Goal: Task Accomplishment & Management: Manage account settings

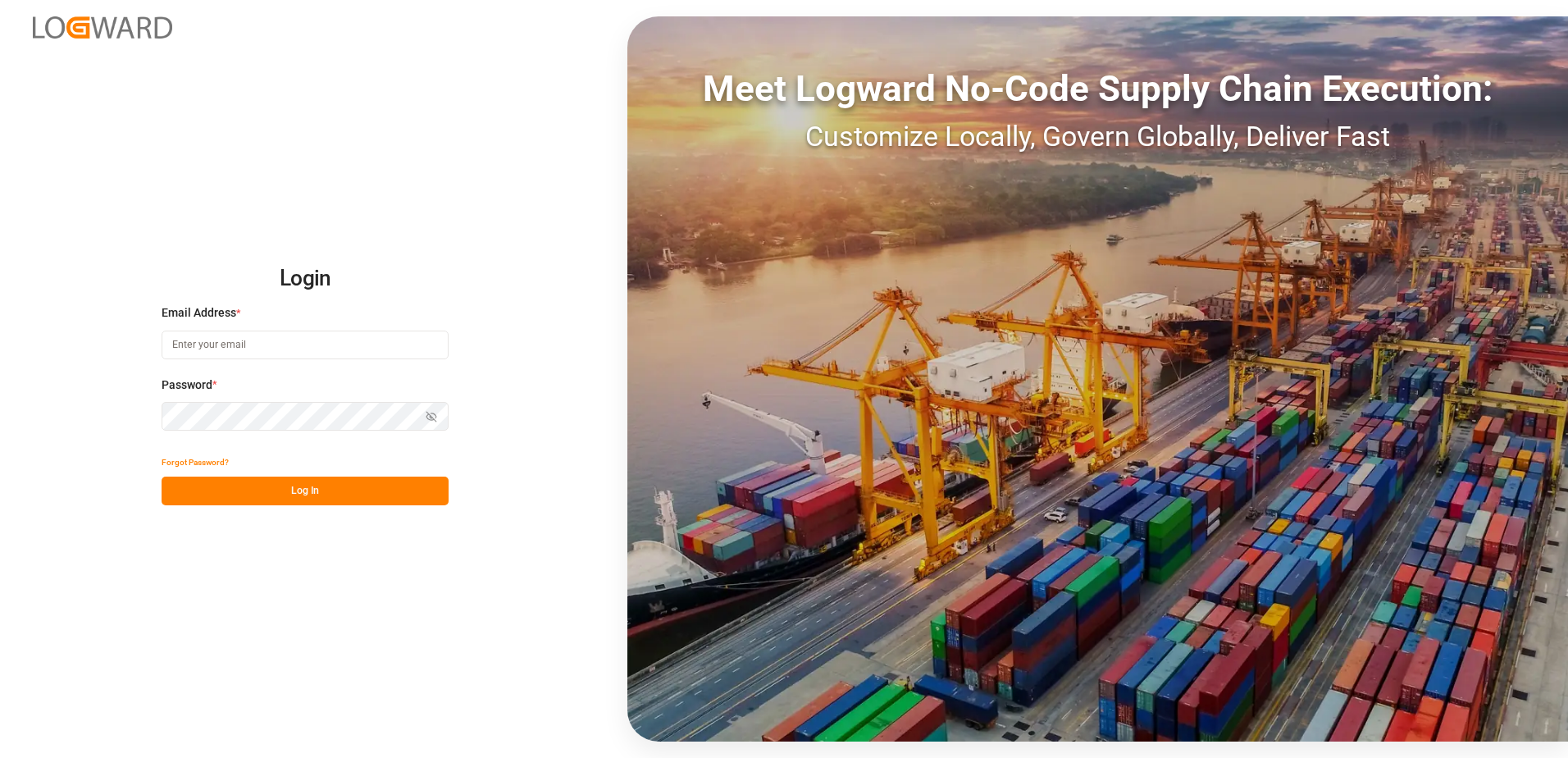
click at [289, 347] on input at bounding box center [305, 345] width 287 height 29
type input "[PERSON_NAME][EMAIL_ADDRESS][DOMAIN_NAME]"
click at [154, 413] on div "Login Email Address * [EMAIL_ADDRESS][DOMAIN_NAME] Password * Show password For…" at bounding box center [784, 379] width 1568 height 758
click at [186, 491] on button "Log In" at bounding box center [305, 491] width 287 height 29
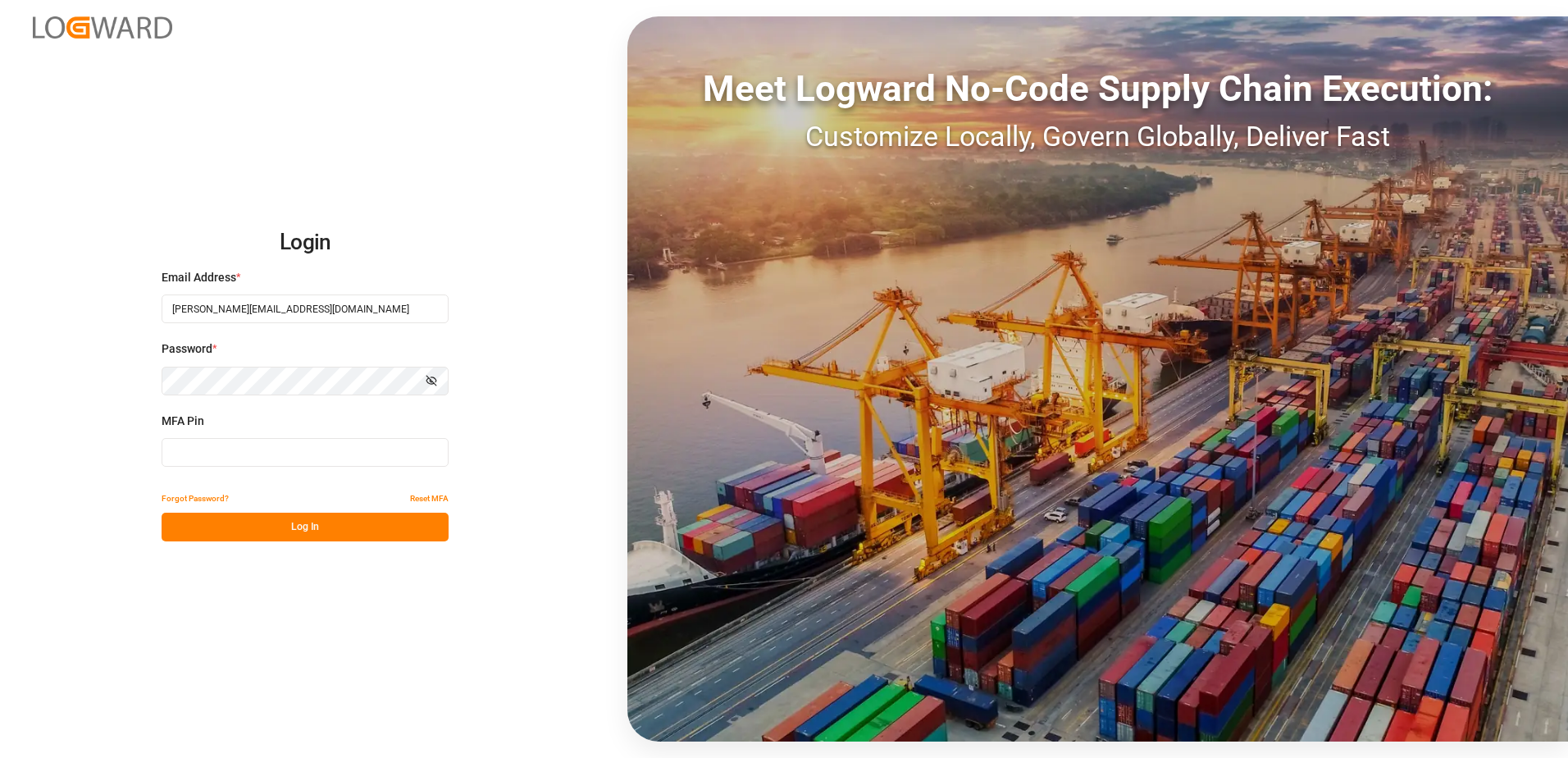
click at [195, 457] on input at bounding box center [305, 453] width 287 height 29
type input "452052"
click at [323, 527] on button "Log In" at bounding box center [305, 527] width 287 height 29
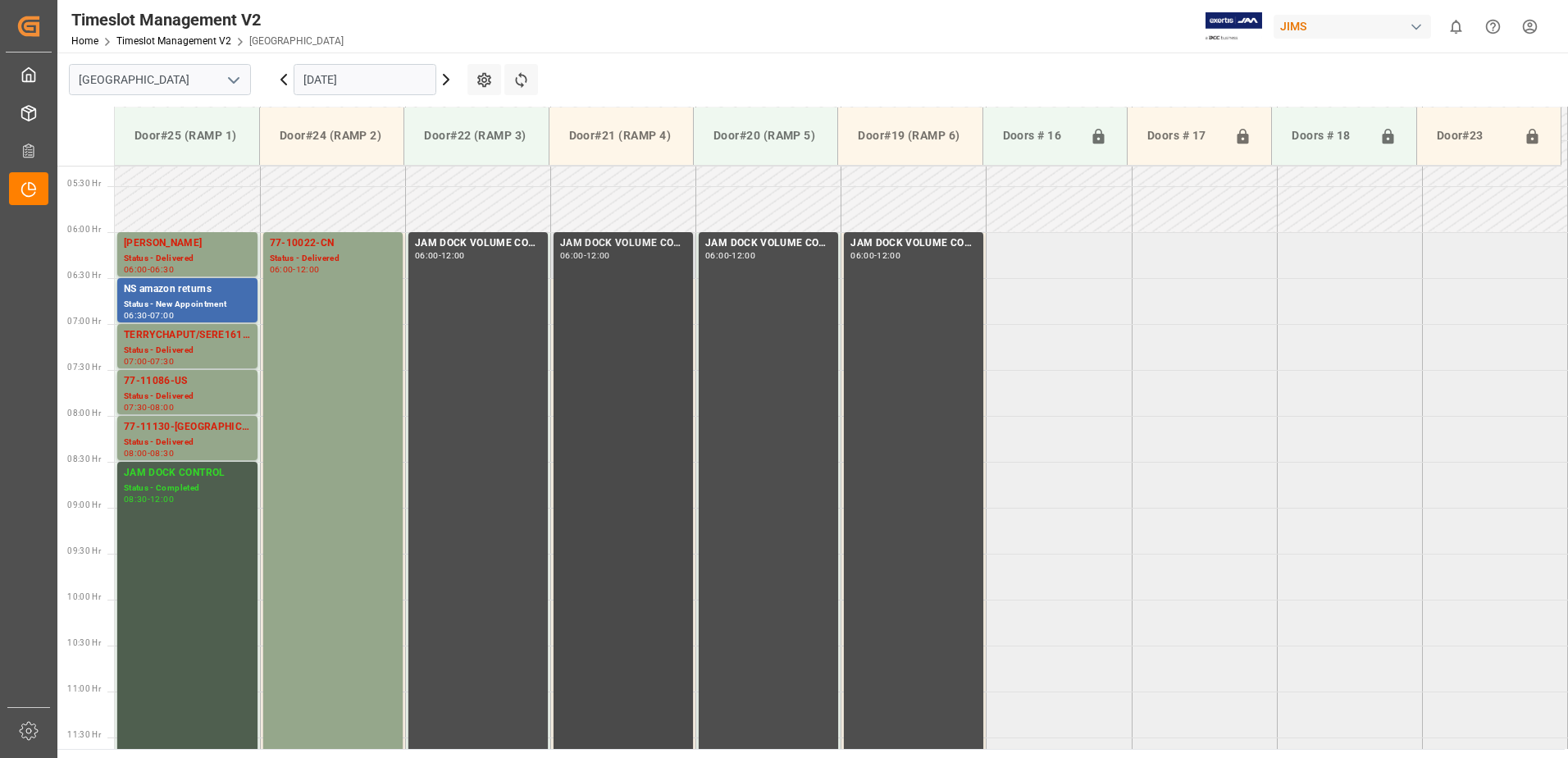
scroll to position [499, 0]
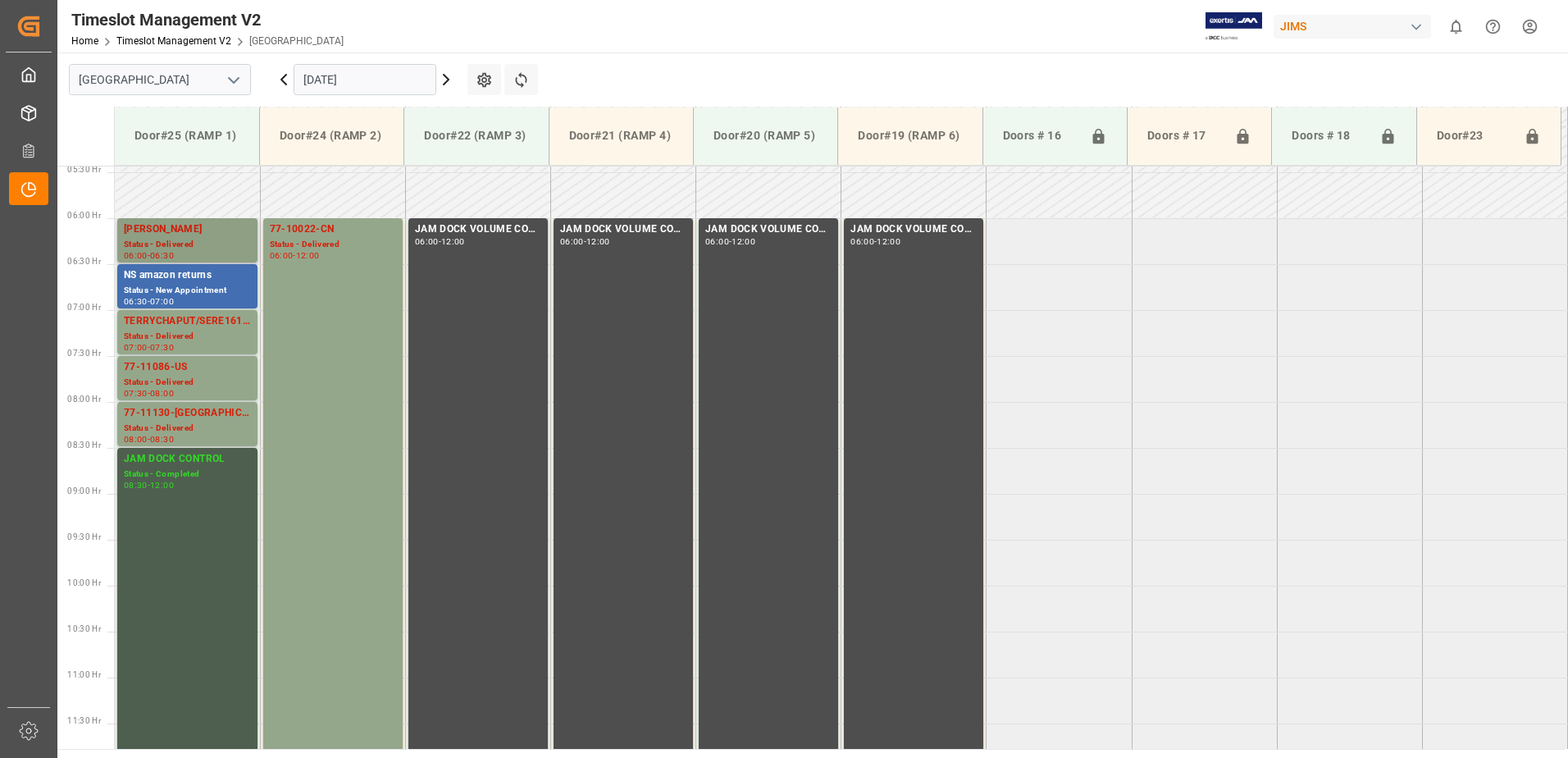
click at [162, 235] on div "[PERSON_NAME]" at bounding box center [188, 230] width 127 height 17
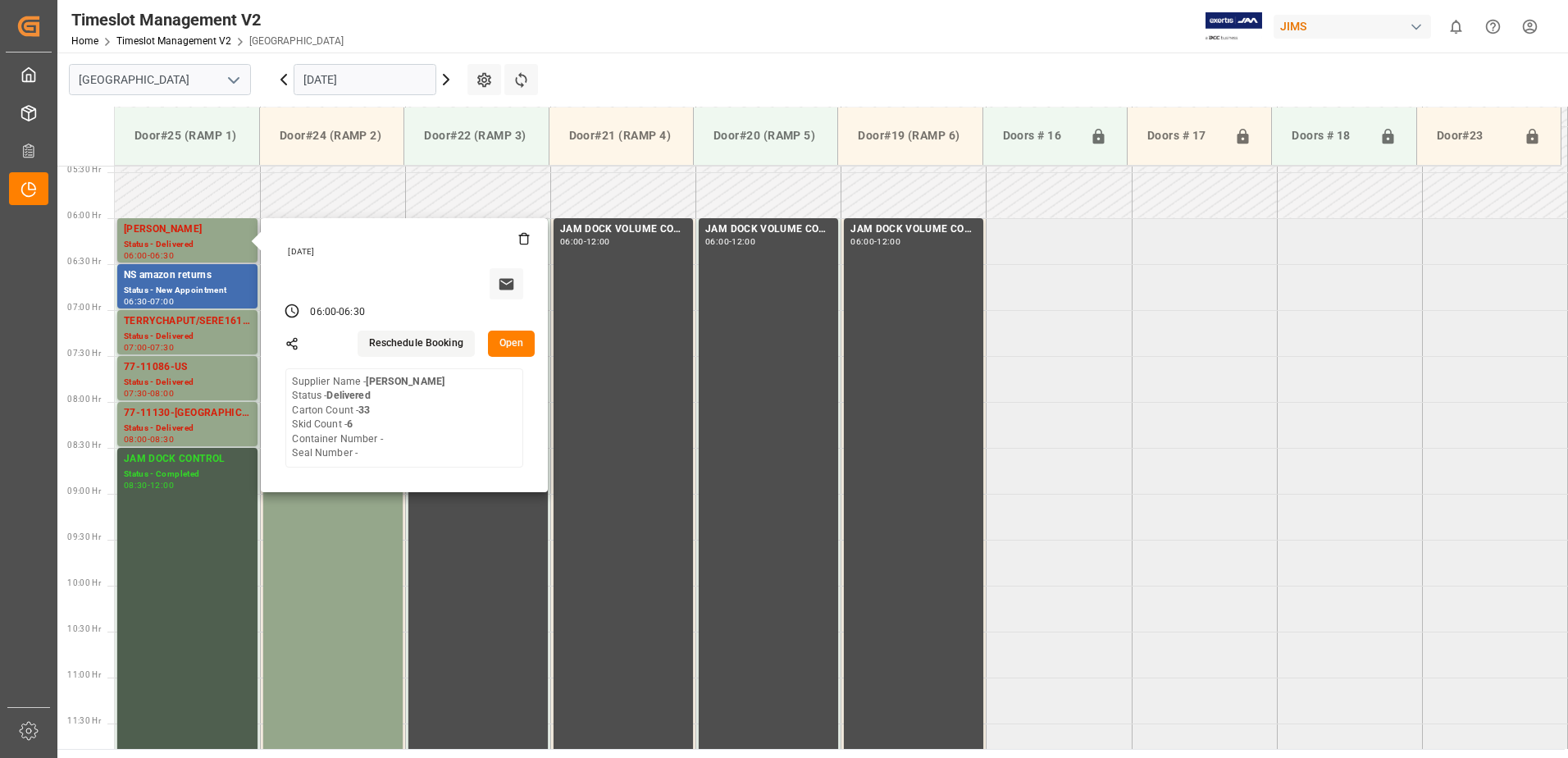
click at [514, 341] on button "Open" at bounding box center [511, 343] width 48 height 26
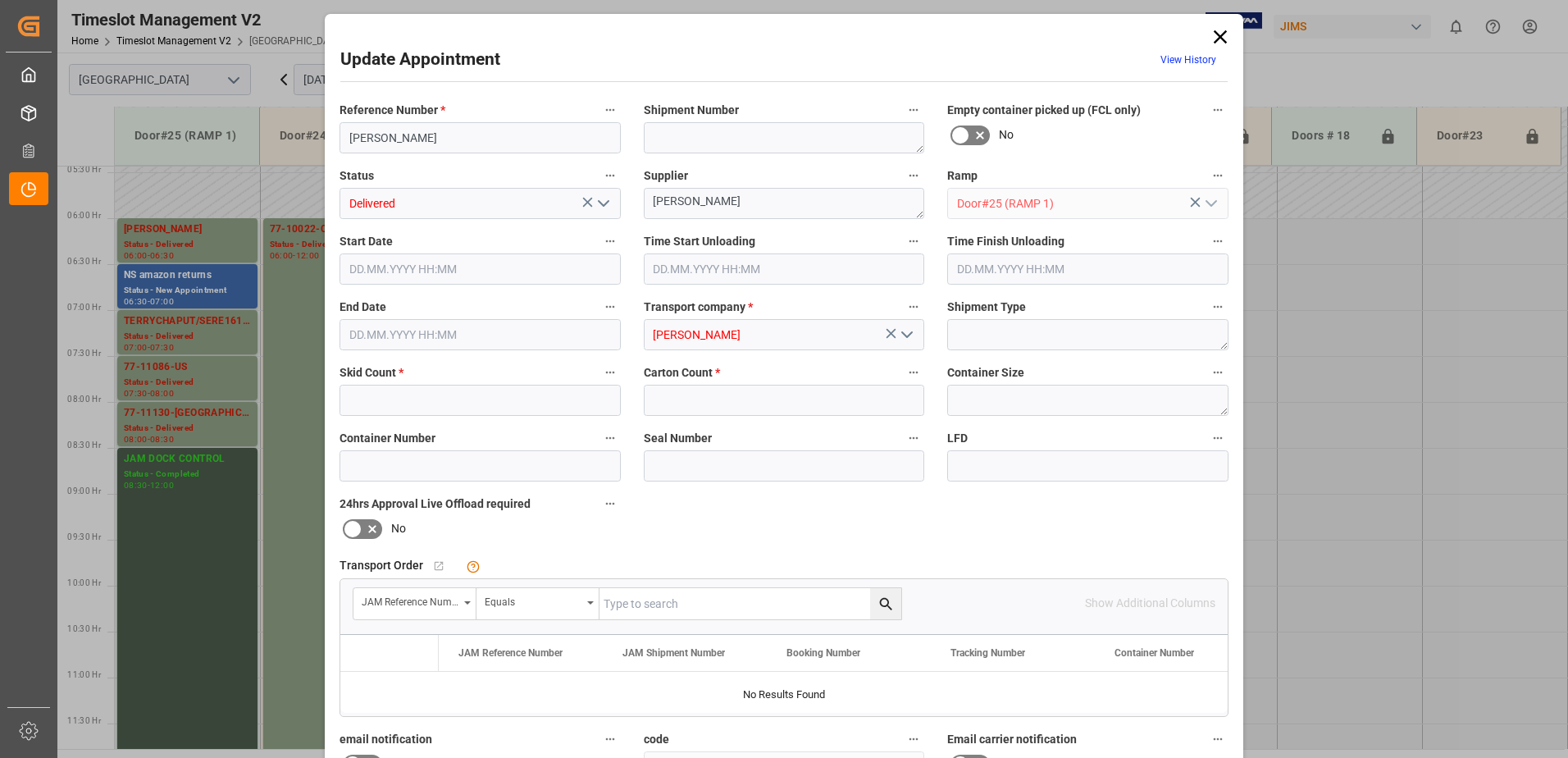
type input "6"
type input "33"
type input "[DATE] 06:00"
type input "[DATE] 09:00"
type input "[DATE] 06:30"
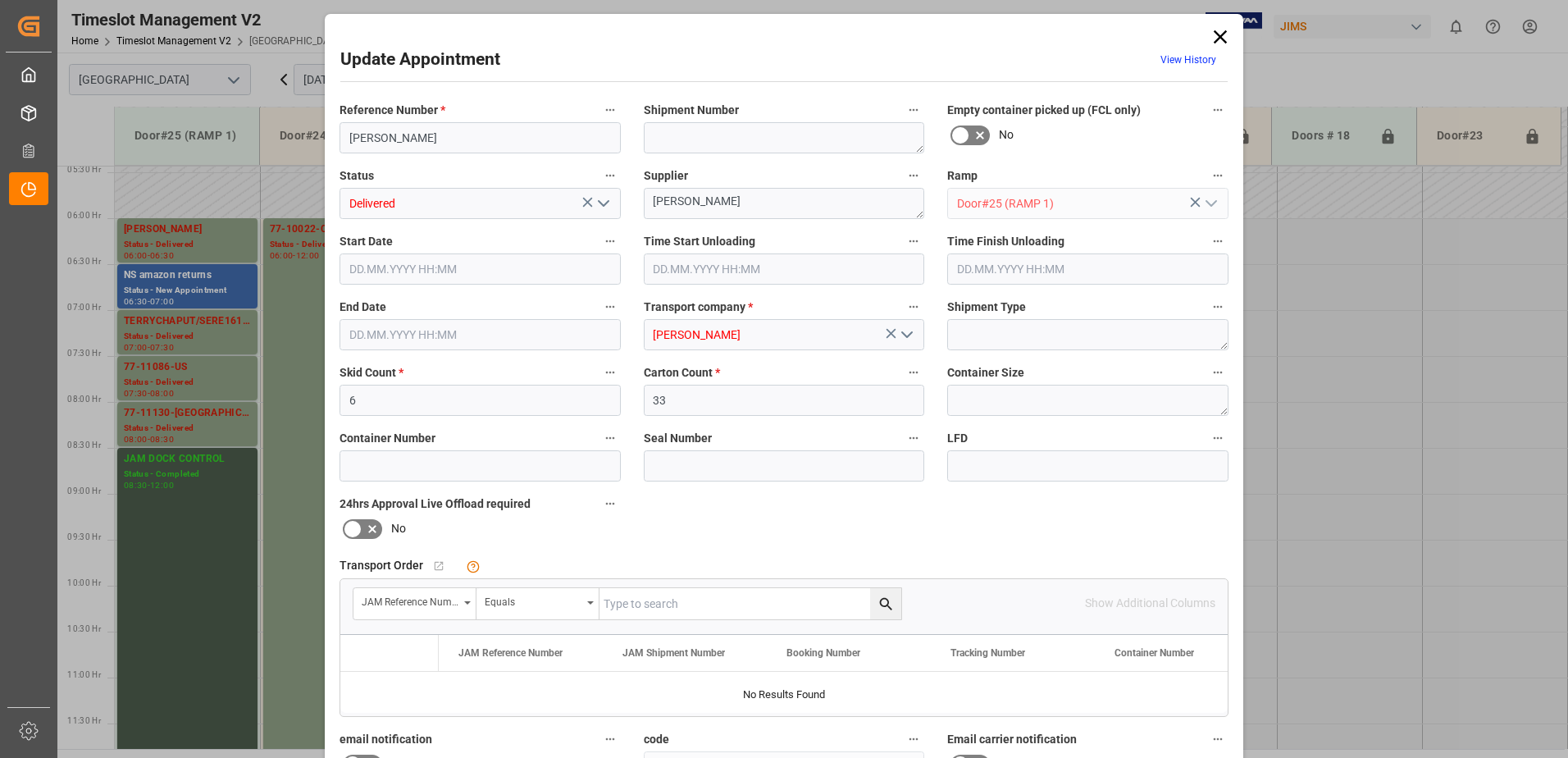
type input "[DATE] 19:02"
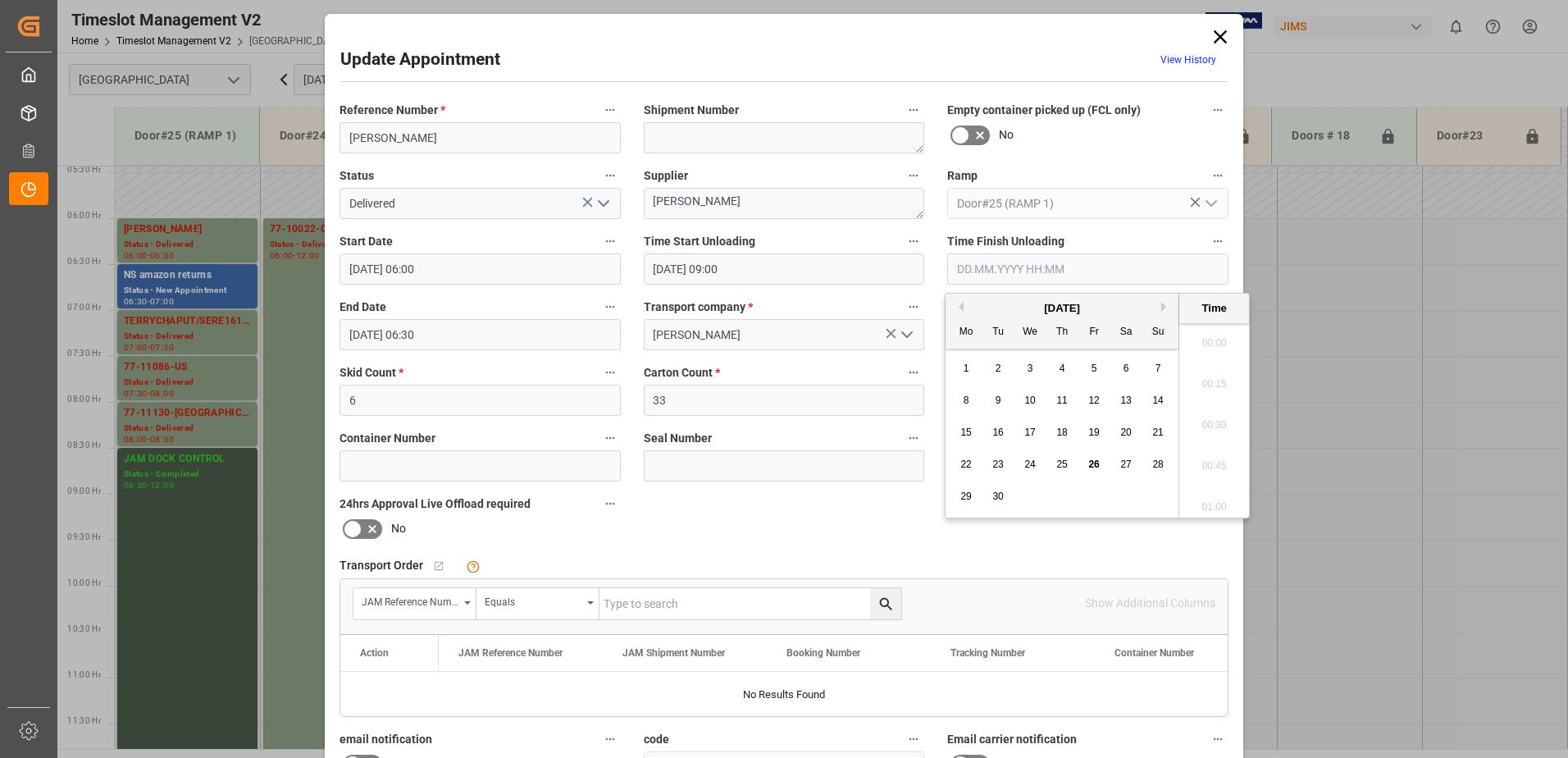
click at [981, 274] on input "text" at bounding box center [1088, 268] width 282 height 31
click at [1094, 465] on span "26" at bounding box center [1093, 465] width 11 height 12
click at [1213, 338] on li "10:00" at bounding box center [1214, 338] width 70 height 41
type input "[DATE] 10:00"
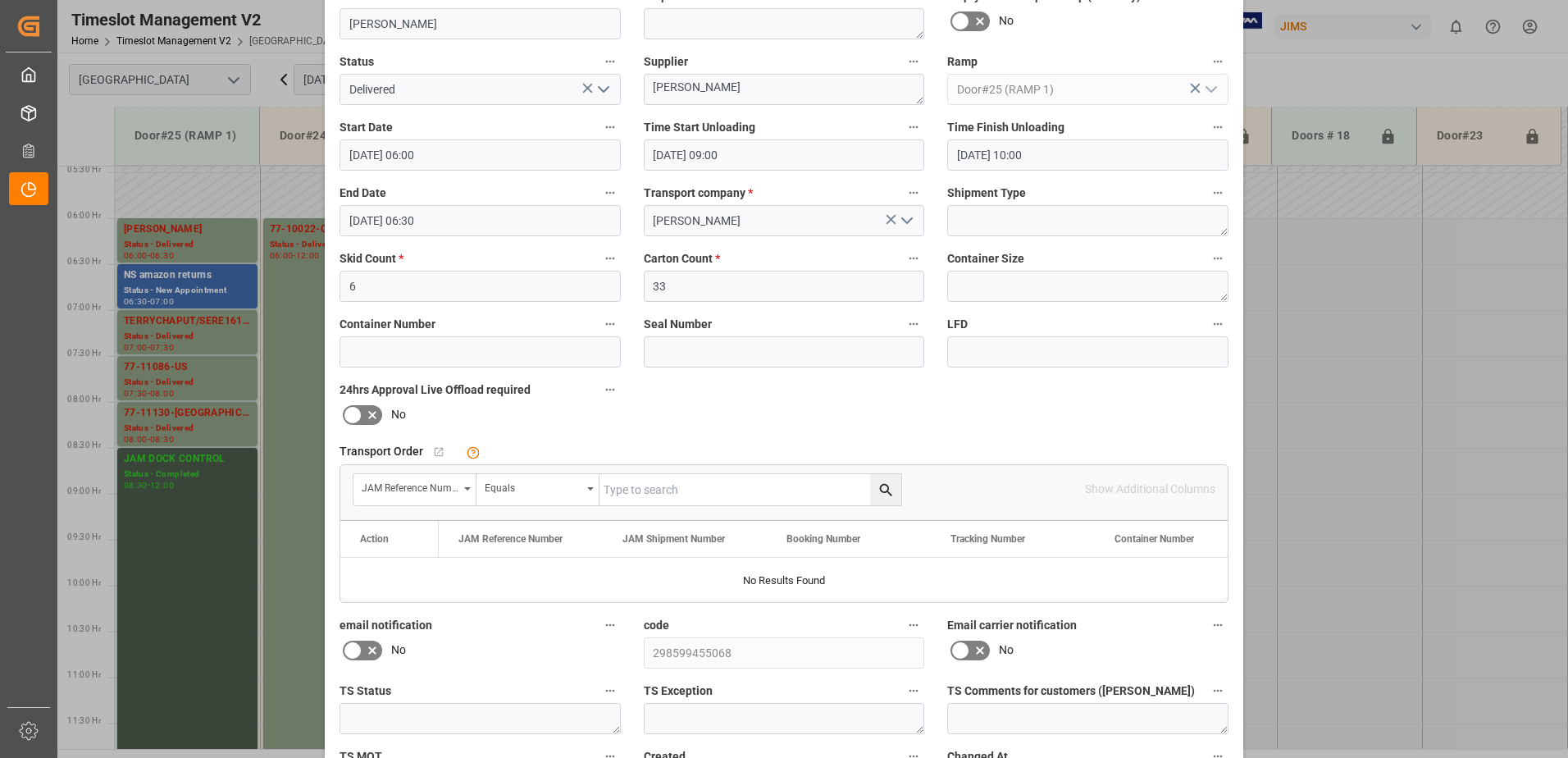
scroll to position [240, 0]
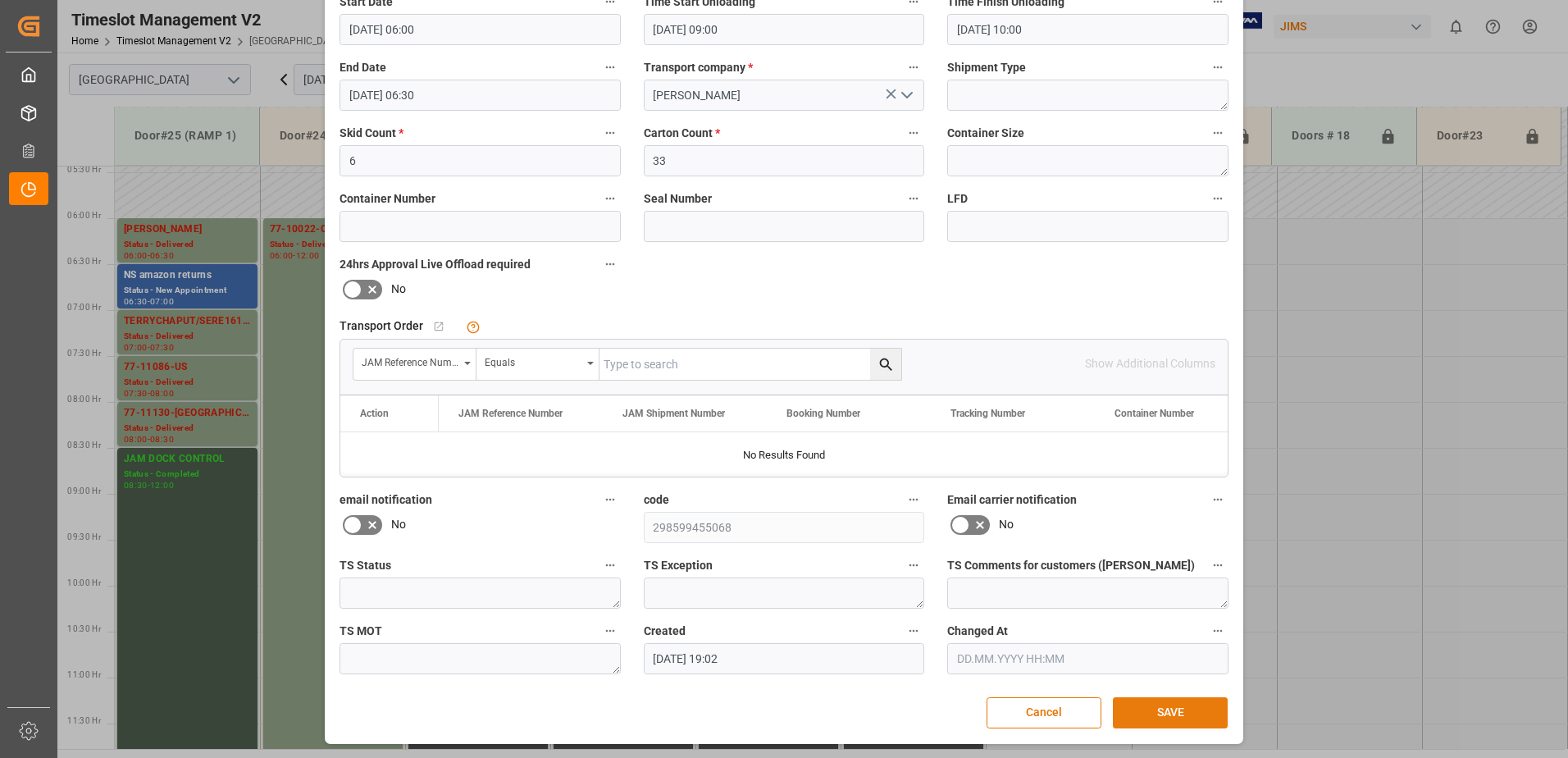
click at [1177, 713] on button "SAVE" at bounding box center [1170, 713] width 115 height 31
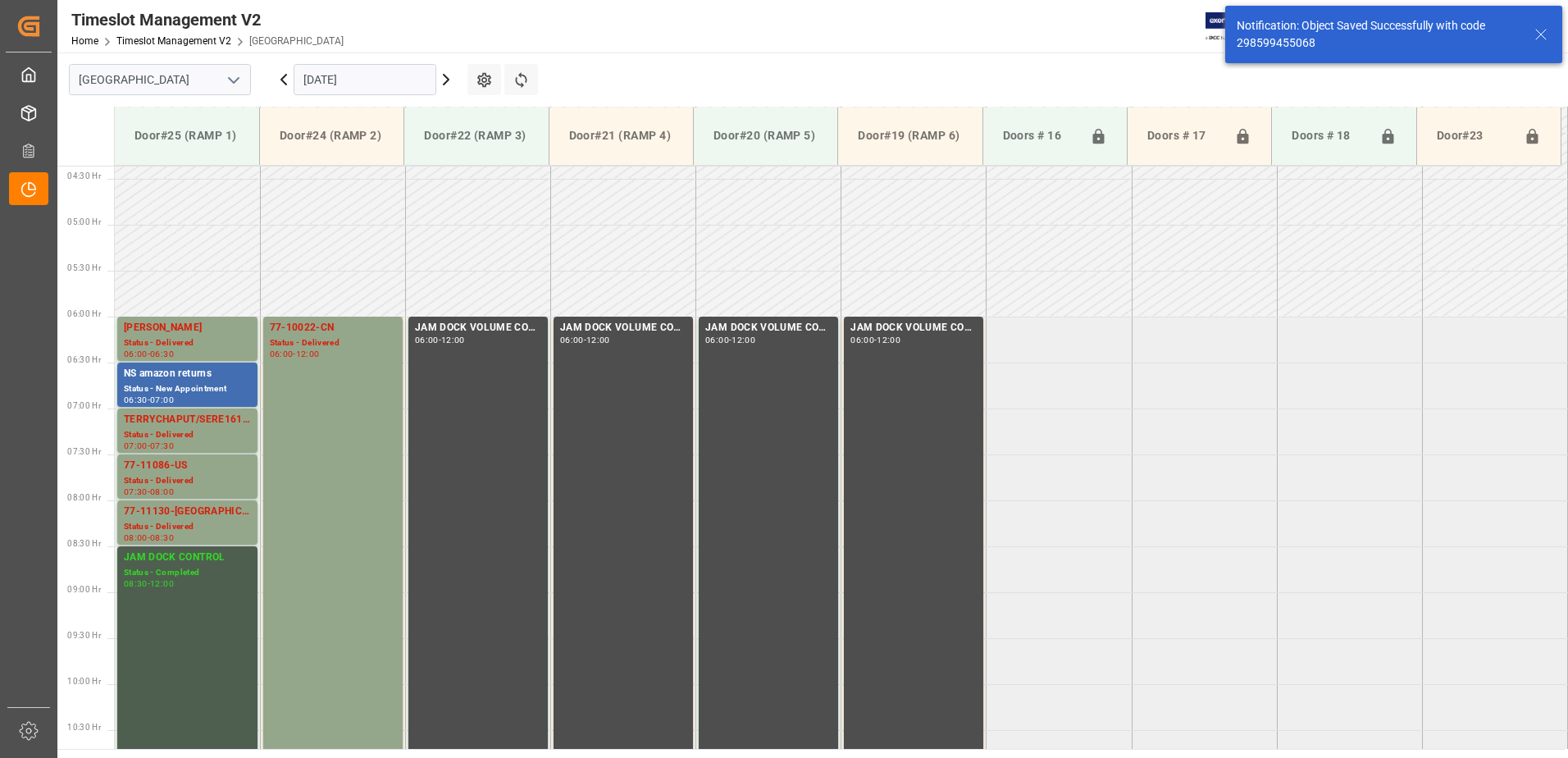
scroll to position [449, 0]
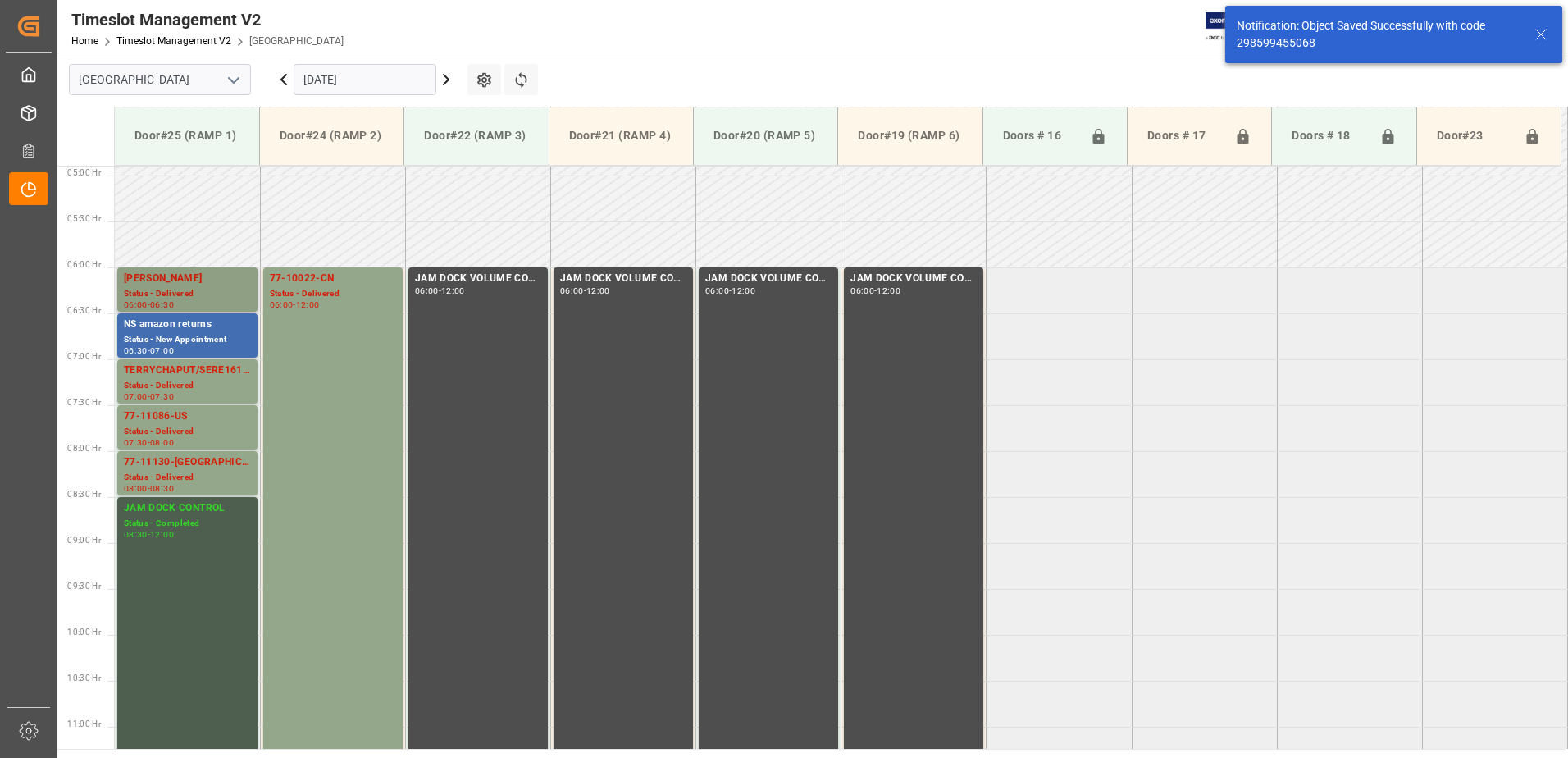
click at [182, 272] on div "[PERSON_NAME]" at bounding box center [188, 279] width 127 height 17
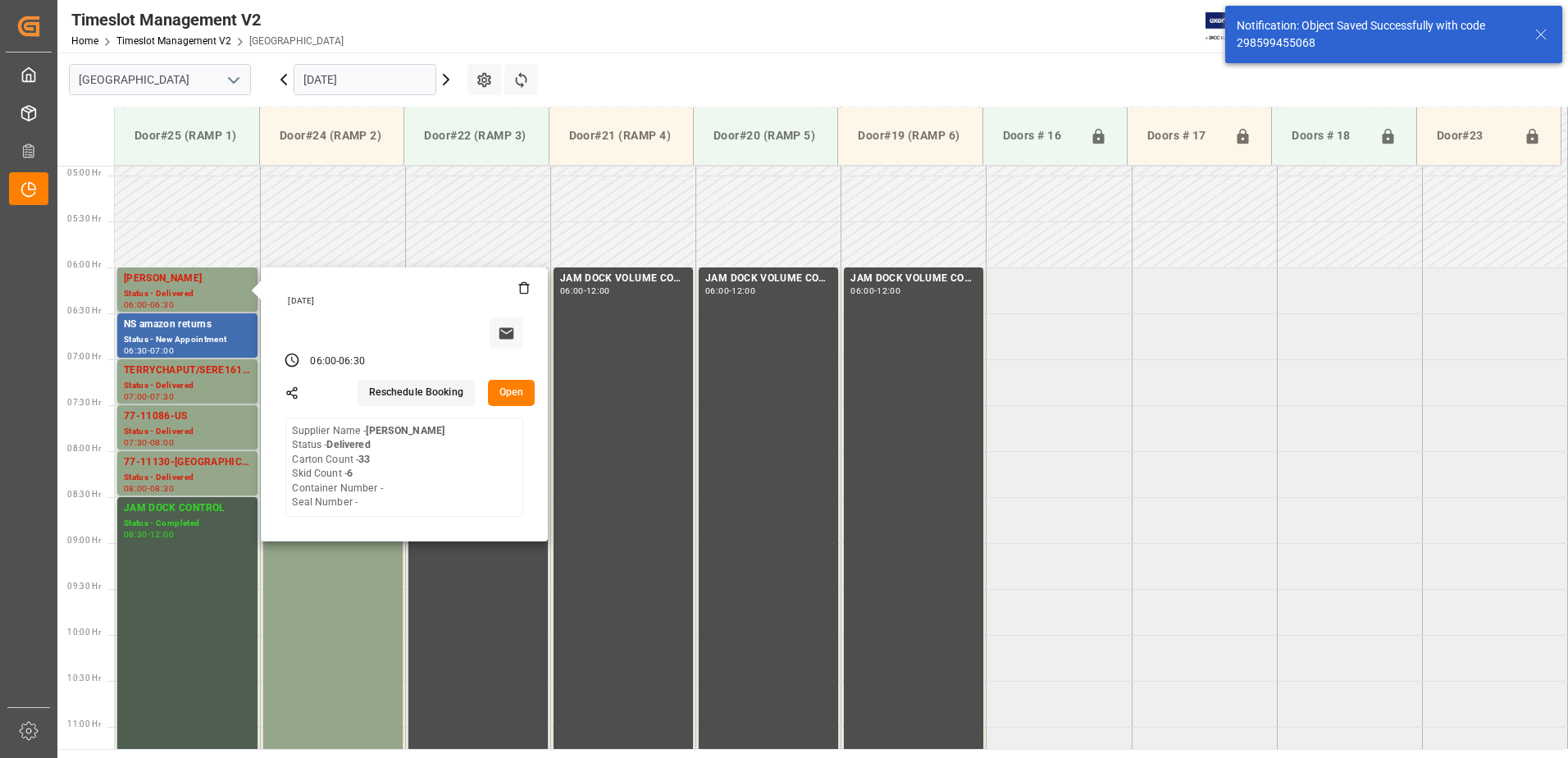
click at [510, 388] on button "Open" at bounding box center [511, 392] width 48 height 26
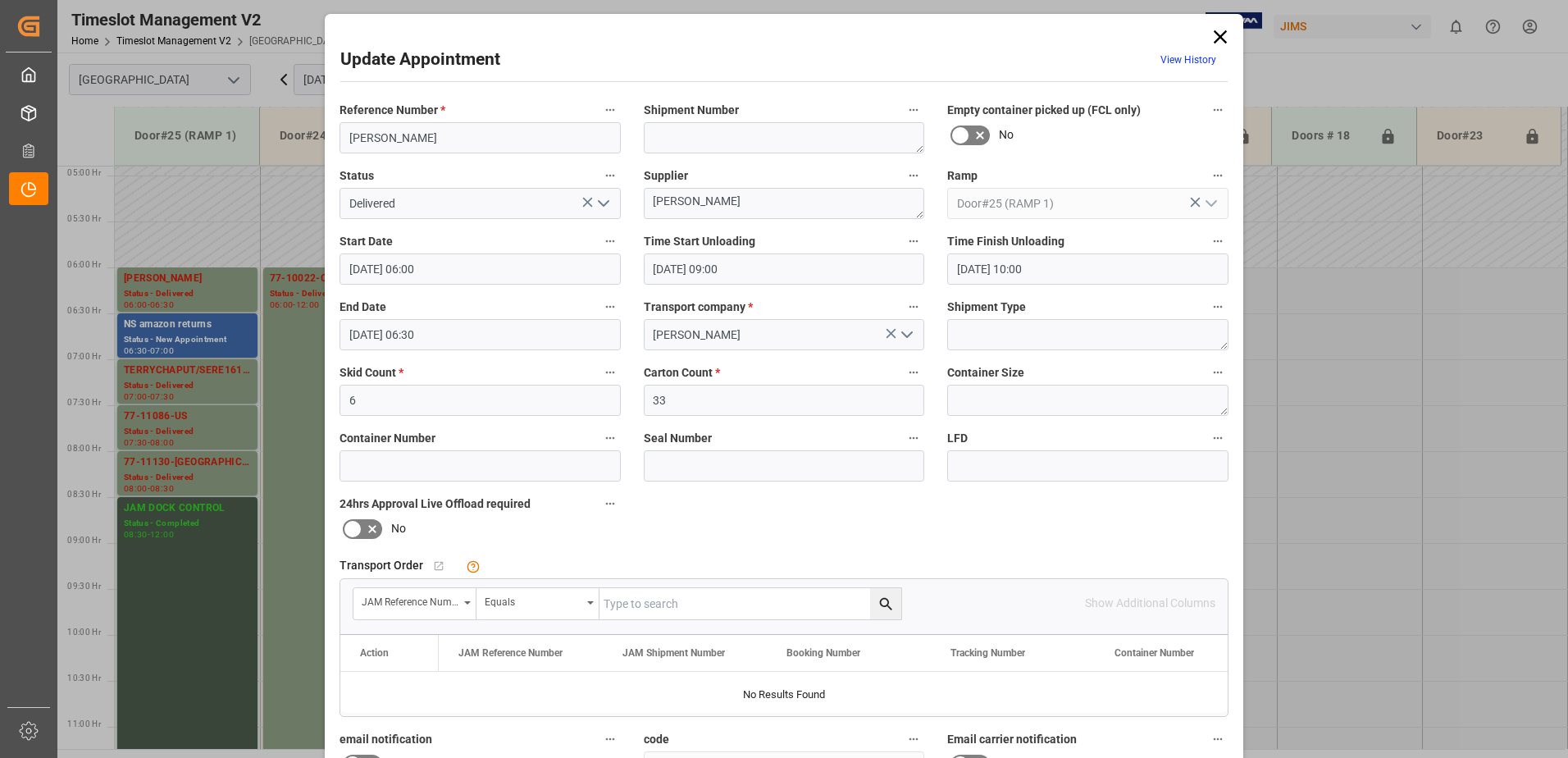
click at [603, 204] on polyline "open menu" at bounding box center [603, 204] width 10 height 5
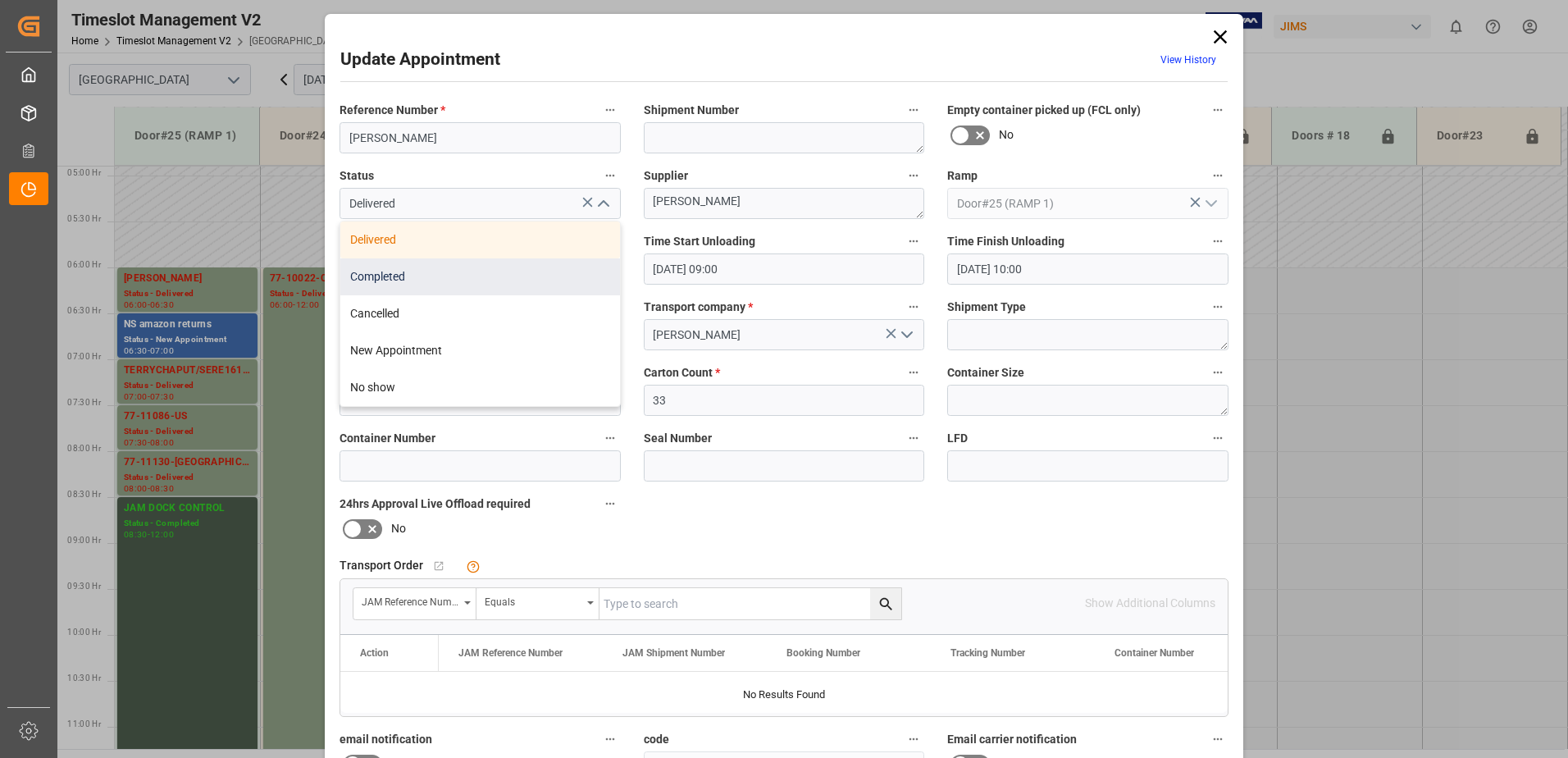
click at [442, 275] on div "Completed" at bounding box center [480, 277] width 280 height 37
type input "Completed"
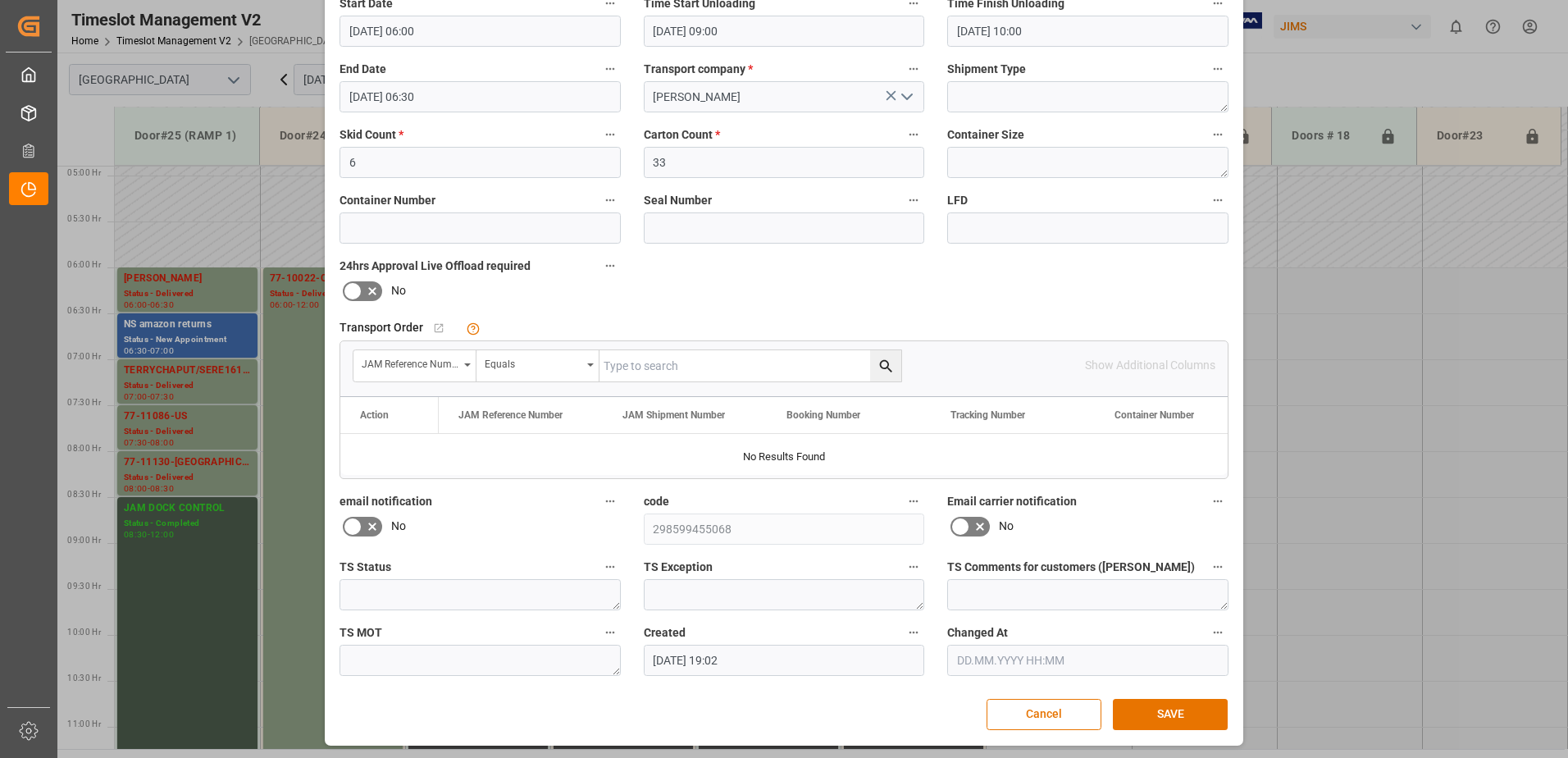
scroll to position [240, 0]
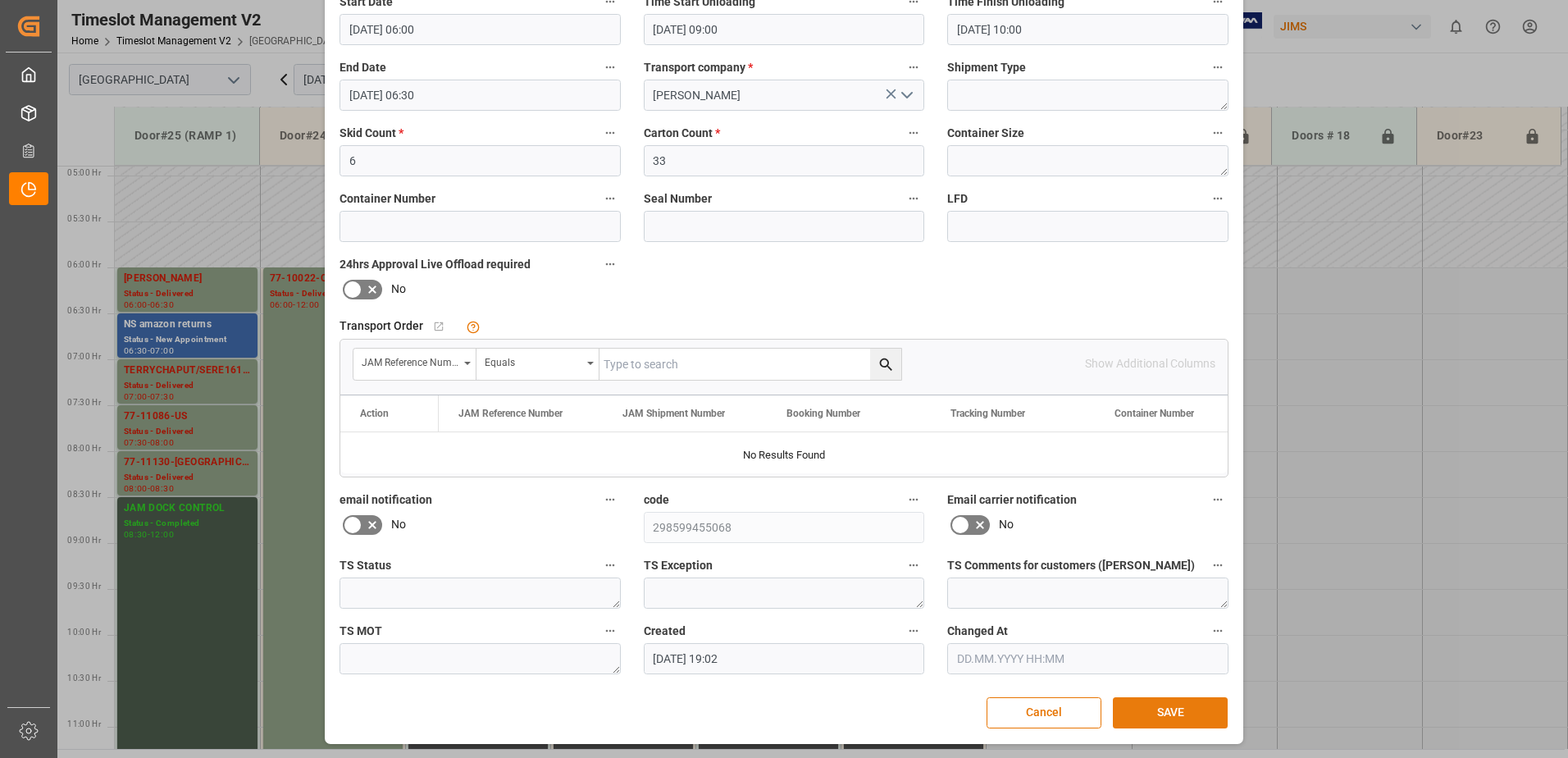
click at [1151, 714] on button "SAVE" at bounding box center [1170, 713] width 115 height 31
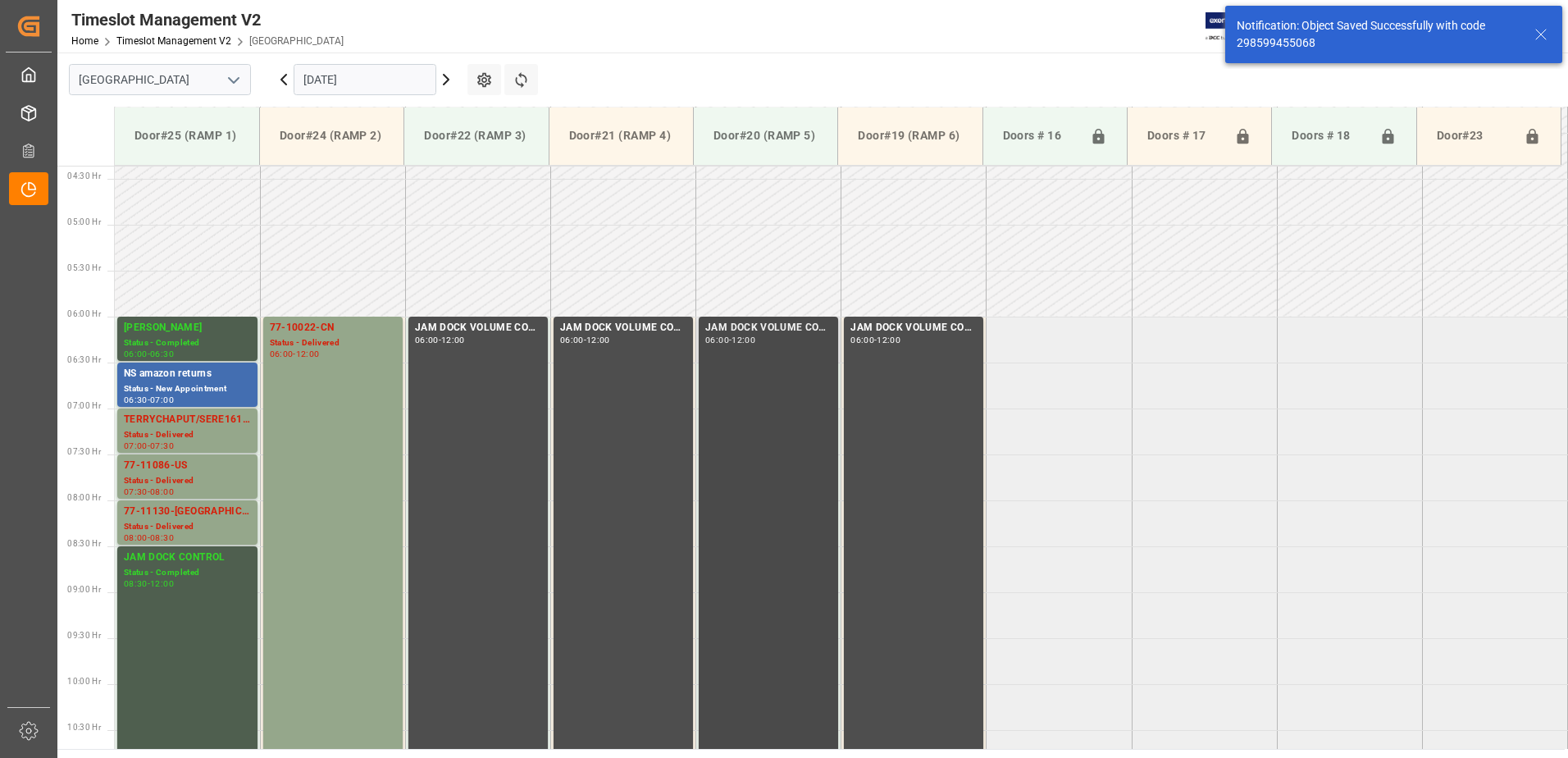
scroll to position [449, 0]
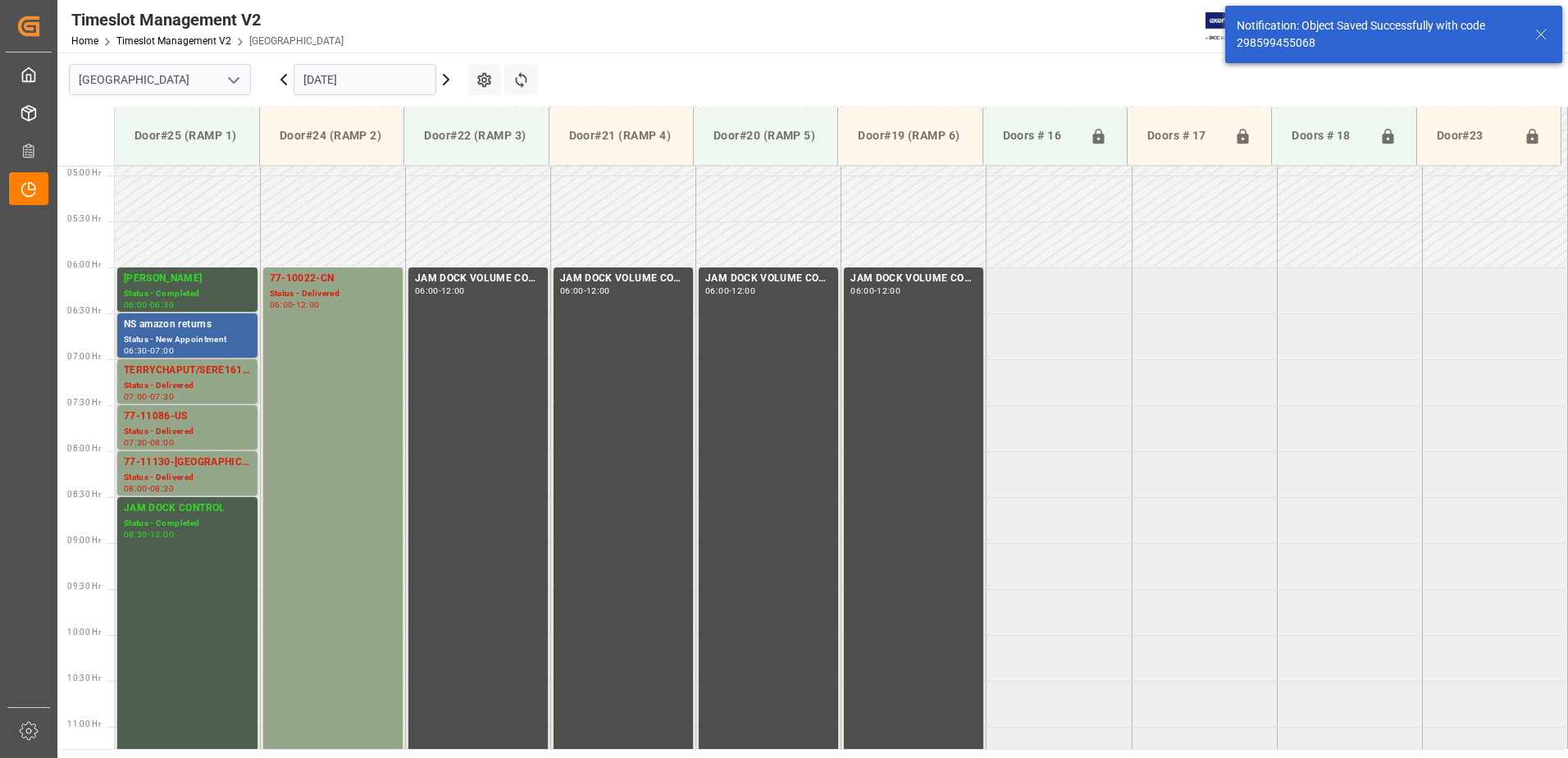
click at [172, 330] on div "NS amazon returns" at bounding box center [188, 325] width 127 height 17
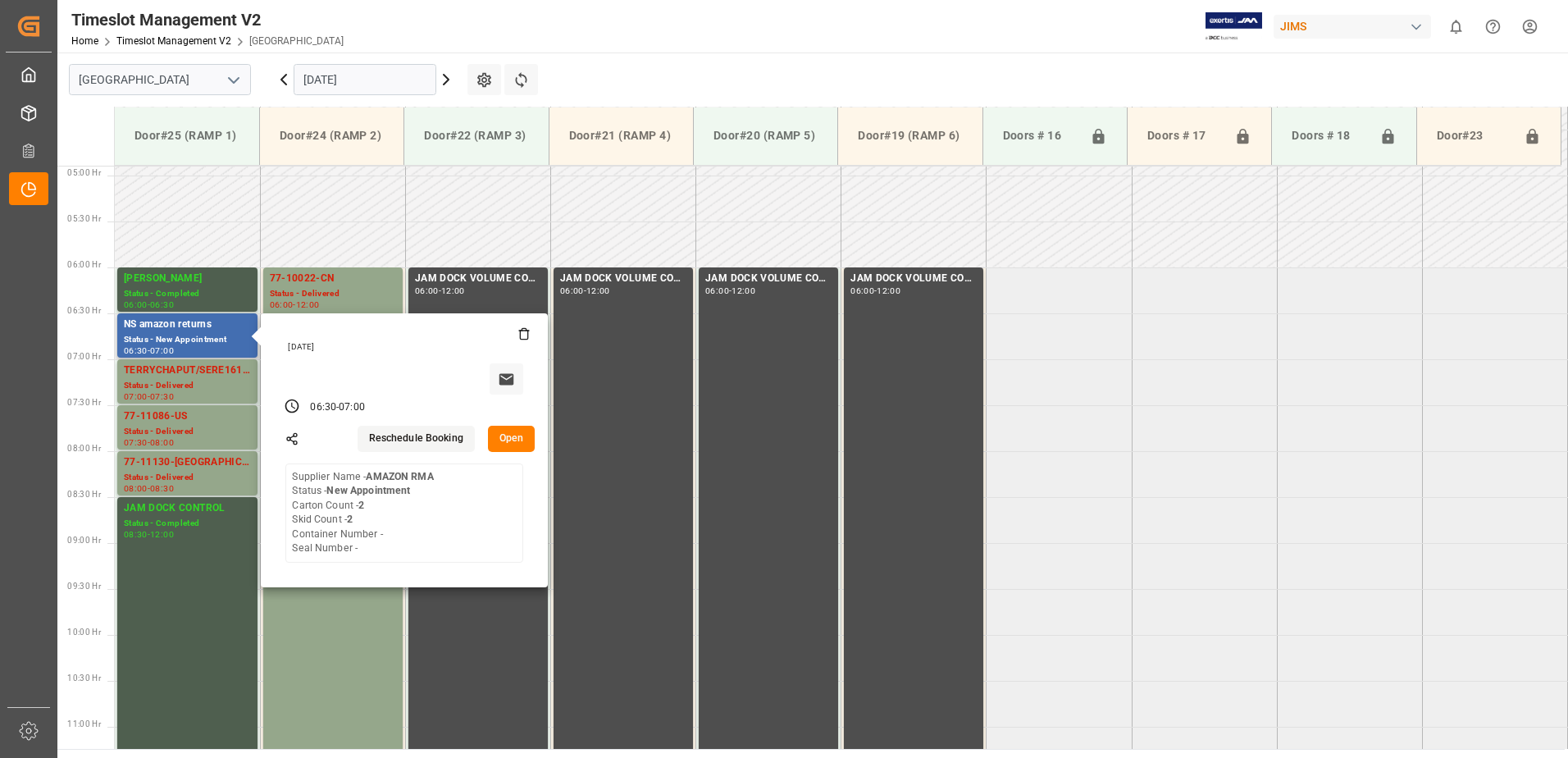
click at [515, 435] on button "Open" at bounding box center [511, 439] width 48 height 26
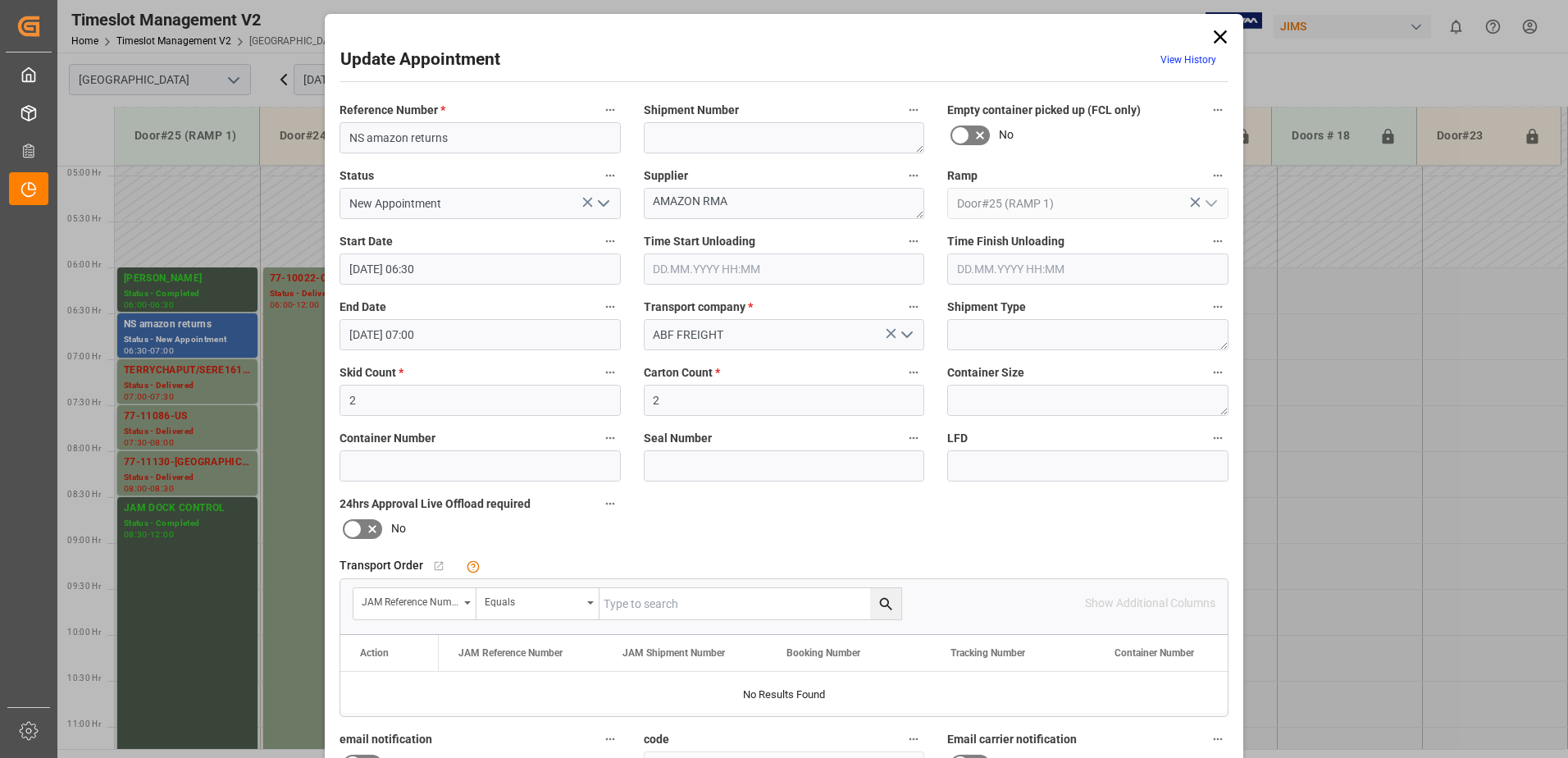
click at [599, 204] on icon "open menu" at bounding box center [603, 203] width 19 height 19
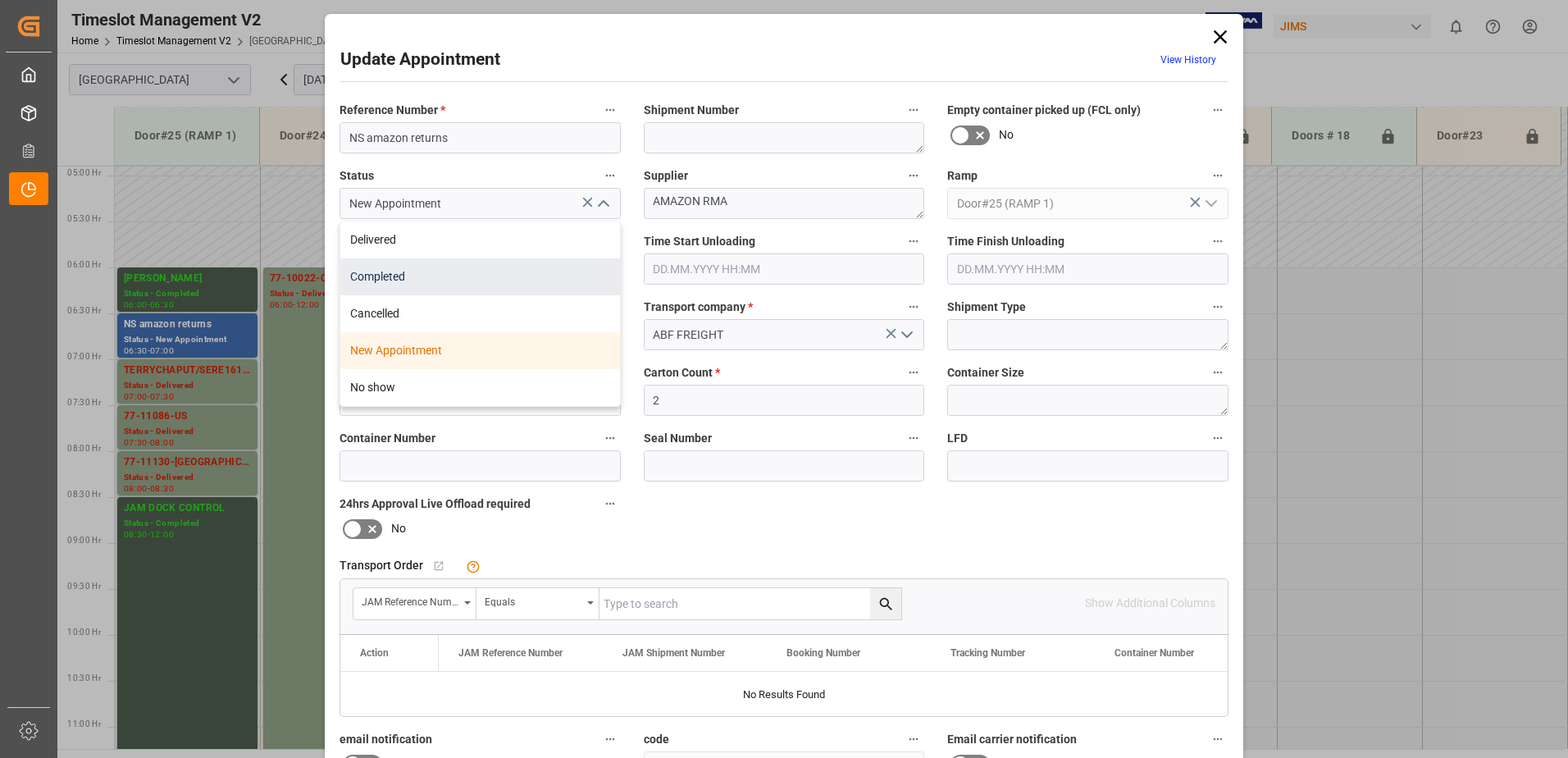
click at [448, 278] on div "Completed" at bounding box center [480, 277] width 280 height 37
type input "Completed"
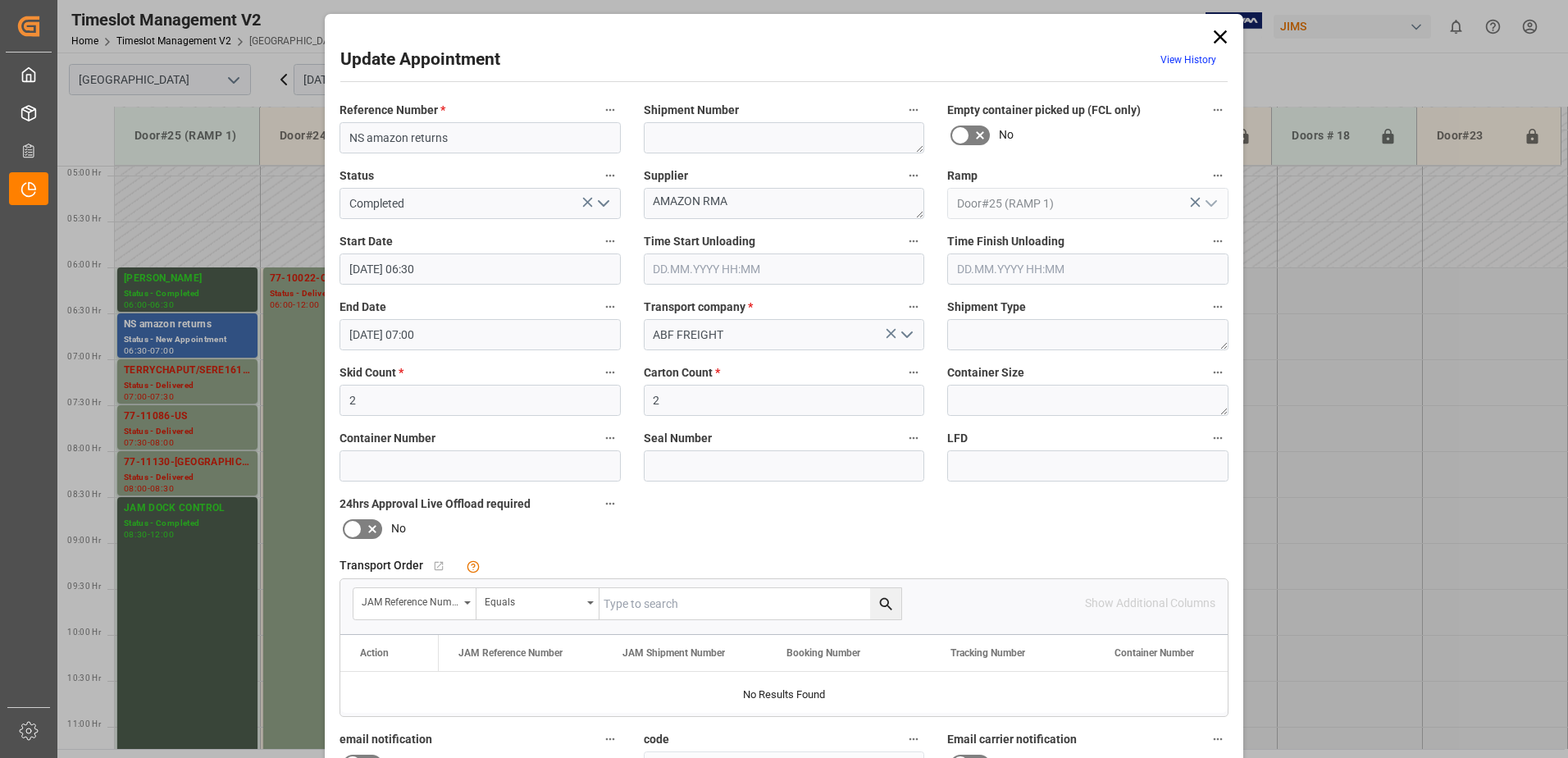
click at [730, 267] on input "text" at bounding box center [784, 268] width 282 height 31
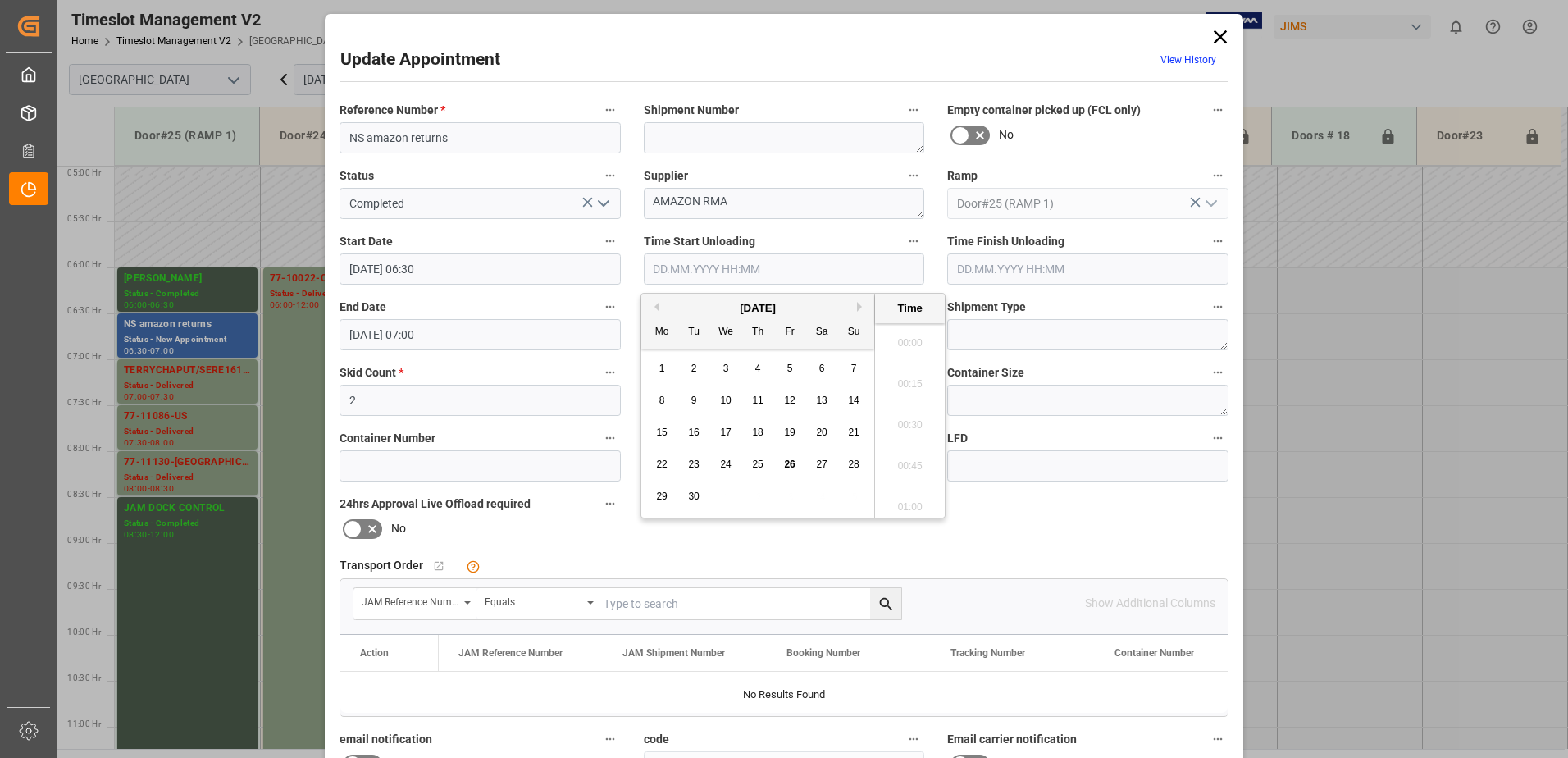
scroll to position [1647, 0]
click at [780, 461] on div "26" at bounding box center [790, 465] width 20 height 19
click at [905, 378] on li "10:15" at bounding box center [909, 379] width 70 height 41
type input "[DATE] 10:15"
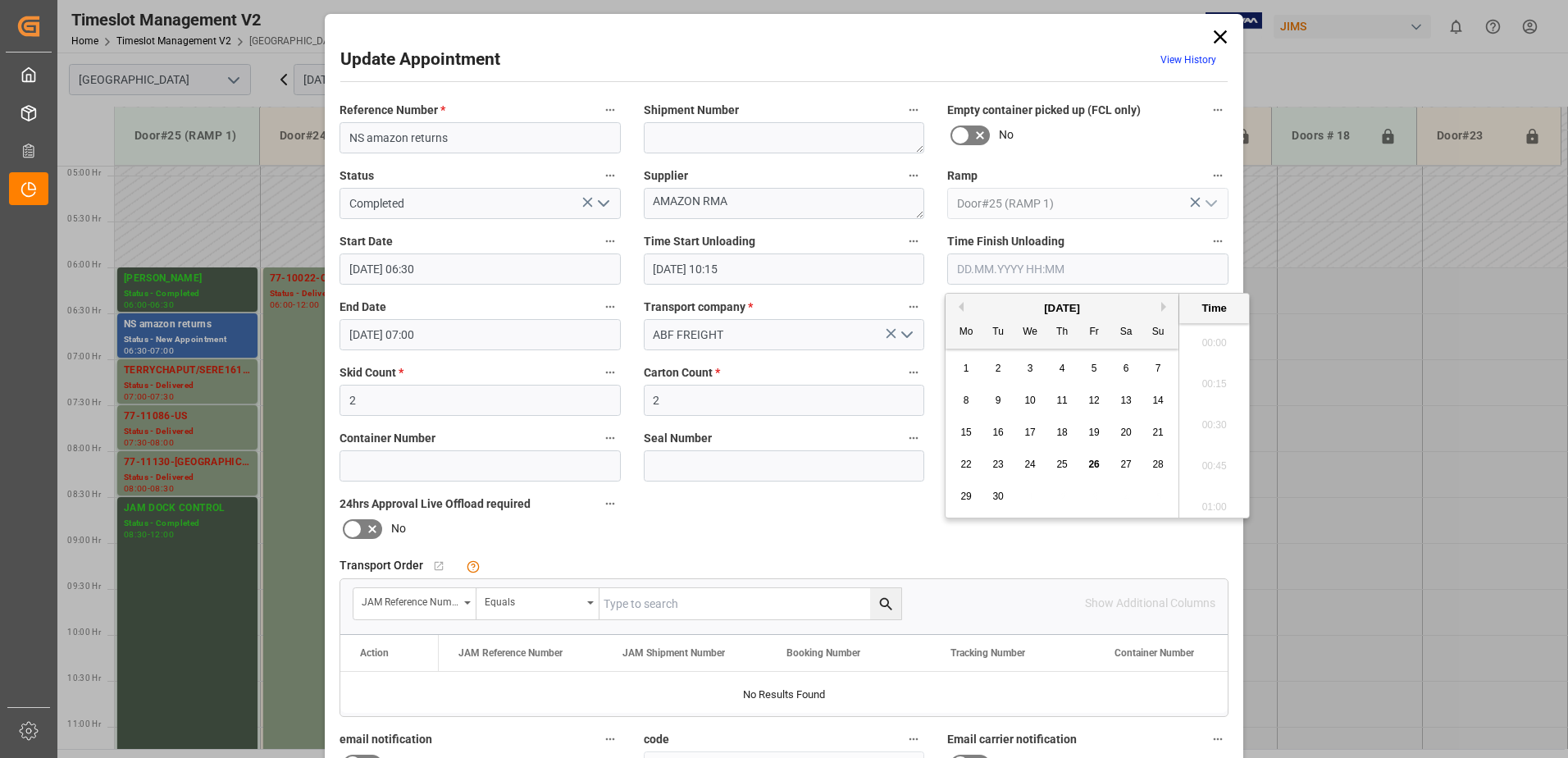
click at [1024, 266] on input "text" at bounding box center [1088, 268] width 282 height 31
click at [1093, 462] on span "26" at bounding box center [1093, 465] width 11 height 12
click at [1206, 420] on li "10:30" at bounding box center [1214, 420] width 70 height 41
type input "[DATE] 10:30"
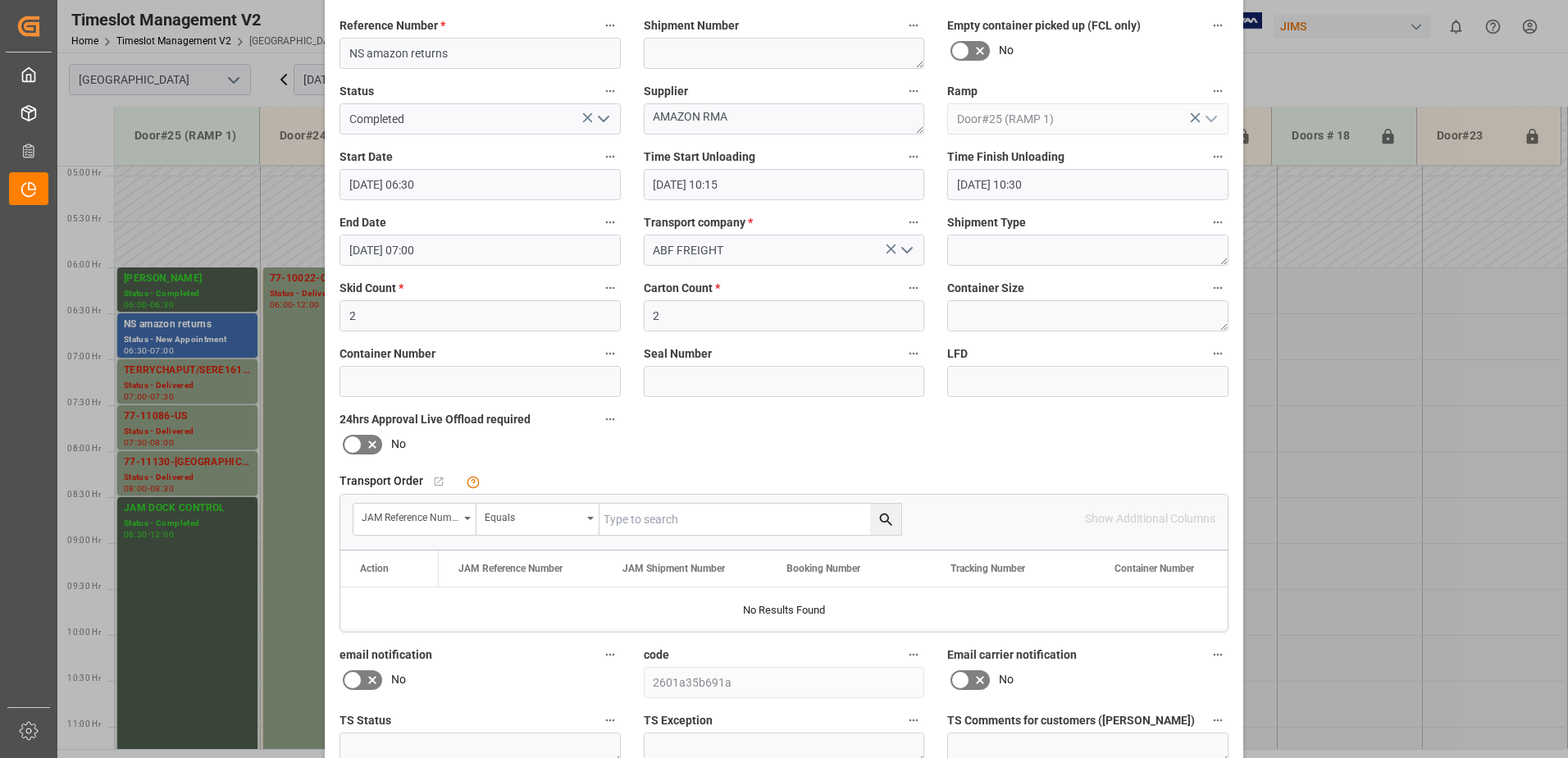
scroll to position [240, 0]
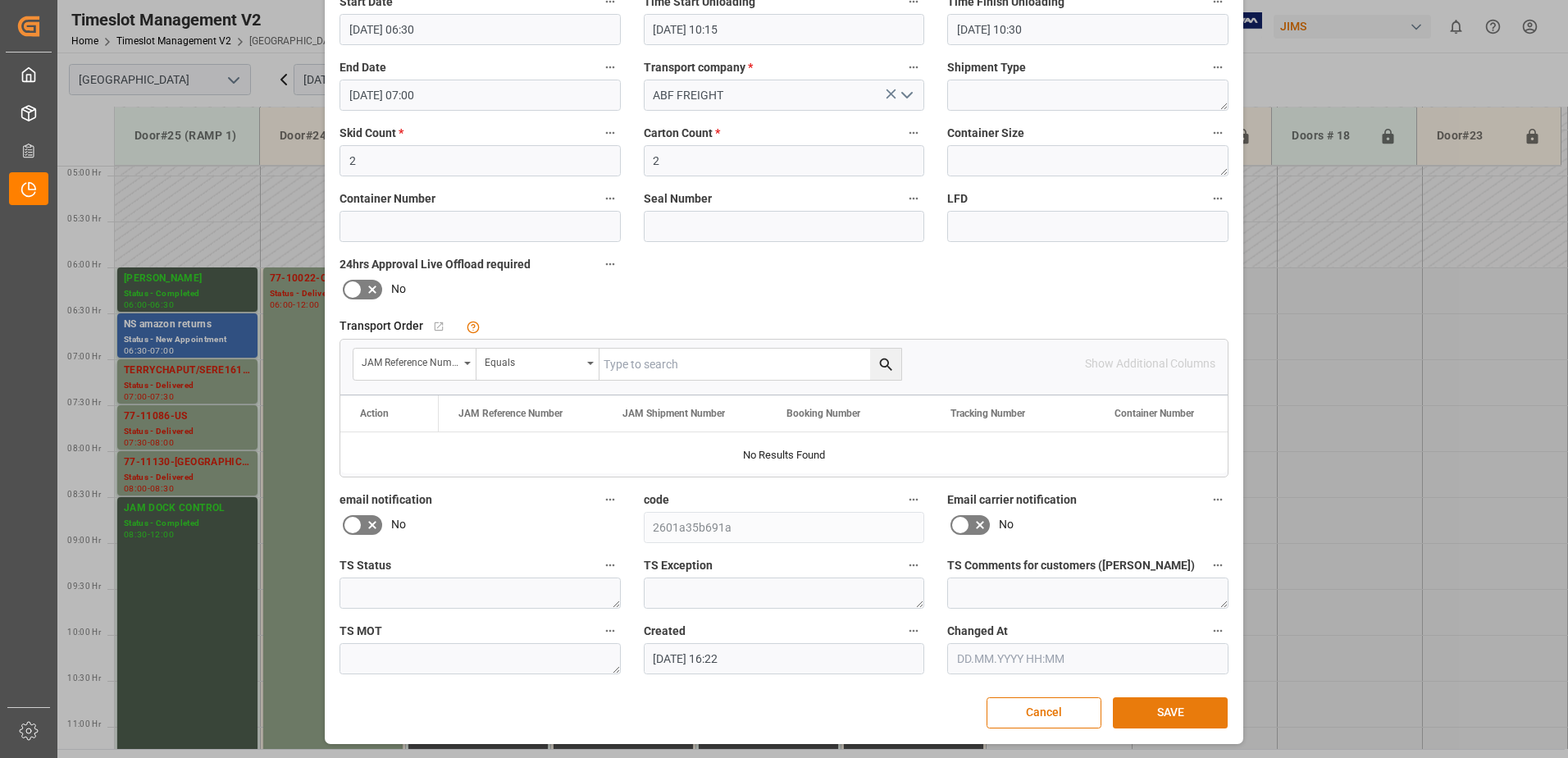
click at [1172, 710] on button "SAVE" at bounding box center [1170, 713] width 115 height 31
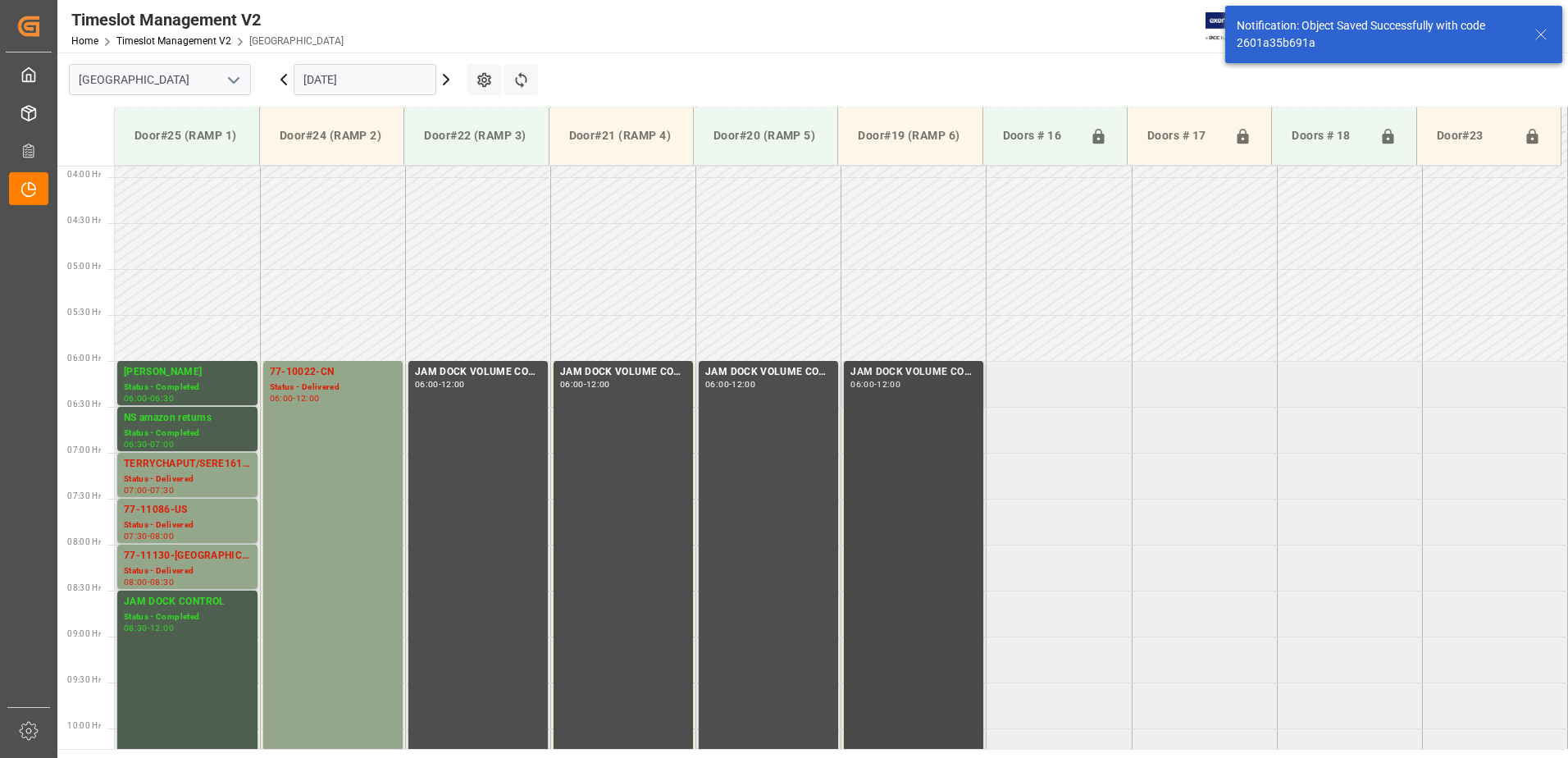
scroll to position [449, 0]
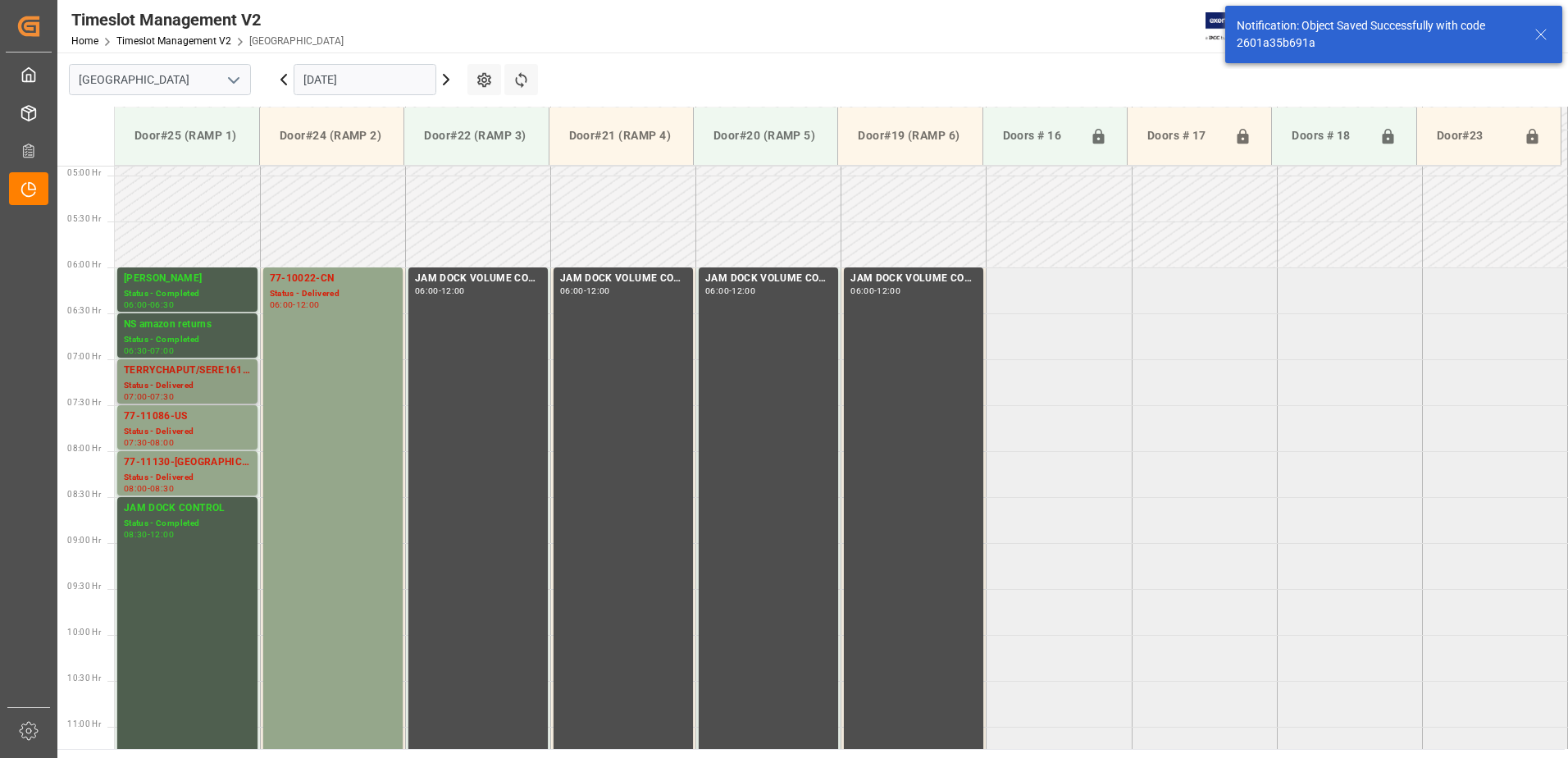
click at [184, 375] on div "TERRYCHAPUT/SERE161825" at bounding box center [188, 371] width 127 height 17
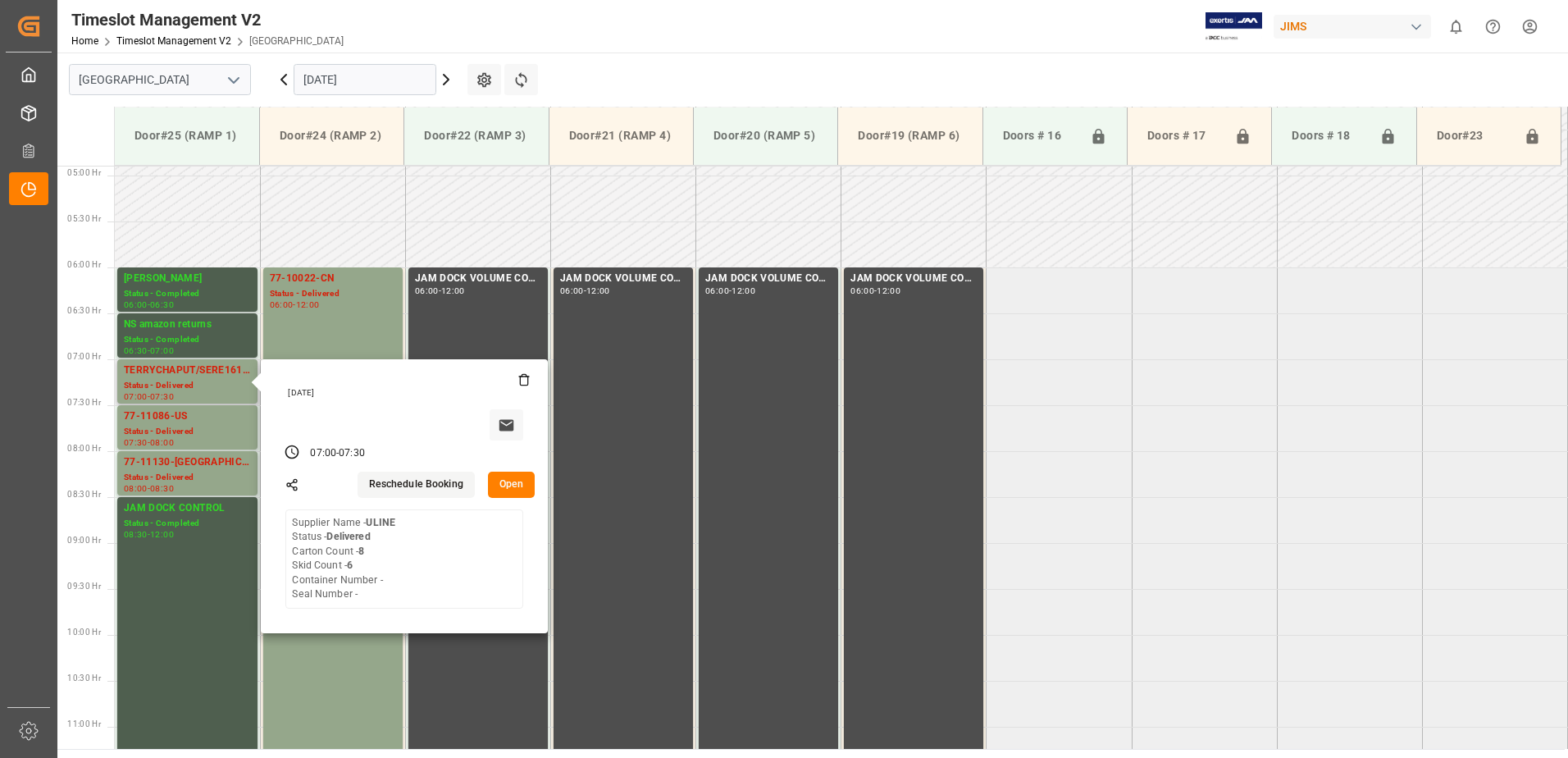
click at [516, 477] on button "Open" at bounding box center [511, 485] width 48 height 26
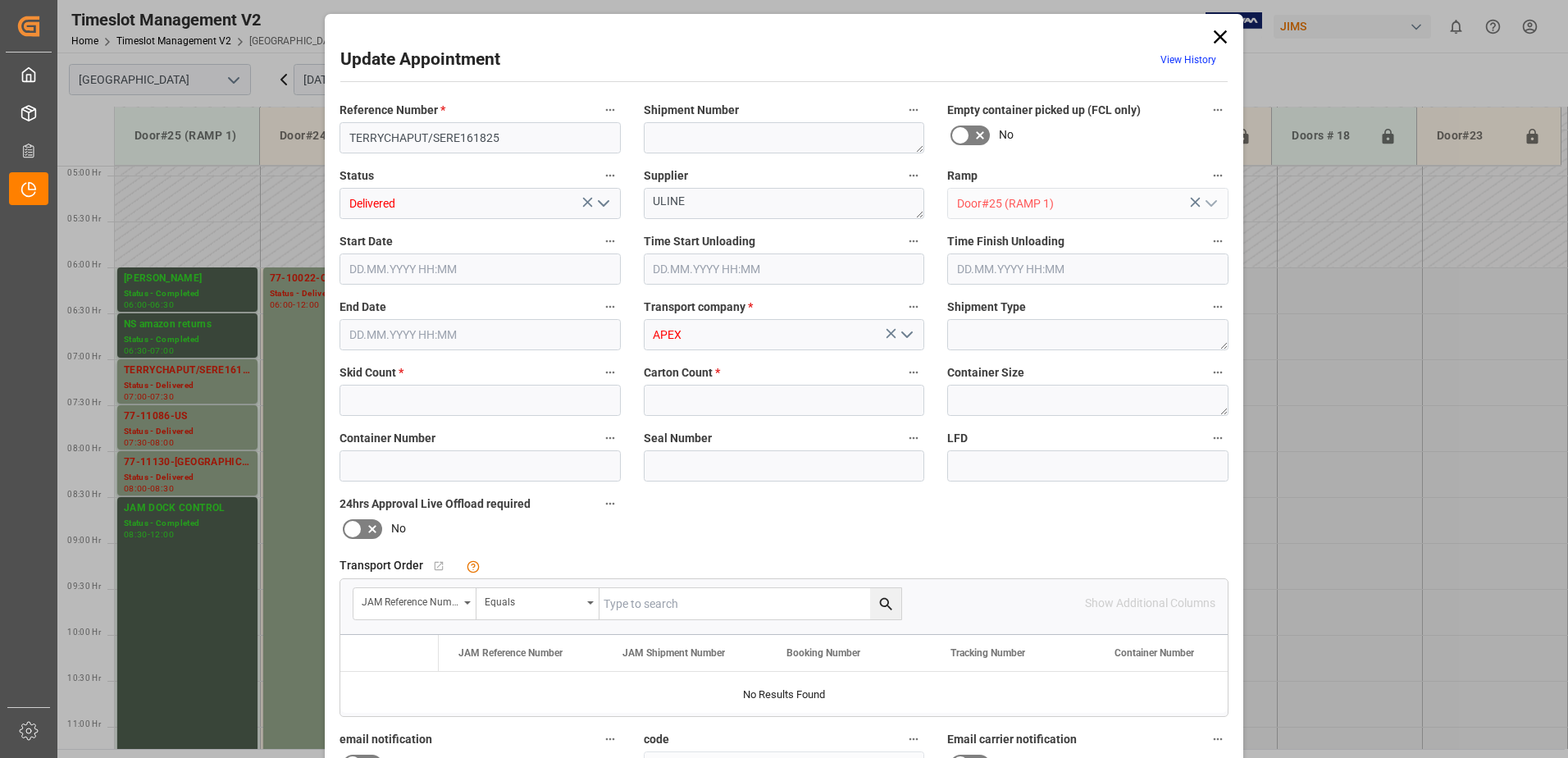
type input "6"
type input "8"
type input "[DATE] 07:00"
type input "[DATE] 09:00"
type input "[DATE] 07:30"
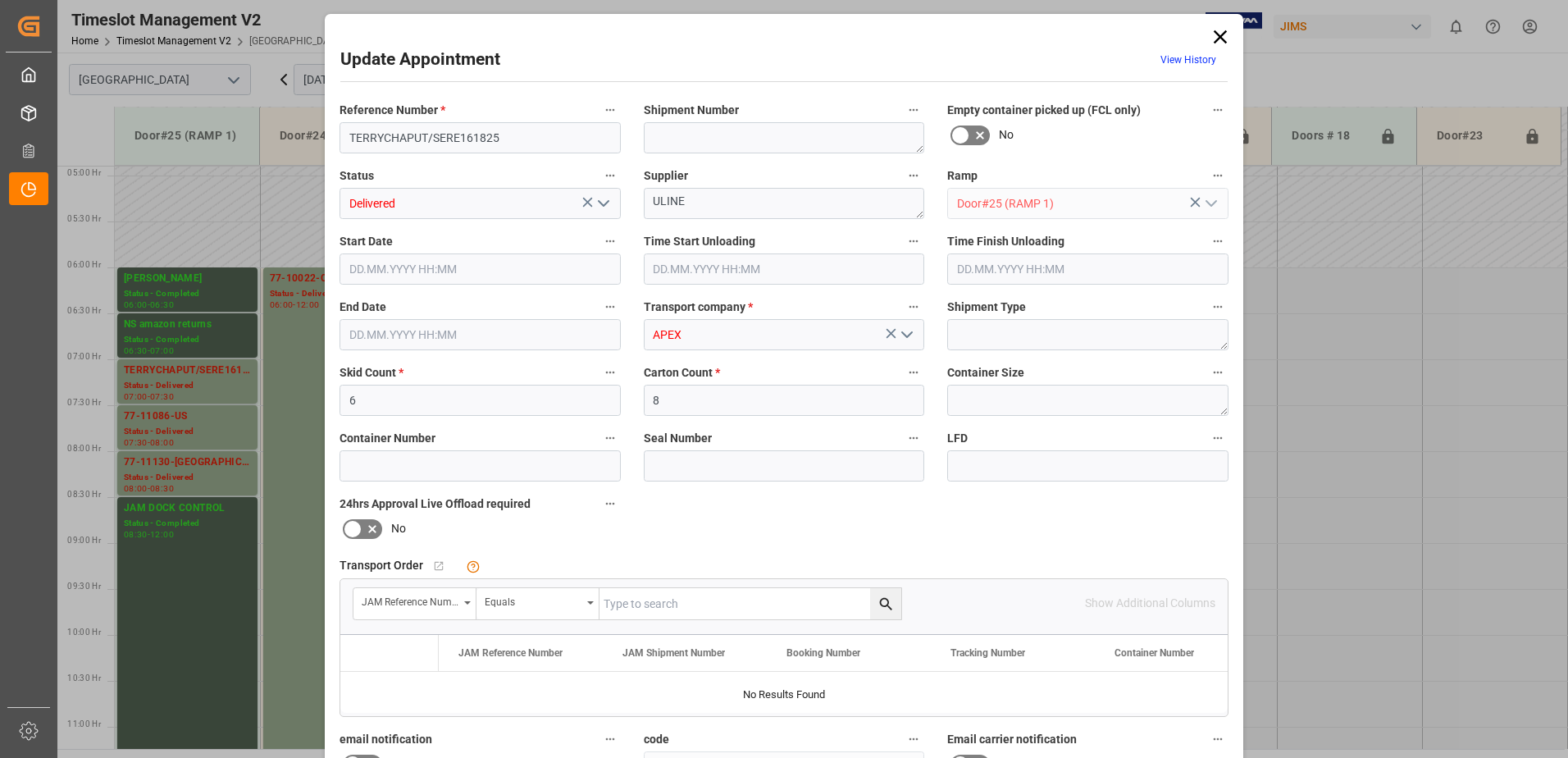
type input "[DATE] 10:37"
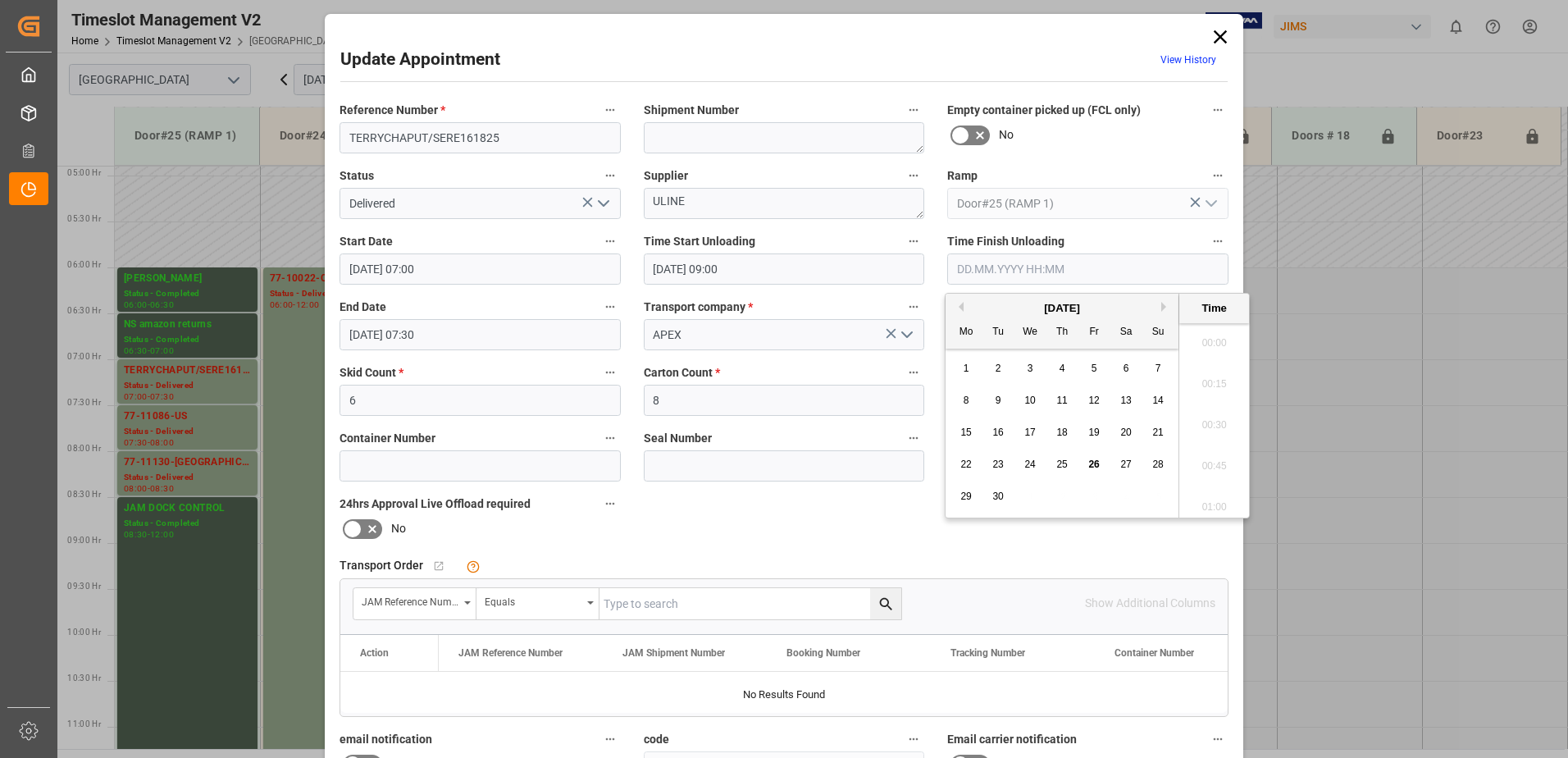
click at [1010, 274] on input "text" at bounding box center [1088, 268] width 282 height 31
click at [1094, 465] on span "26" at bounding box center [1093, 465] width 11 height 12
click at [1208, 418] on li "09:30" at bounding box center [1214, 420] width 70 height 41
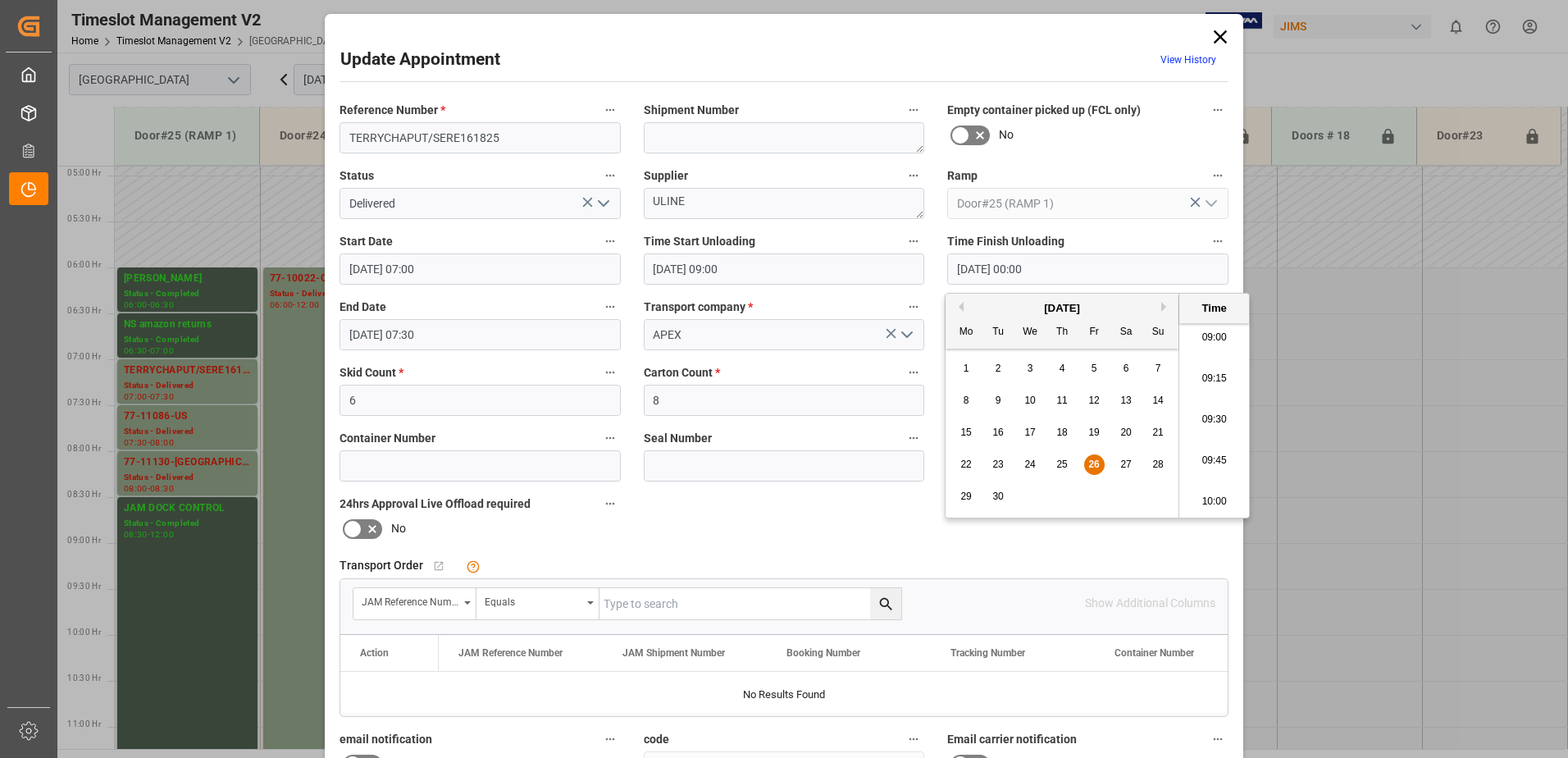
type input "[DATE] 09:30"
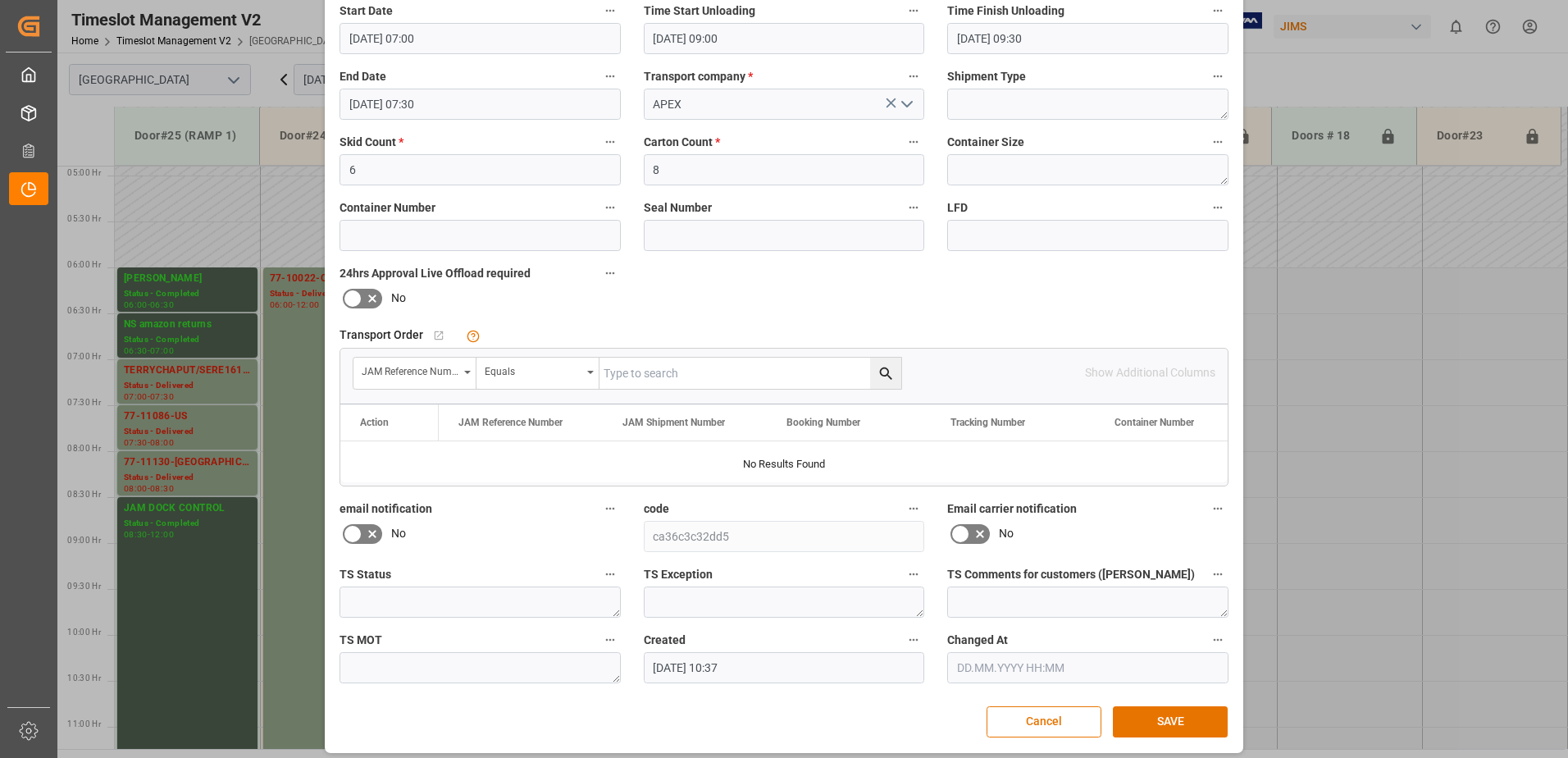
scroll to position [240, 0]
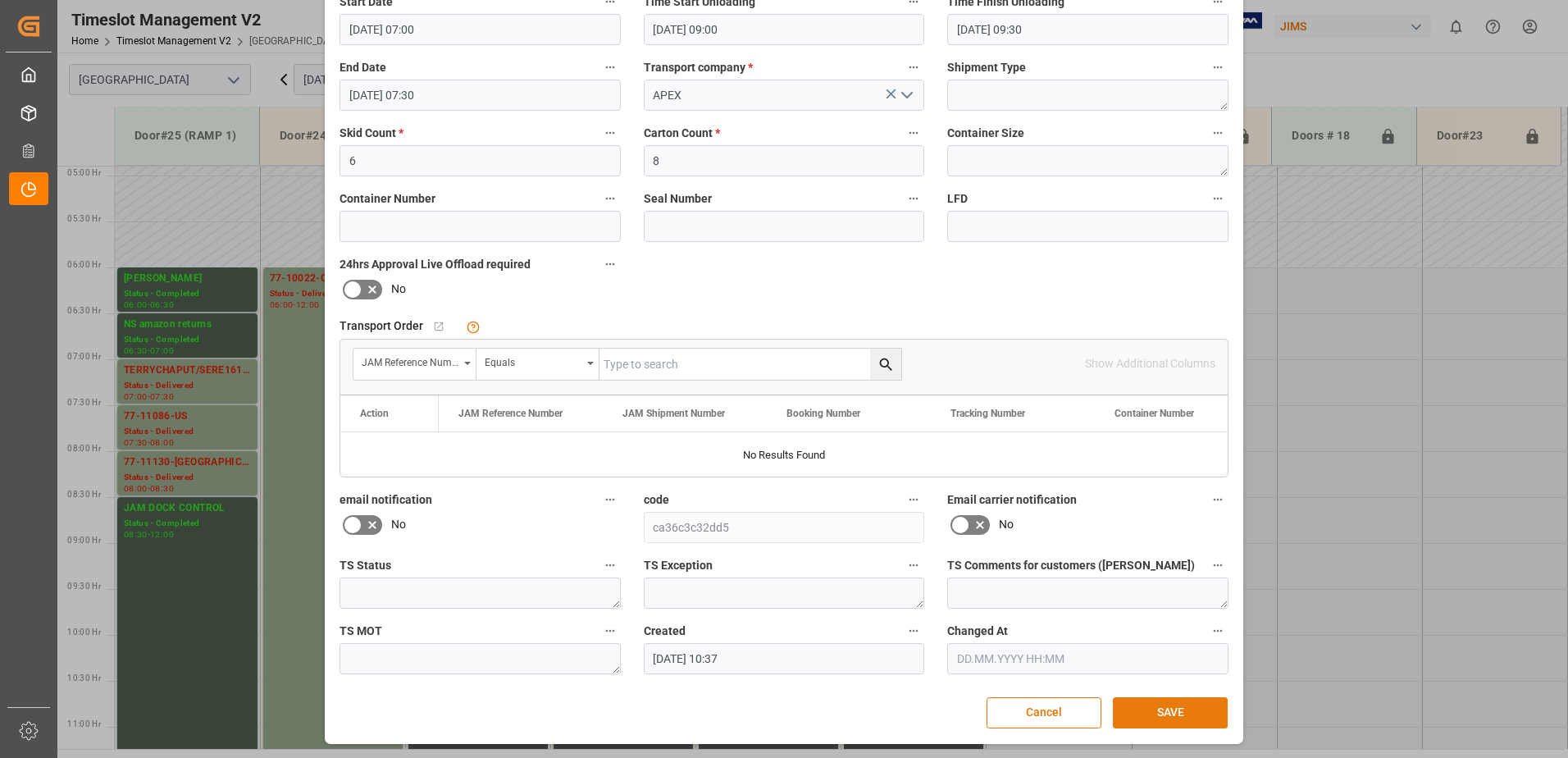
click at [1167, 713] on button "SAVE" at bounding box center [1170, 713] width 115 height 31
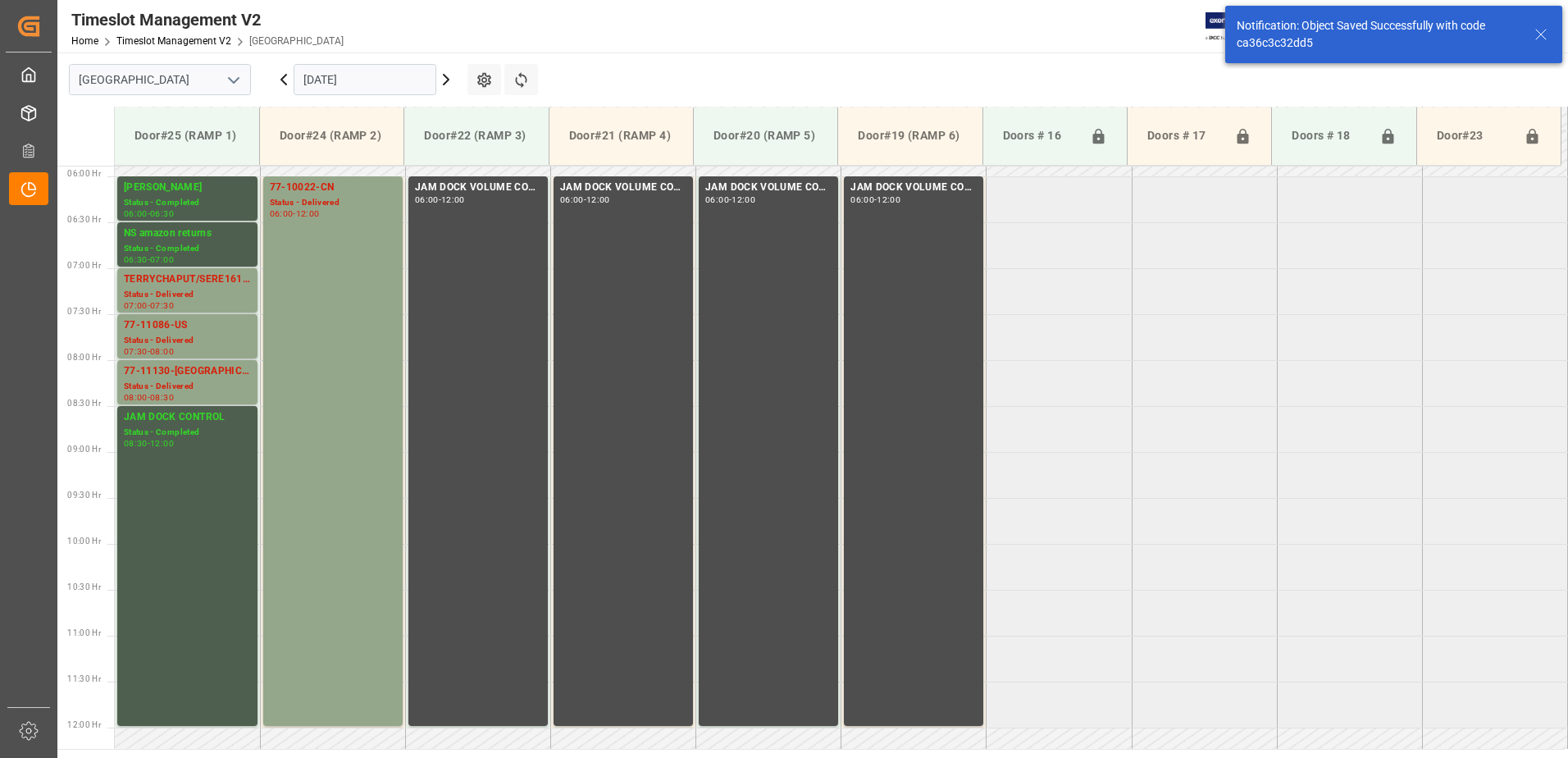
scroll to position [542, 0]
click at [209, 291] on div "Status - Delivered" at bounding box center [188, 293] width 127 height 14
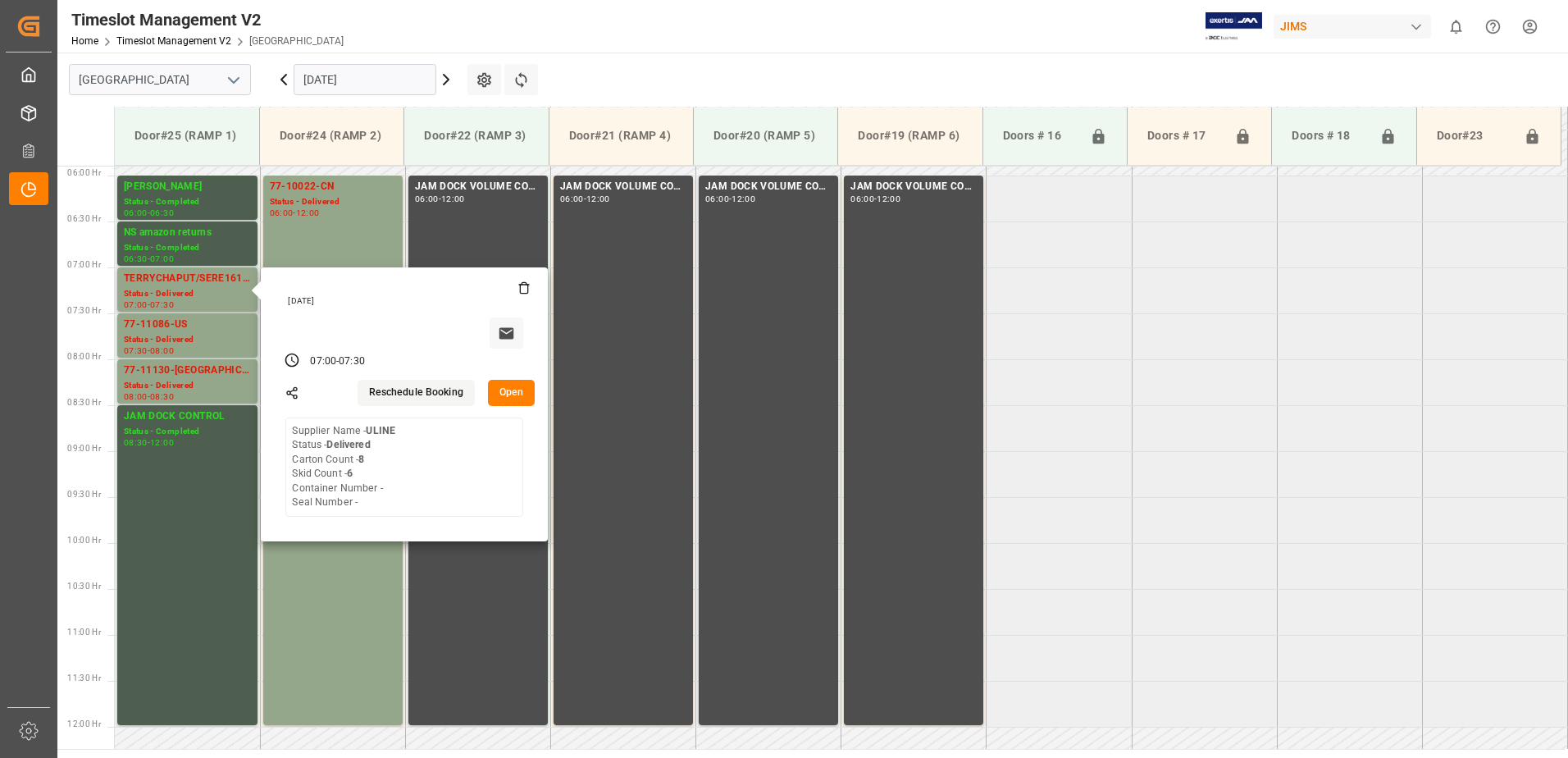
click at [518, 391] on button "Open" at bounding box center [511, 392] width 48 height 26
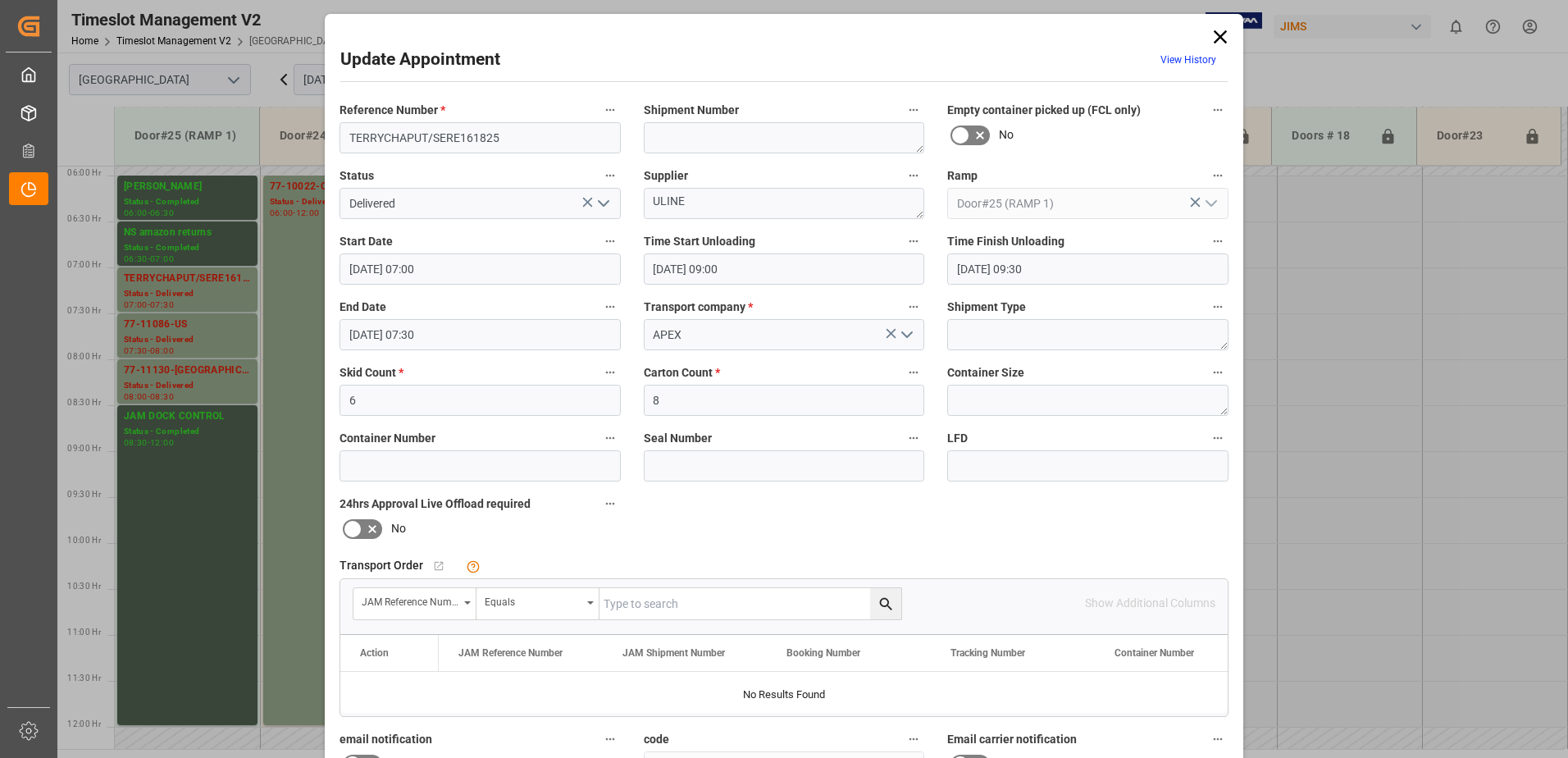
click at [599, 205] on polyline "open menu" at bounding box center [603, 204] width 10 height 5
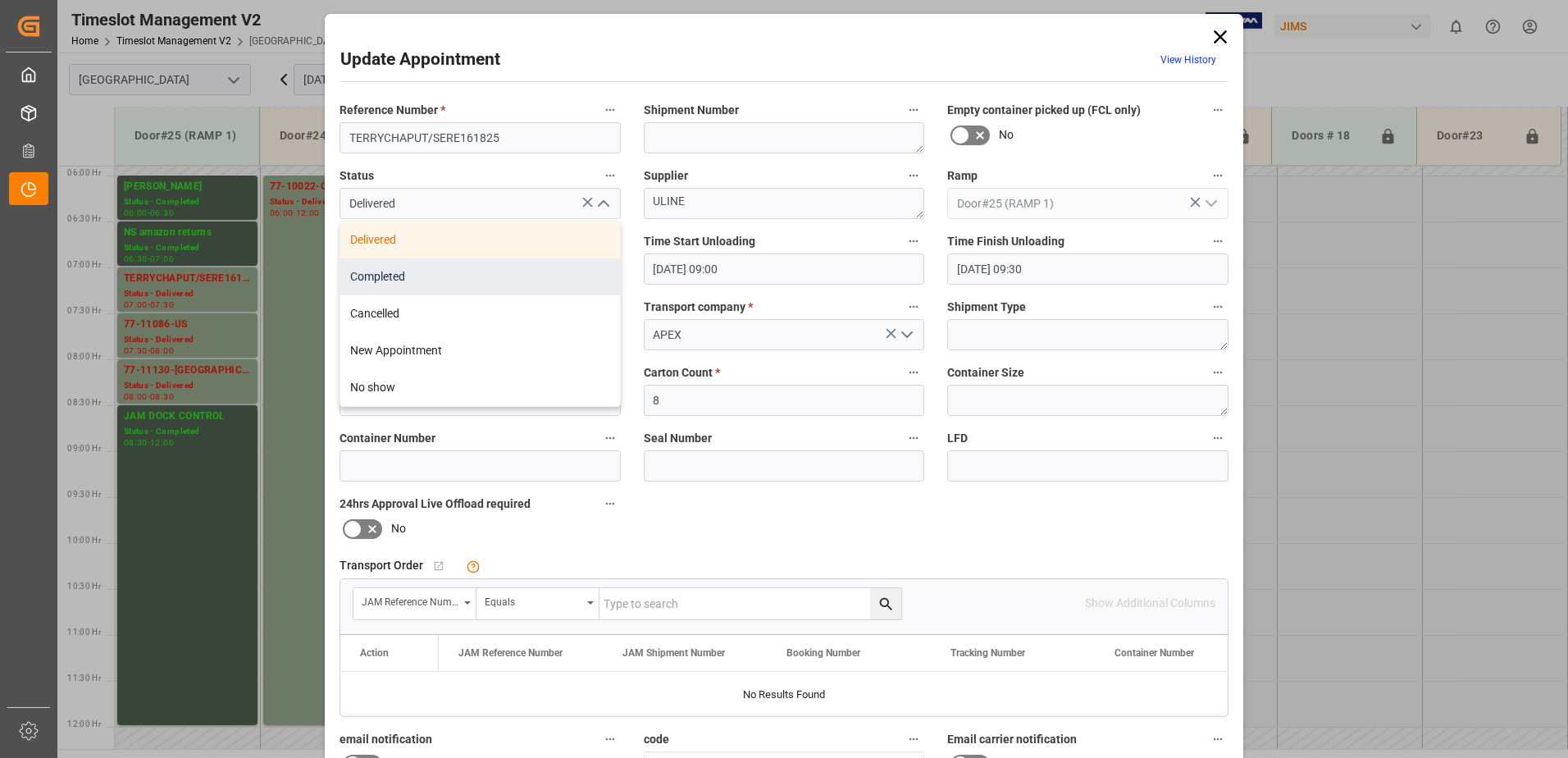
click at [499, 280] on div "Completed" at bounding box center [480, 277] width 280 height 37
type input "Completed"
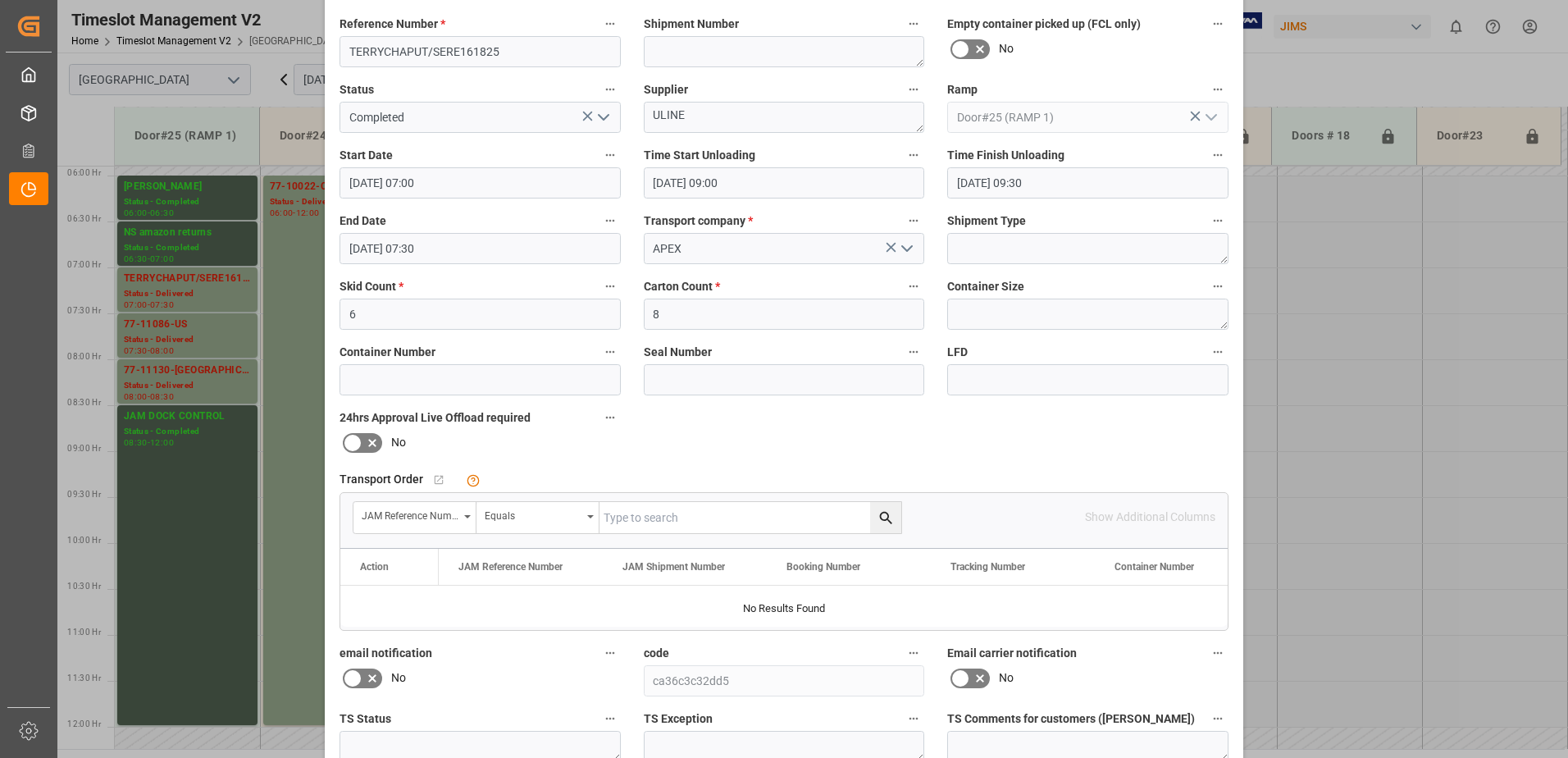
scroll to position [240, 0]
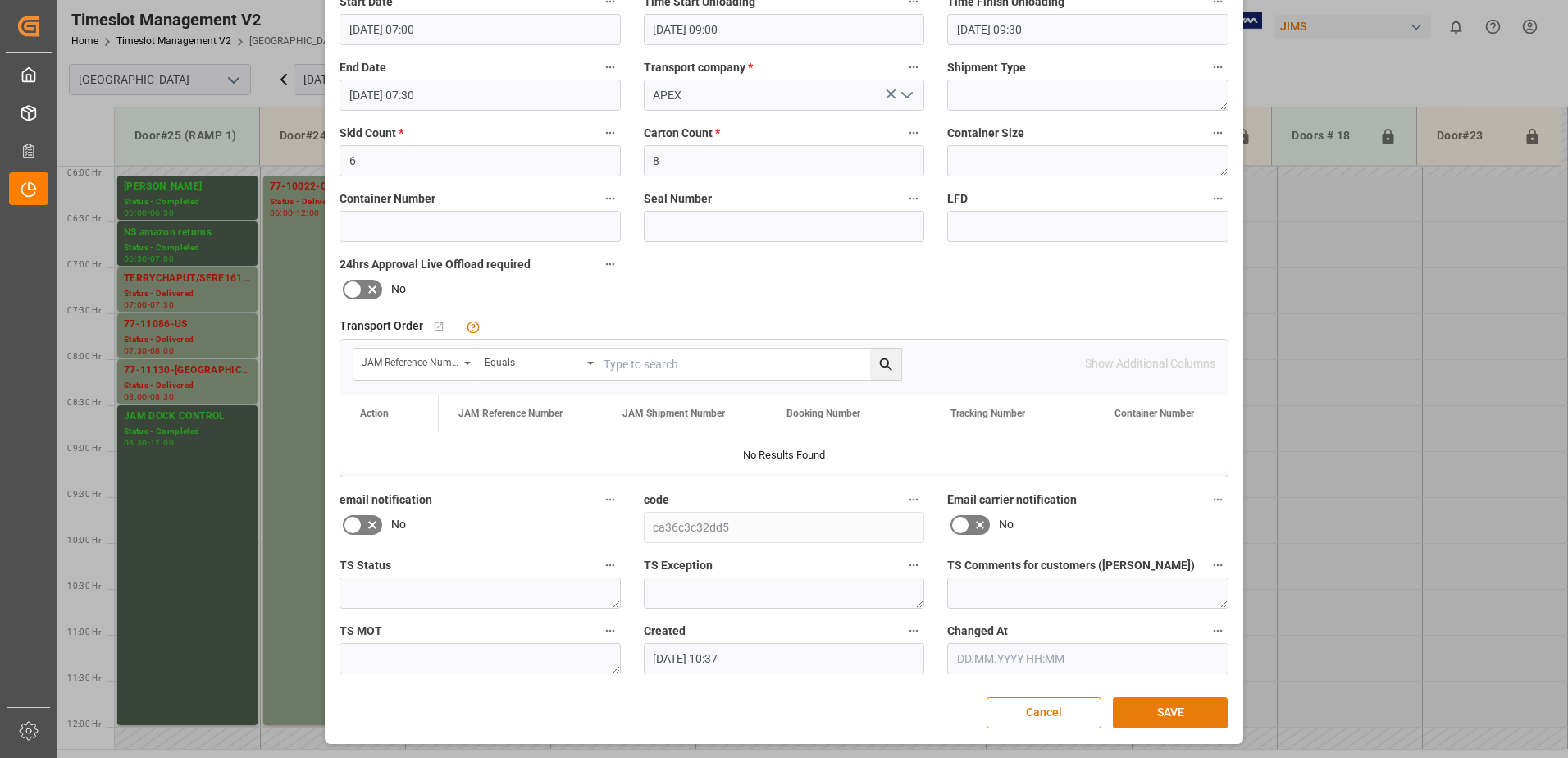
click at [1182, 713] on button "SAVE" at bounding box center [1170, 713] width 115 height 31
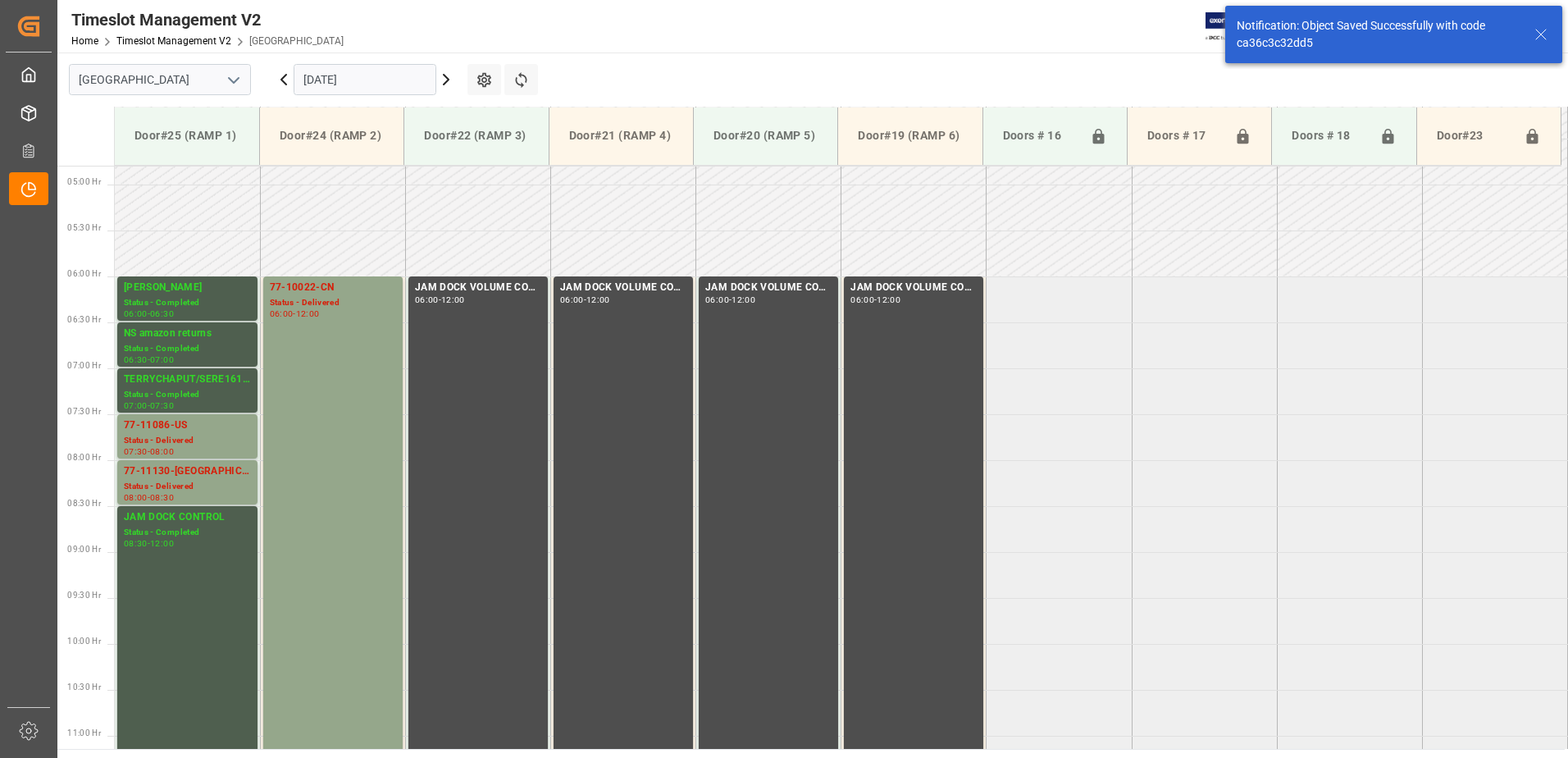
scroll to position [542, 0]
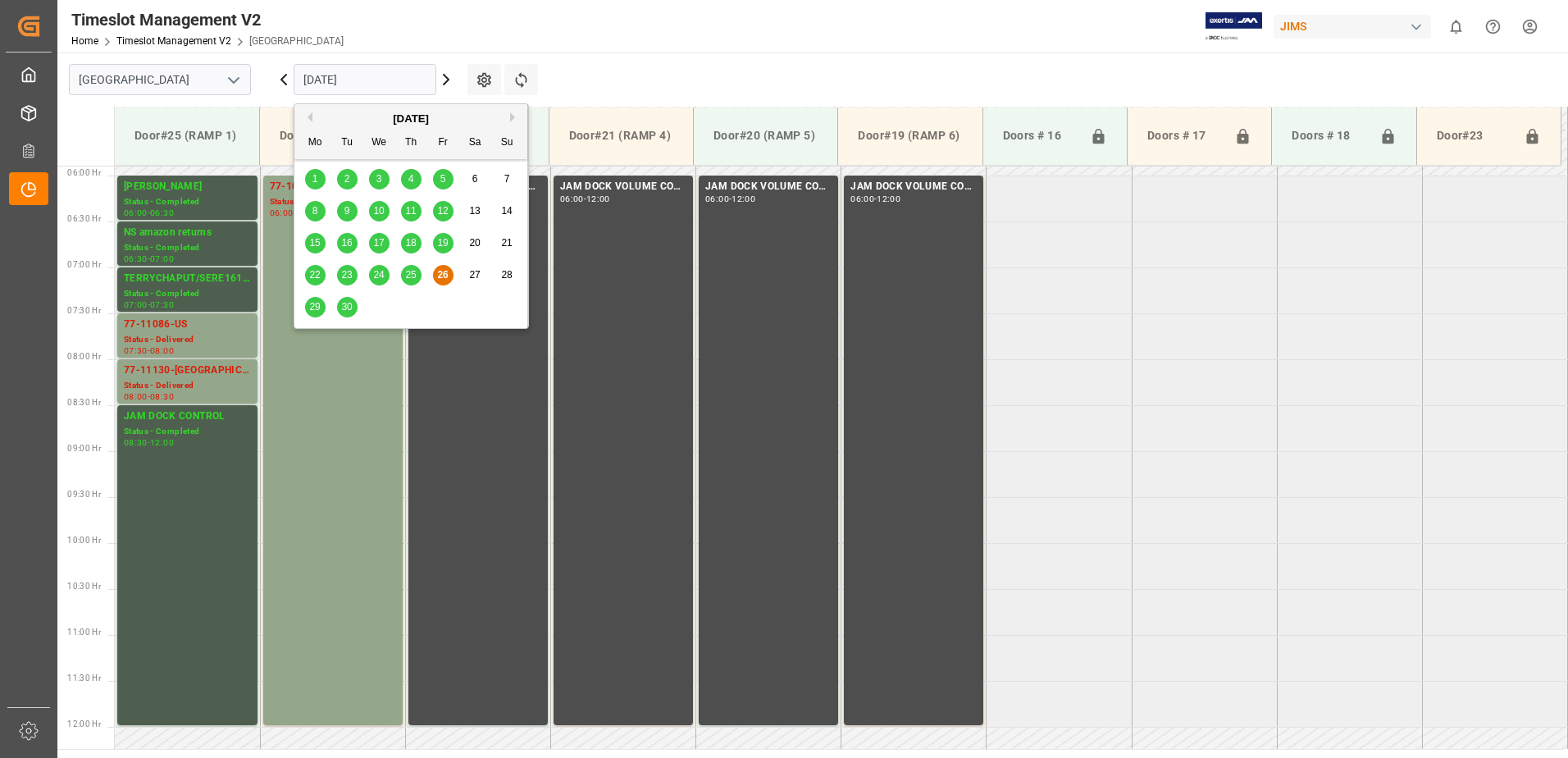
click at [374, 71] on input "[DATE]" at bounding box center [365, 79] width 142 height 31
click at [317, 306] on span "29" at bounding box center [314, 307] width 11 height 12
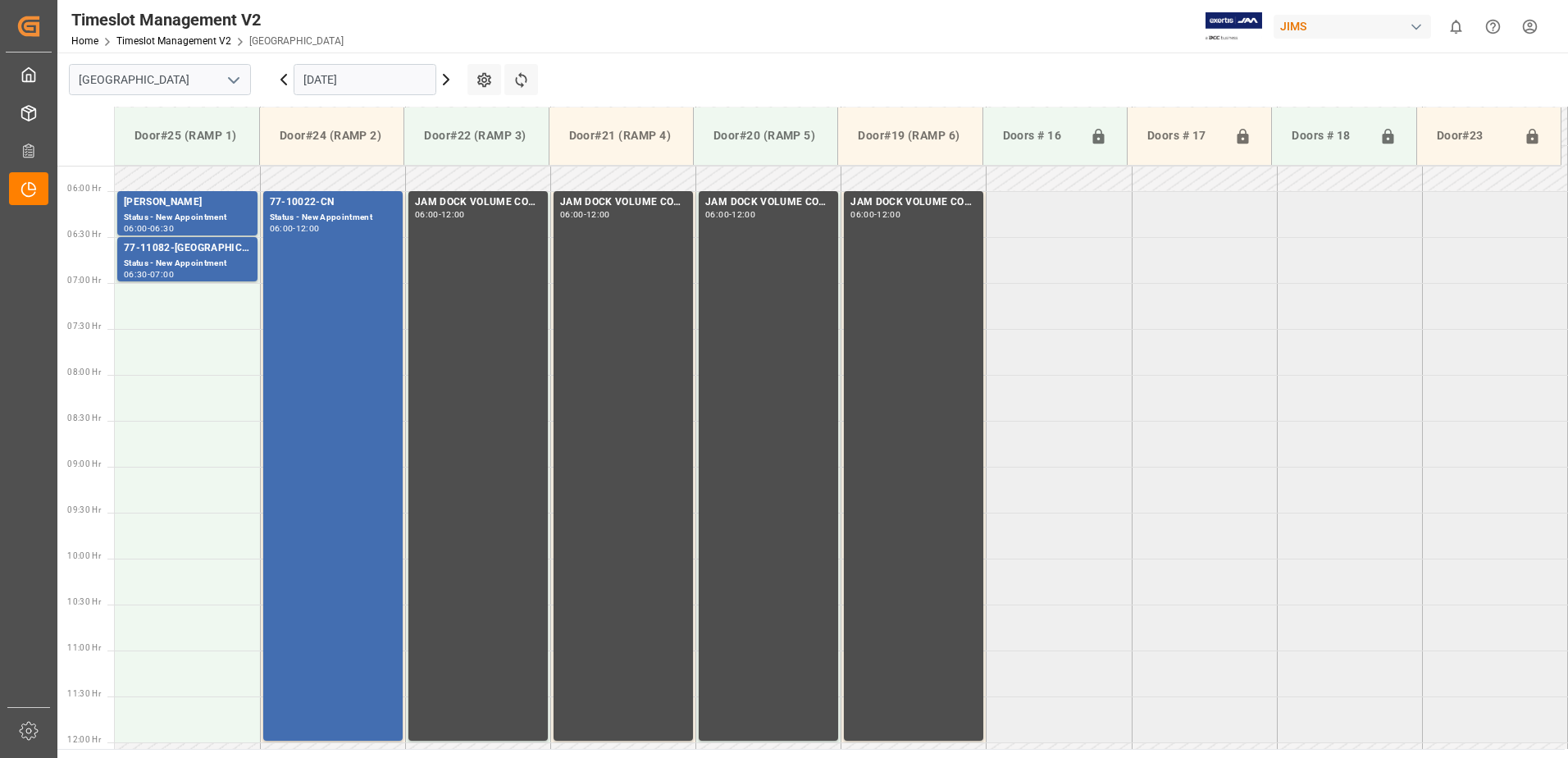
scroll to position [499, 0]
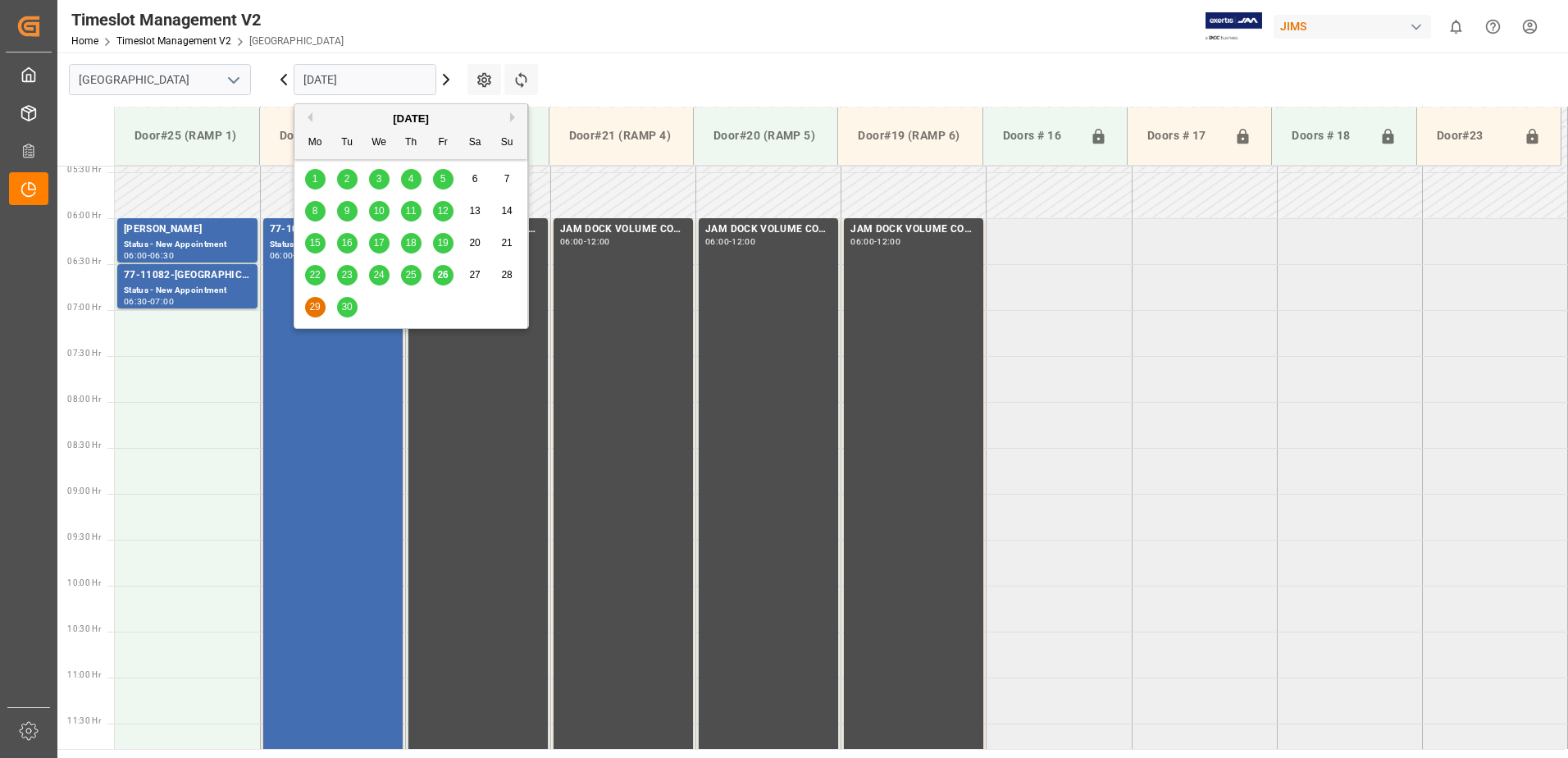
click at [366, 82] on input "[DATE]" at bounding box center [365, 79] width 142 height 31
click at [349, 312] on span "30" at bounding box center [346, 307] width 11 height 12
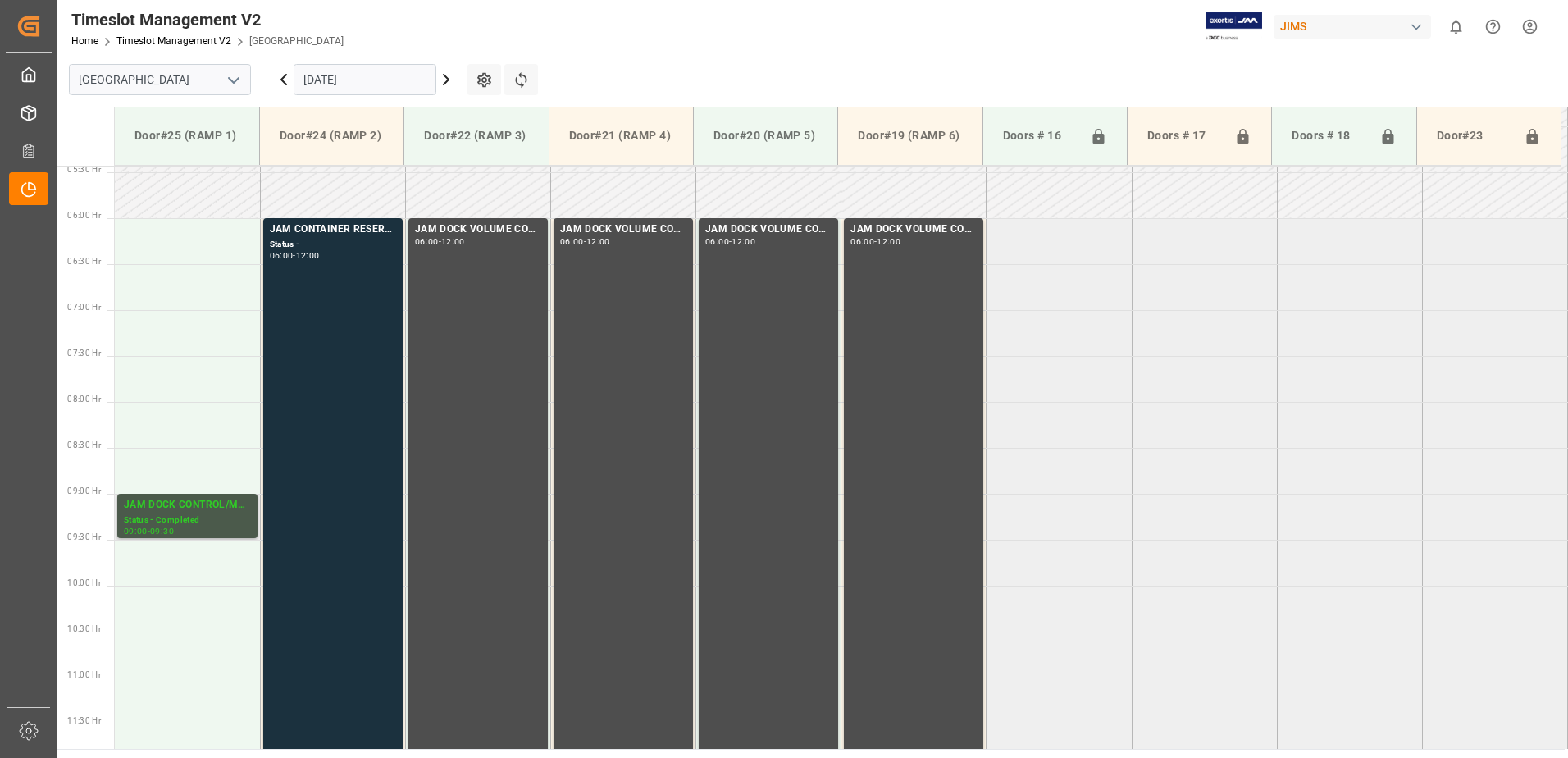
click at [215, 513] on div "JAM DOCK CONTROL/MONTH END" at bounding box center [188, 506] width 127 height 17
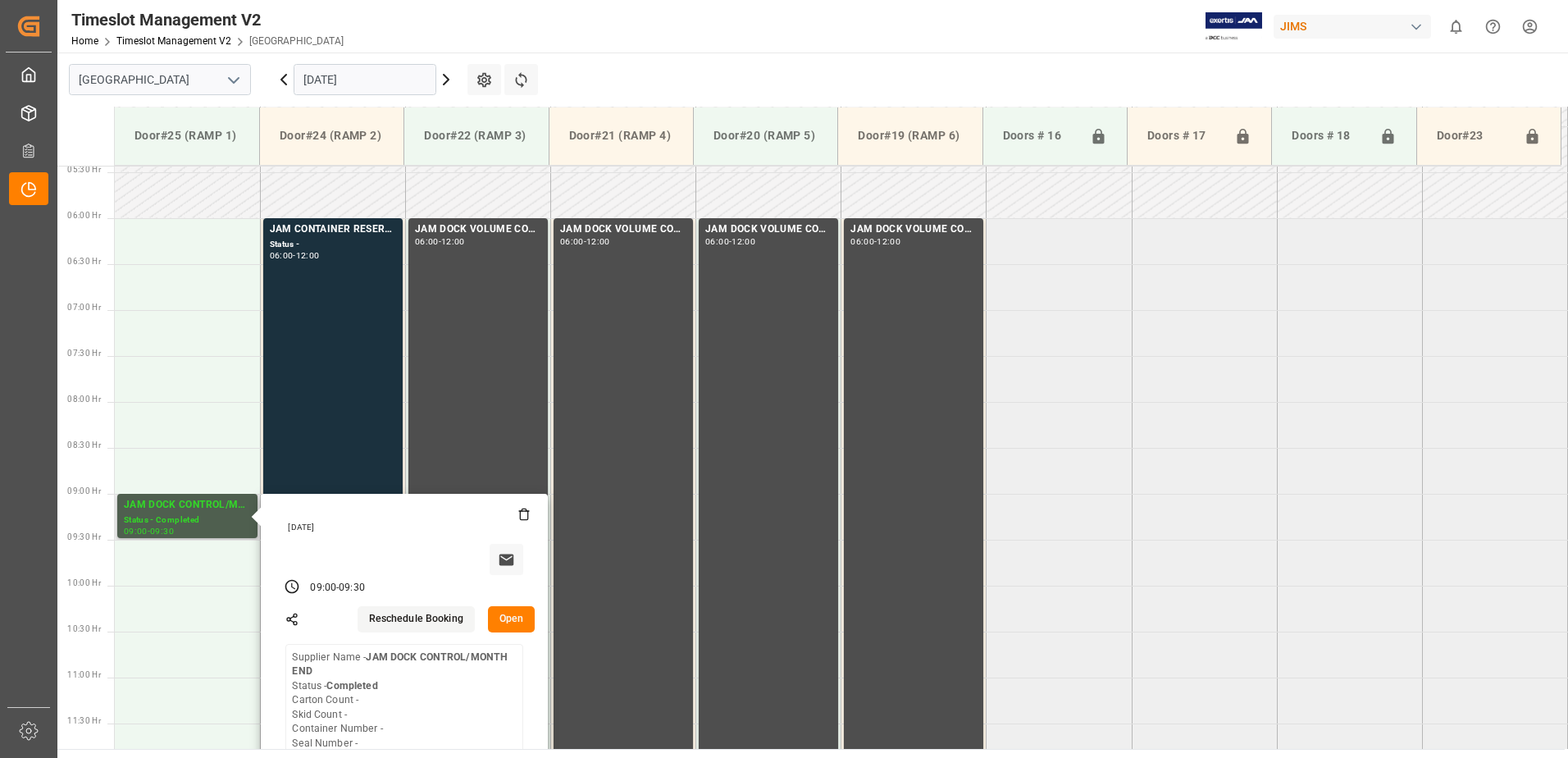
click at [516, 620] on button "Open" at bounding box center [511, 619] width 48 height 26
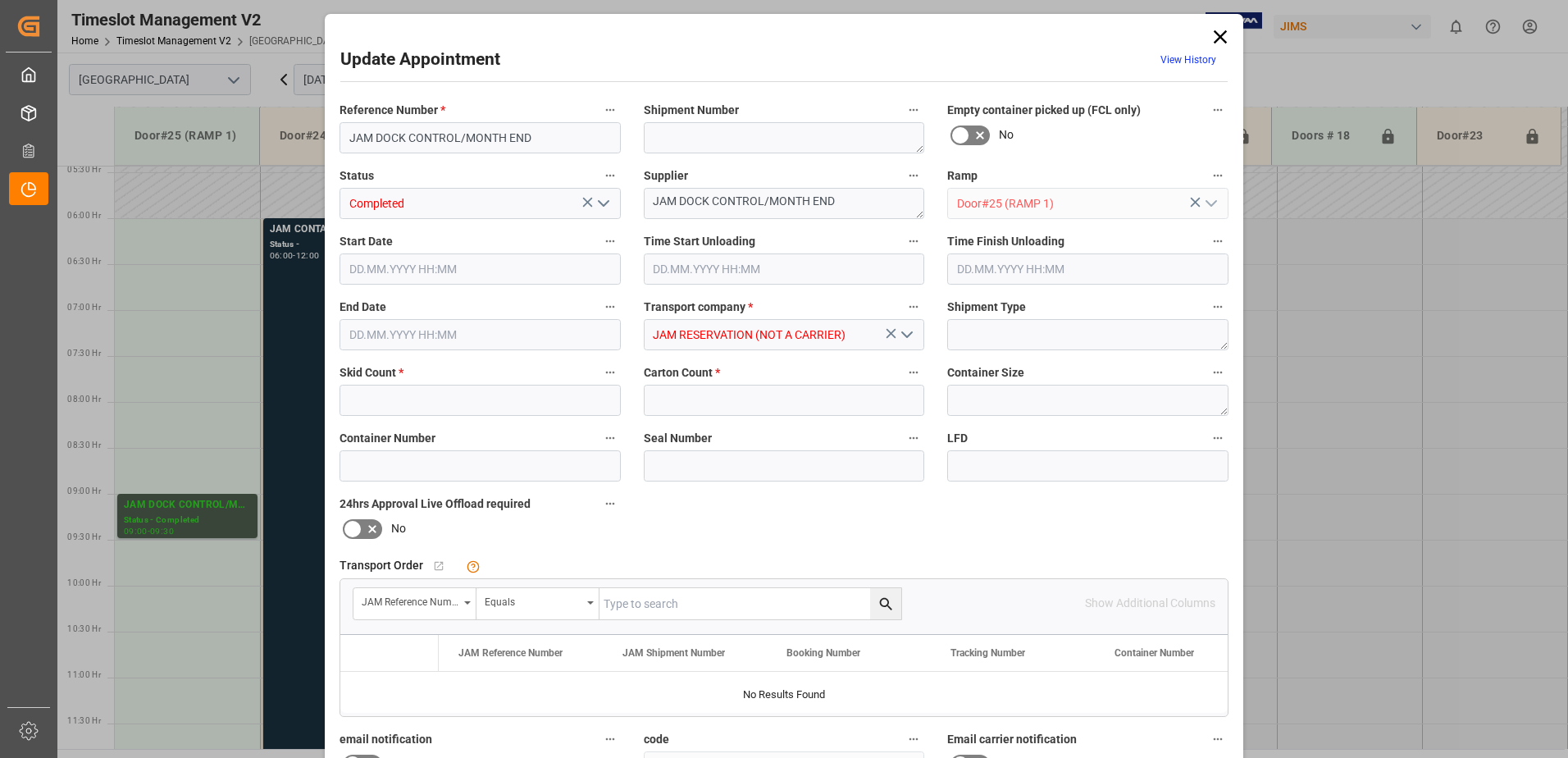
type input "0"
type input "[DATE] 09:00"
type input "[DATE] 09:30"
type input "[DATE] 12:52"
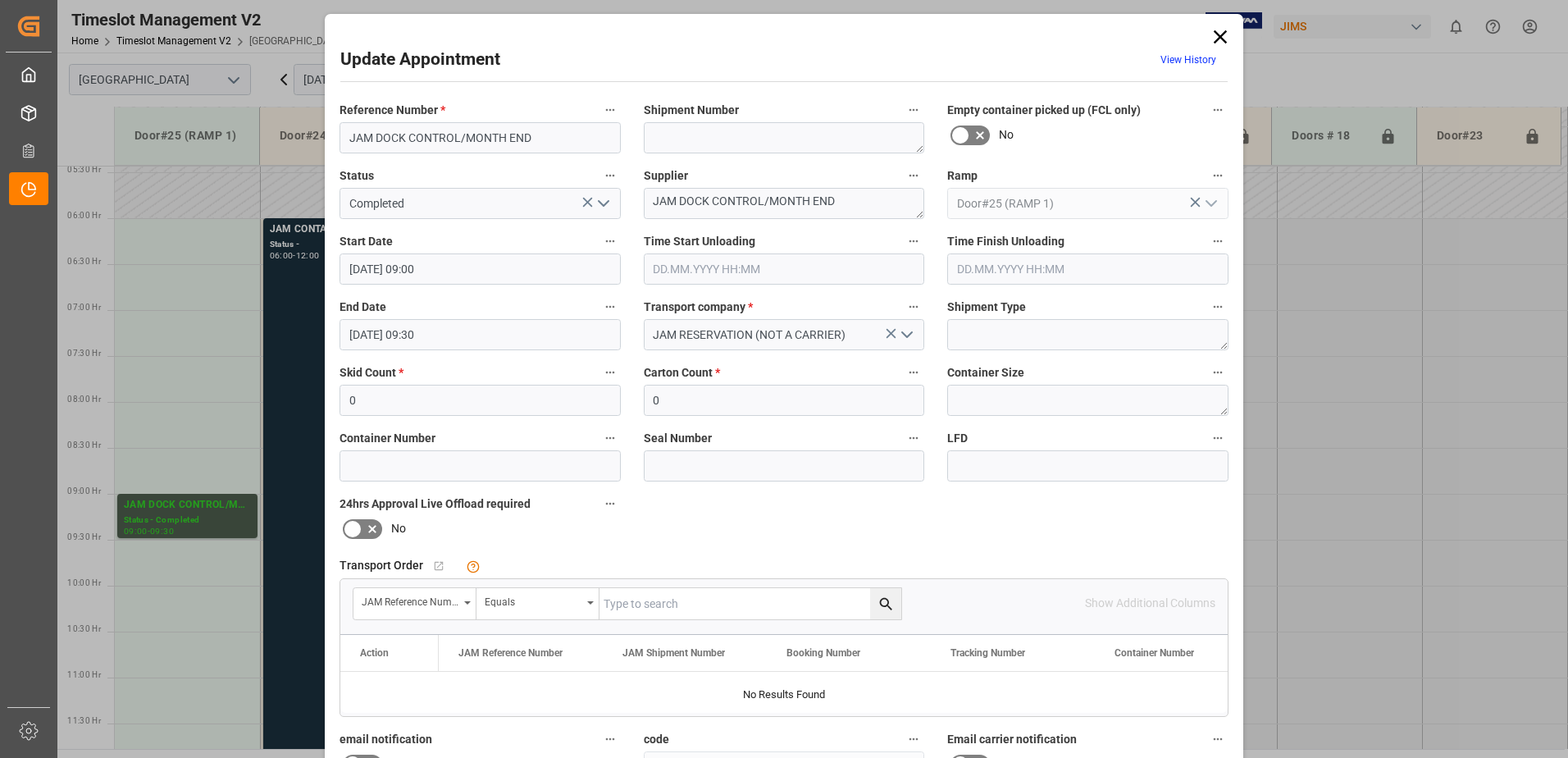
click at [463, 333] on input "[DATE] 09:30" at bounding box center [480, 335] width 282 height 31
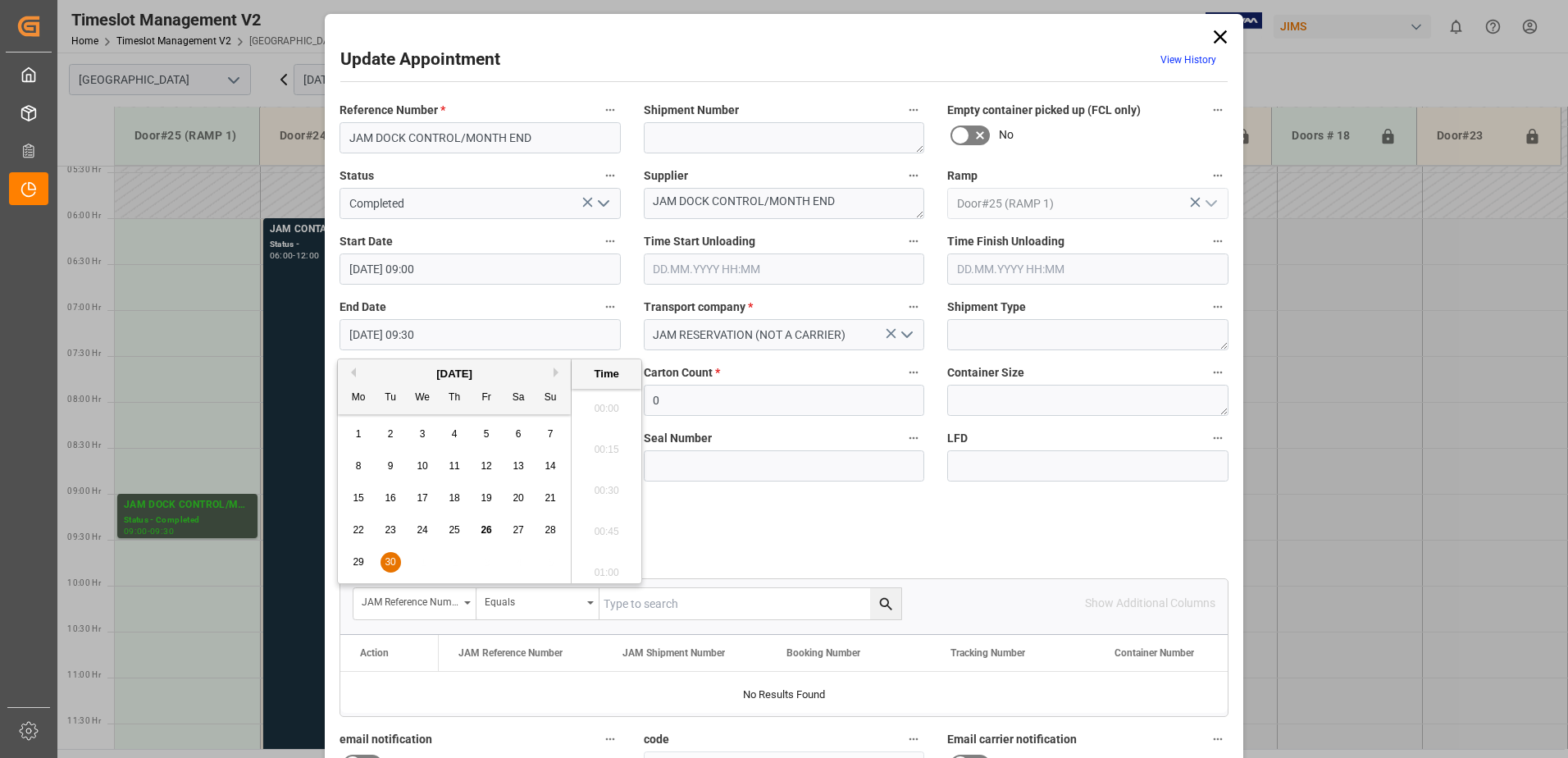
scroll to position [1482, 0]
click at [388, 561] on span "30" at bounding box center [390, 562] width 11 height 12
click at [610, 571] on li "12:00" at bounding box center [606, 568] width 70 height 41
type input "[DATE] 12:00"
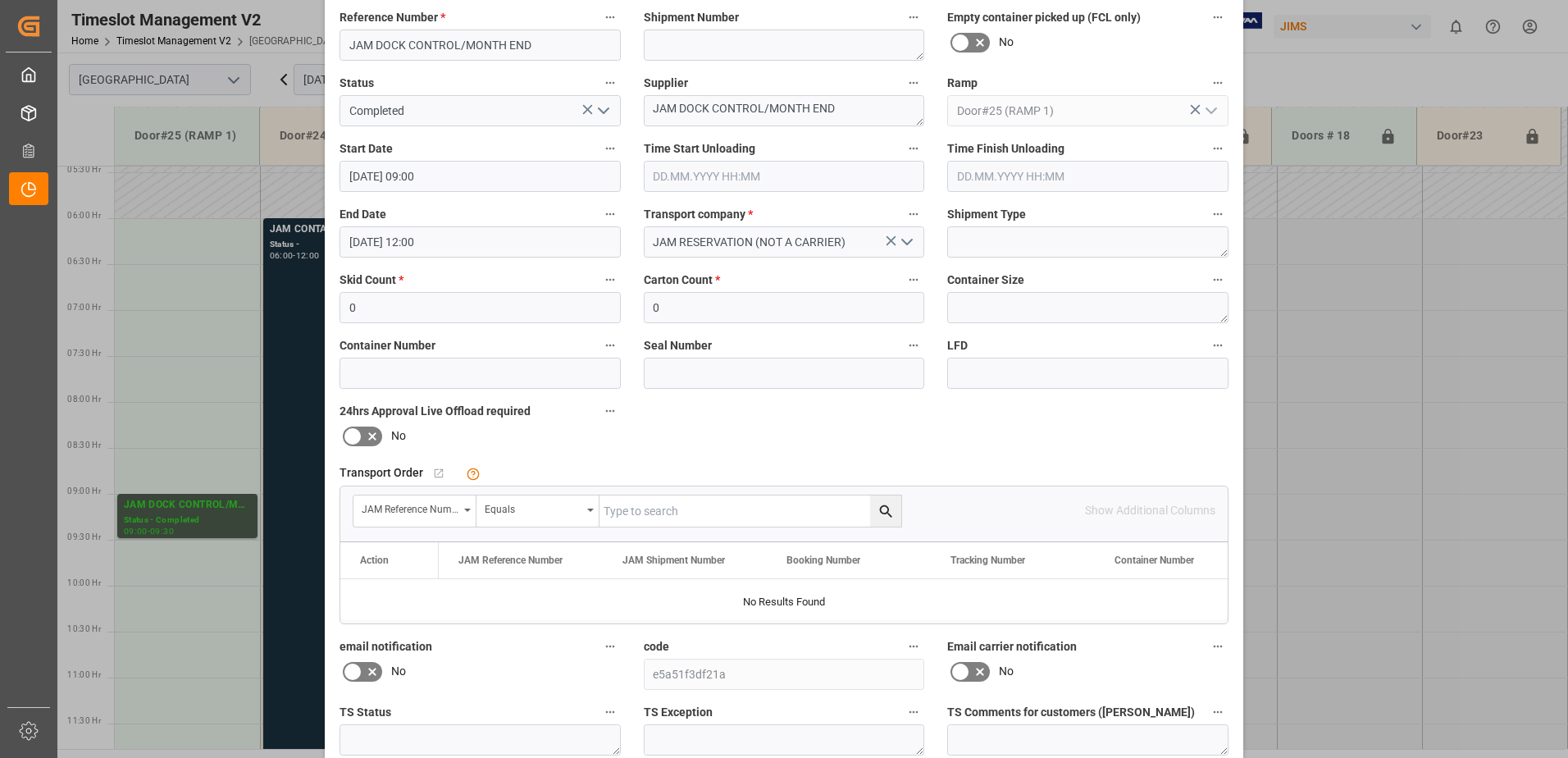
scroll to position [240, 0]
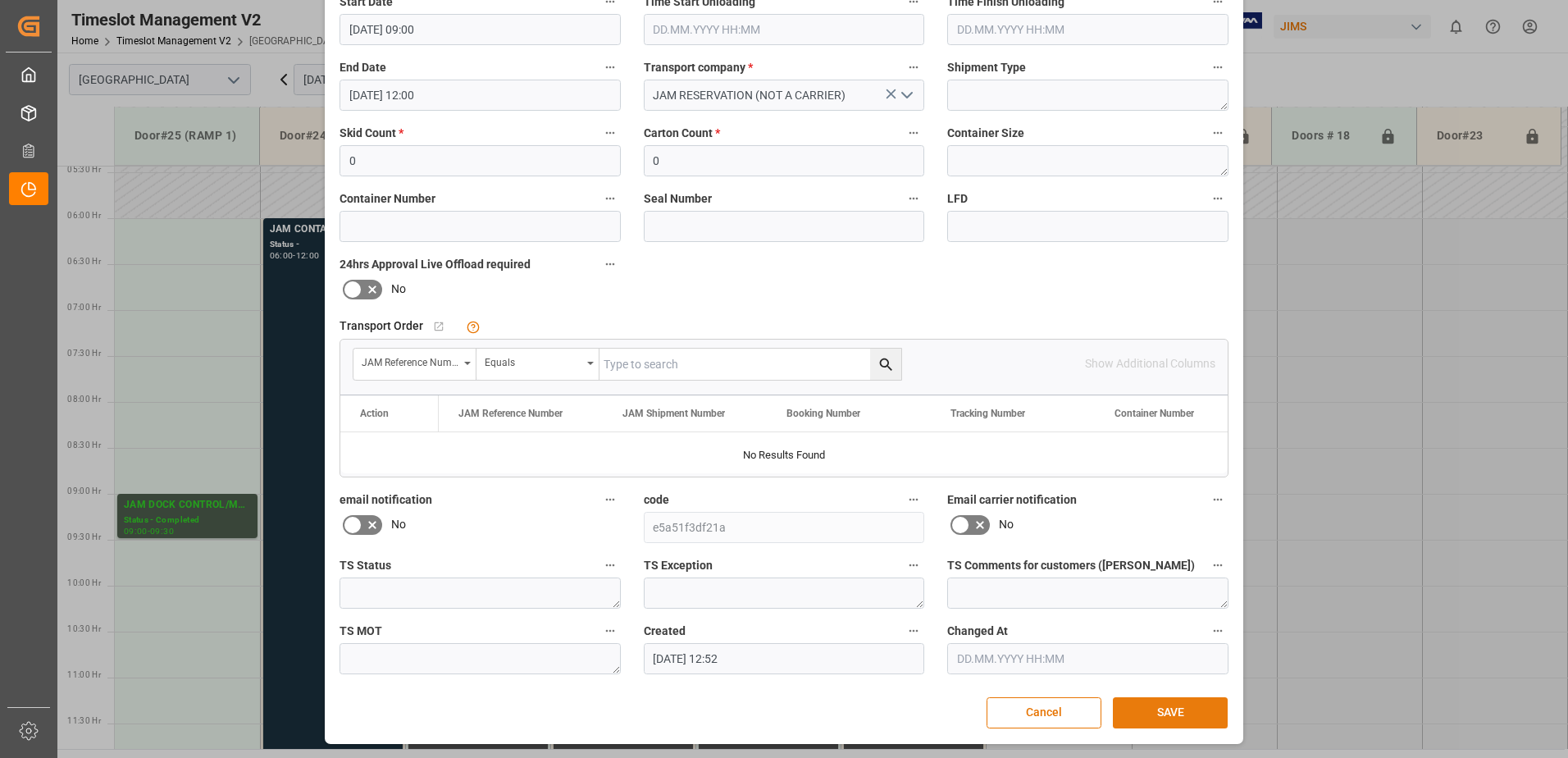
click at [1167, 703] on button "SAVE" at bounding box center [1170, 713] width 115 height 31
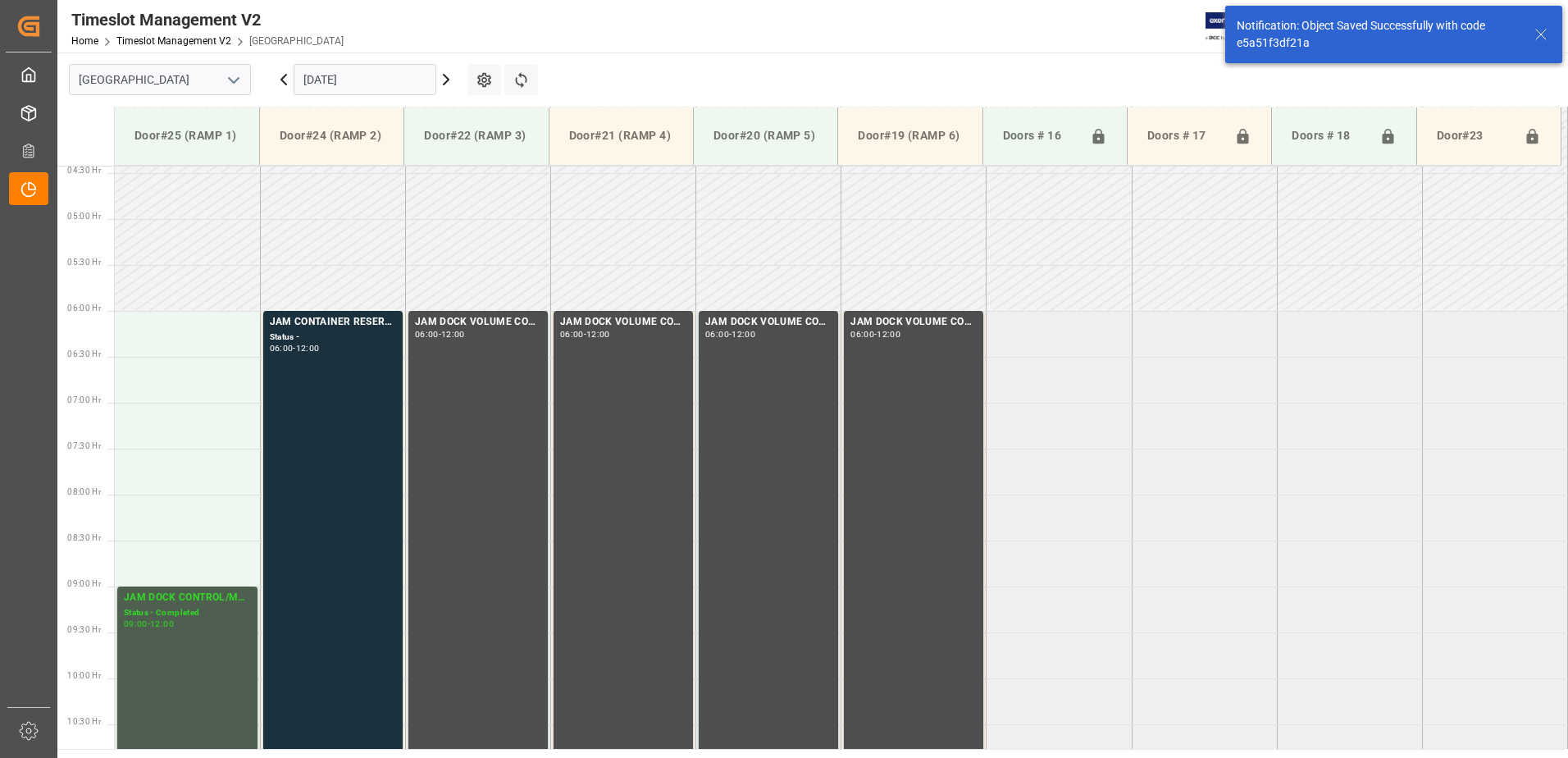
scroll to position [397, 0]
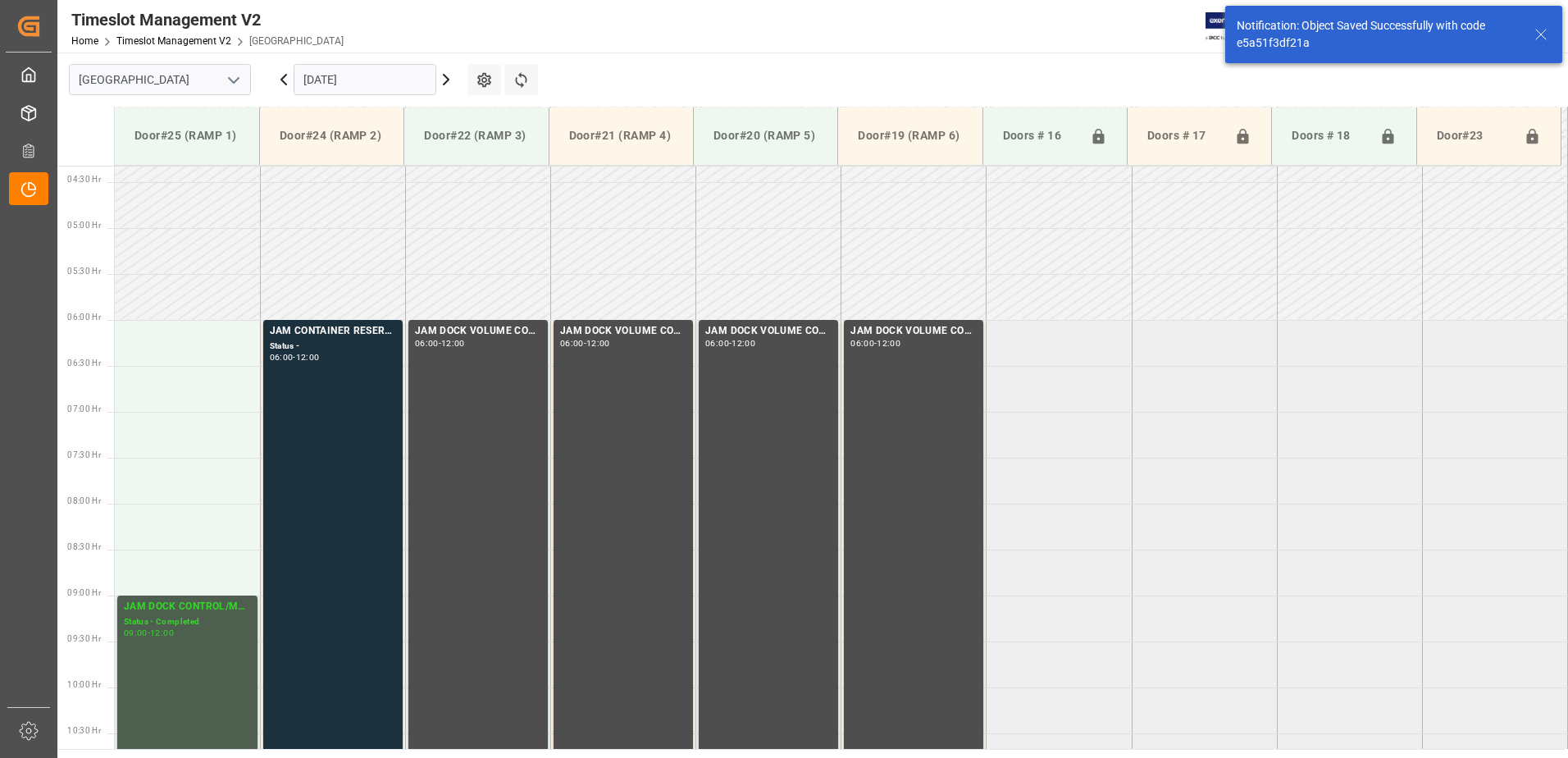
click at [392, 74] on input "[DATE]" at bounding box center [365, 79] width 142 height 31
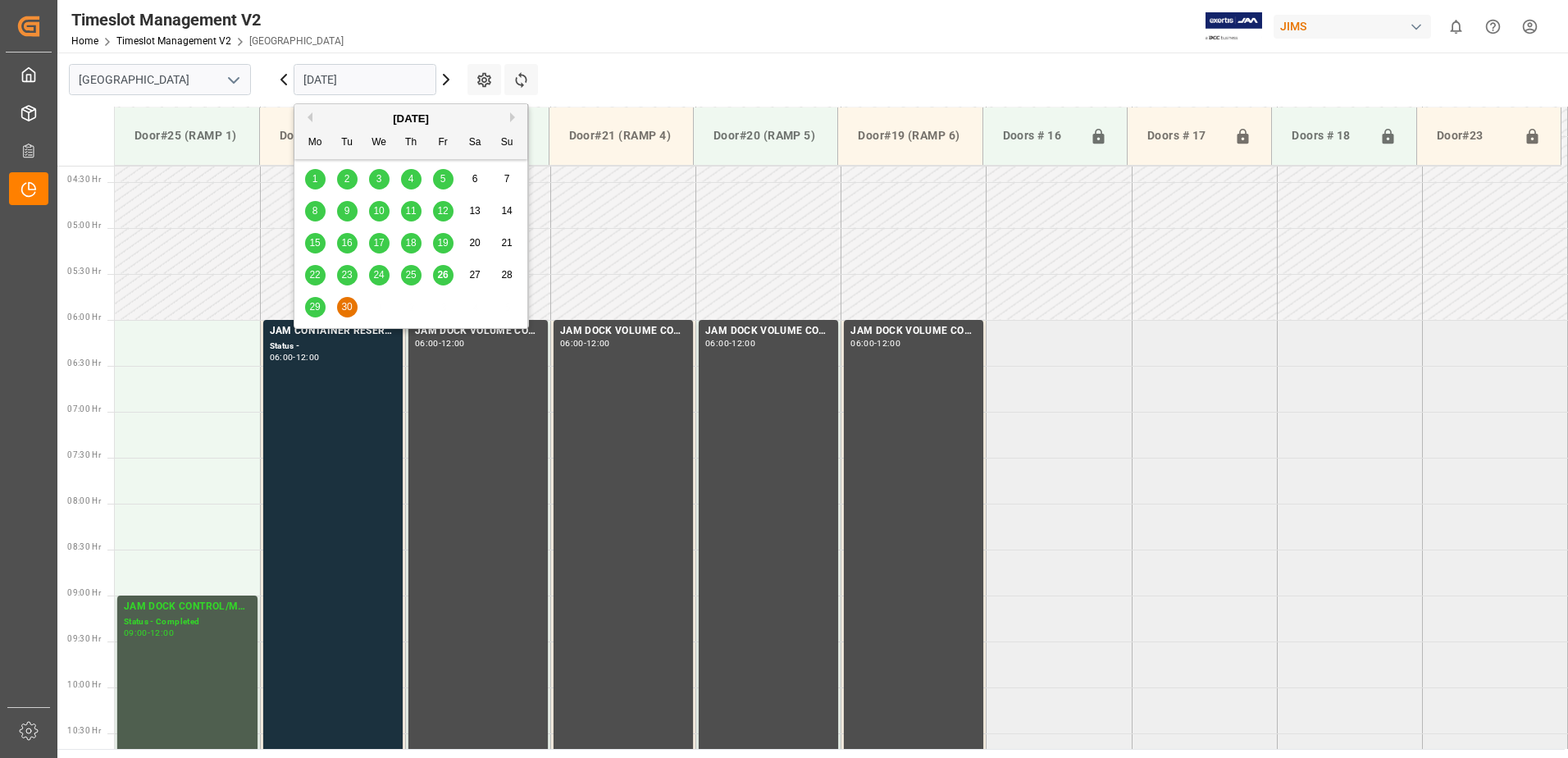
click at [513, 120] on button "Next Month" at bounding box center [515, 117] width 10 height 10
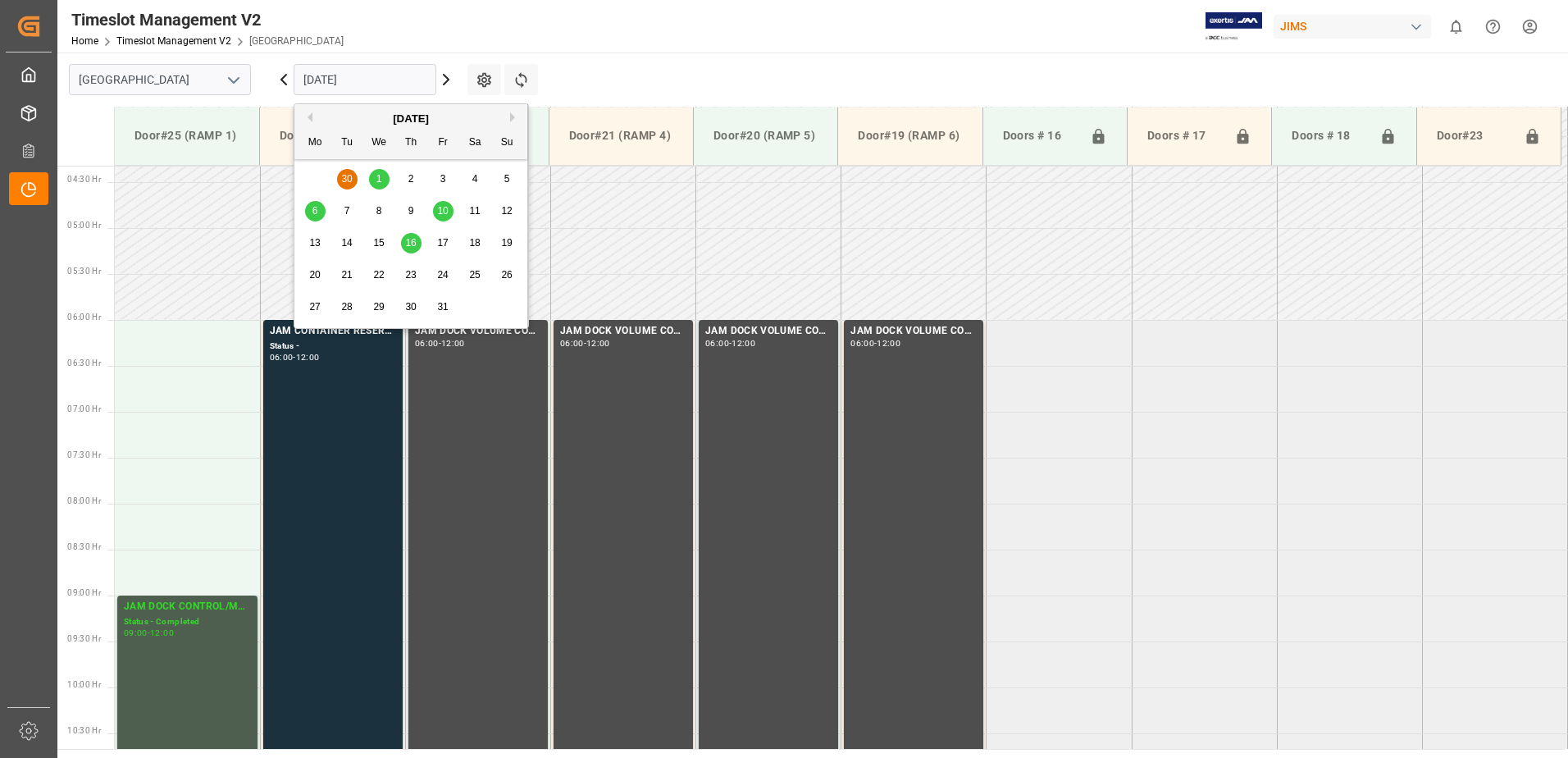
click at [378, 174] on span "1" at bounding box center [379, 179] width 6 height 12
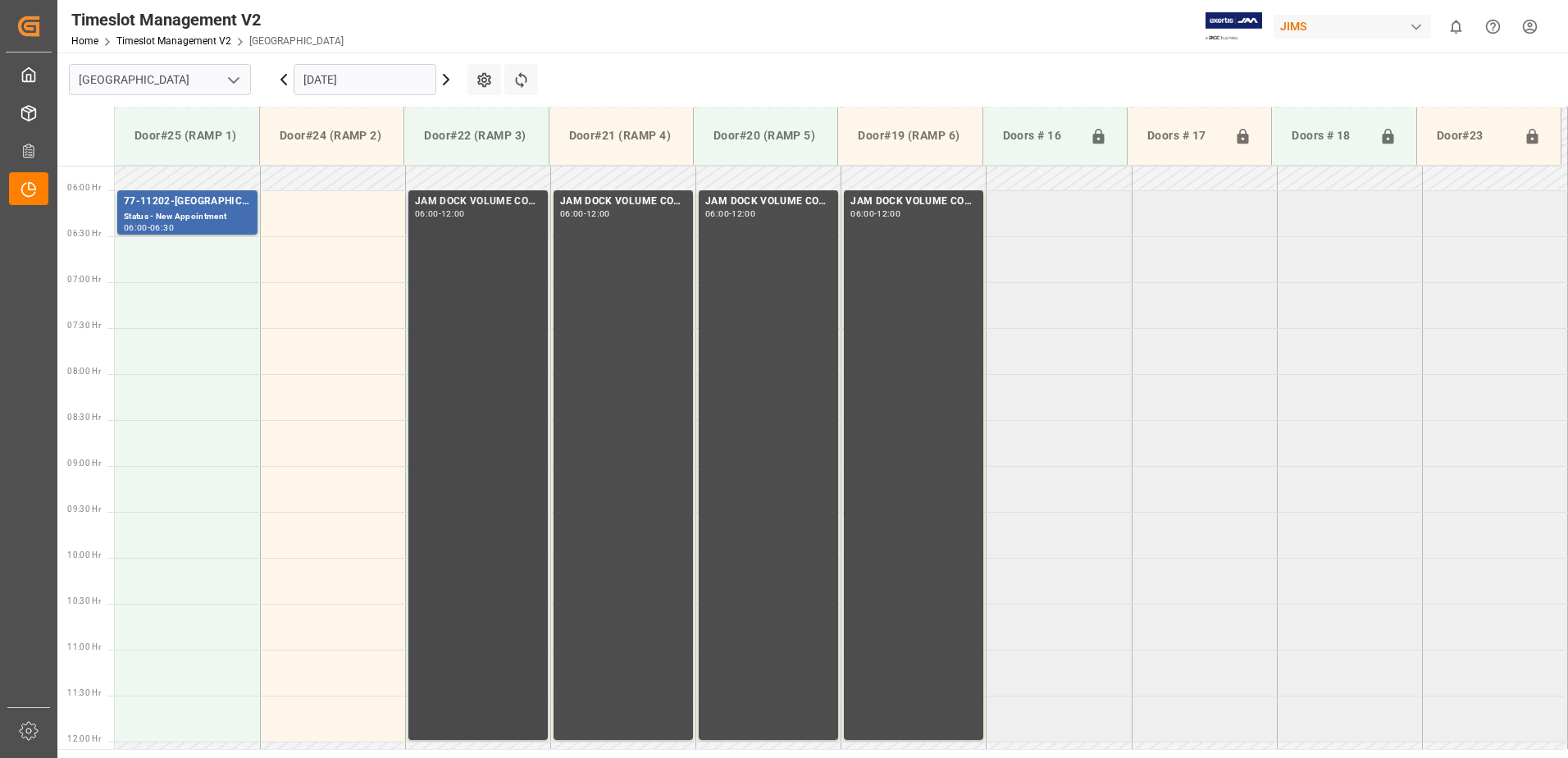
scroll to position [481, 0]
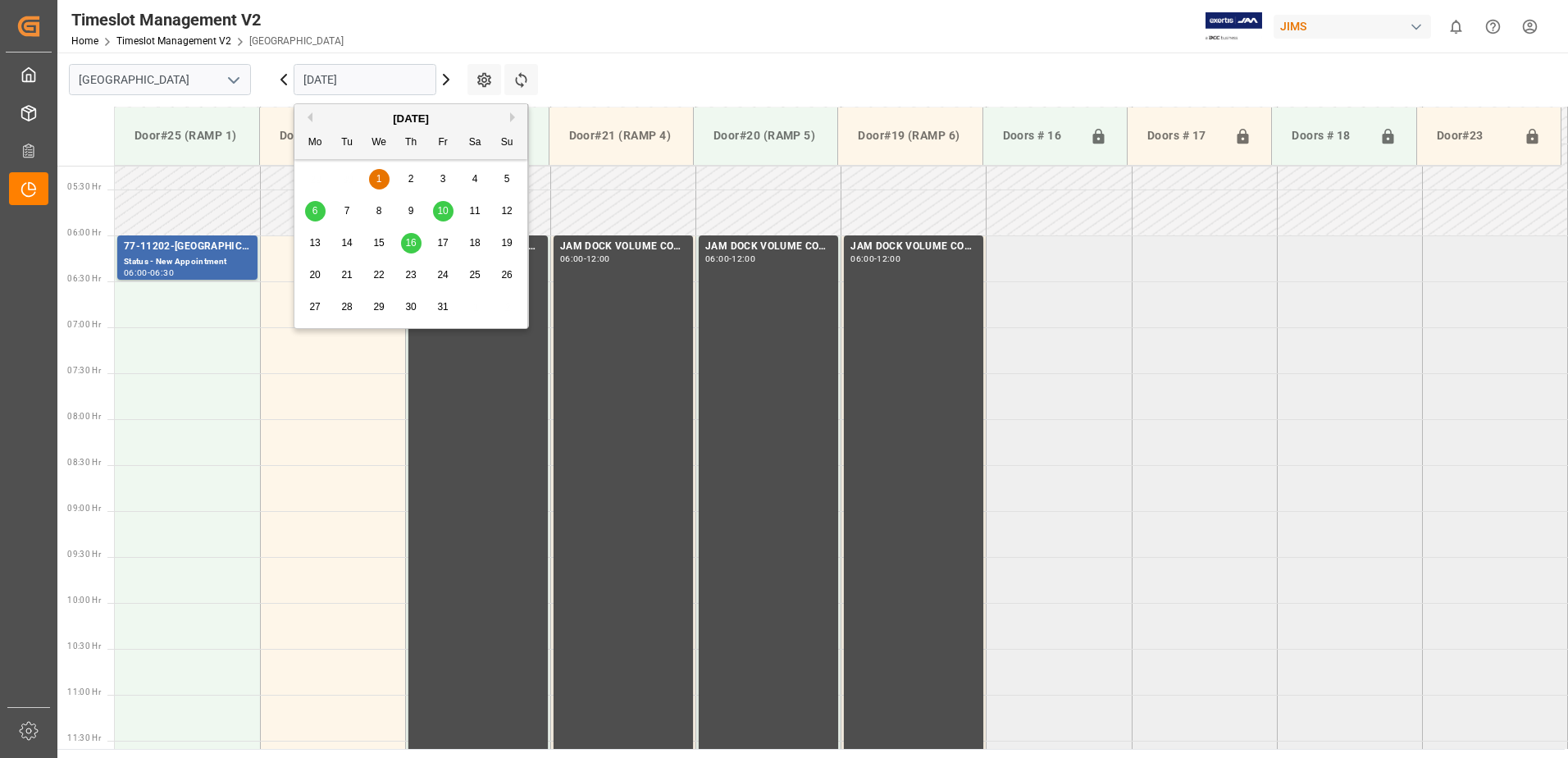
click at [396, 80] on input "[DATE]" at bounding box center [365, 79] width 142 height 31
click at [318, 212] on div "6" at bounding box center [315, 211] width 20 height 19
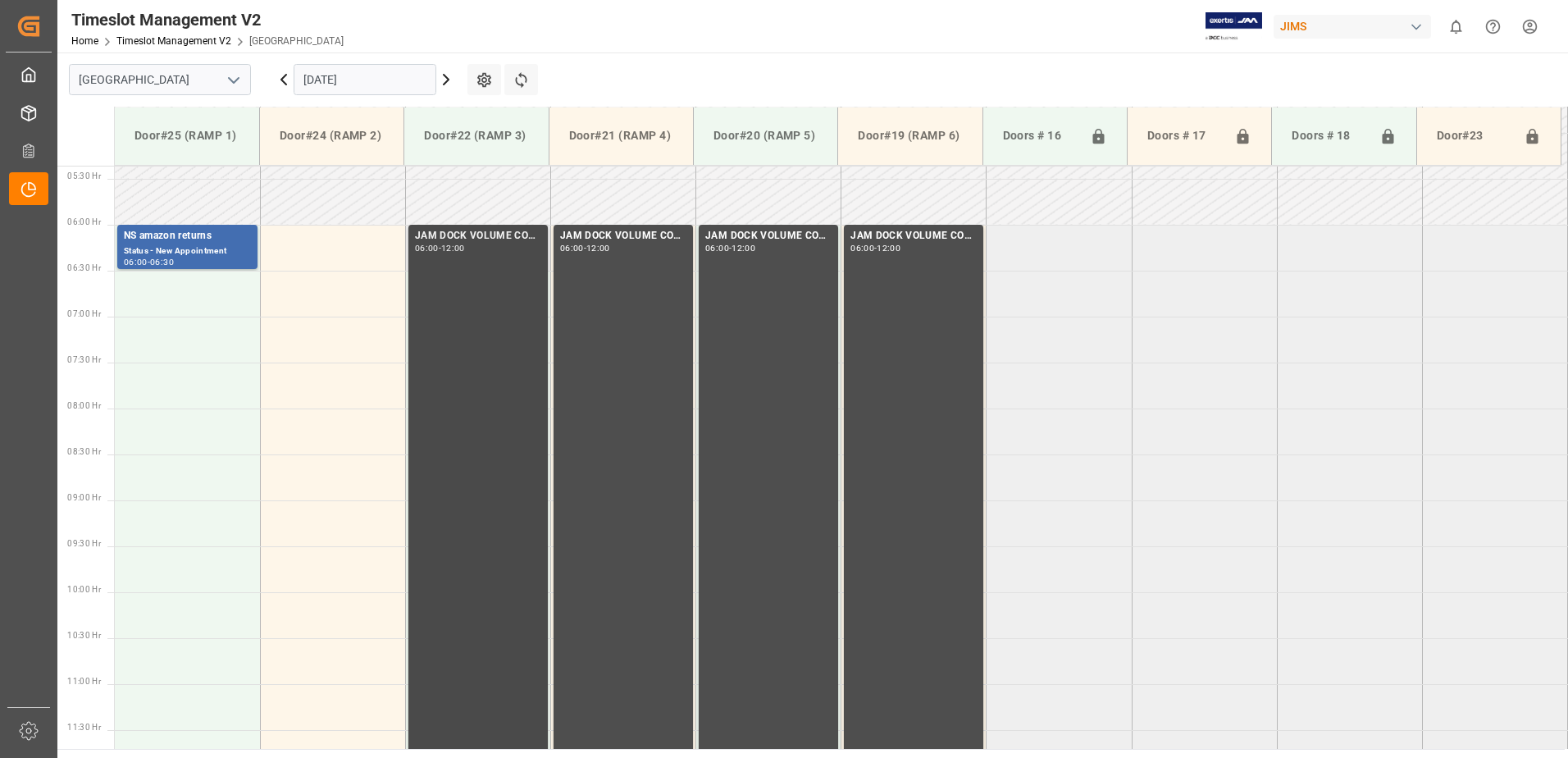
scroll to position [491, 0]
click at [378, 81] on input "[DATE]" at bounding box center [365, 79] width 142 height 31
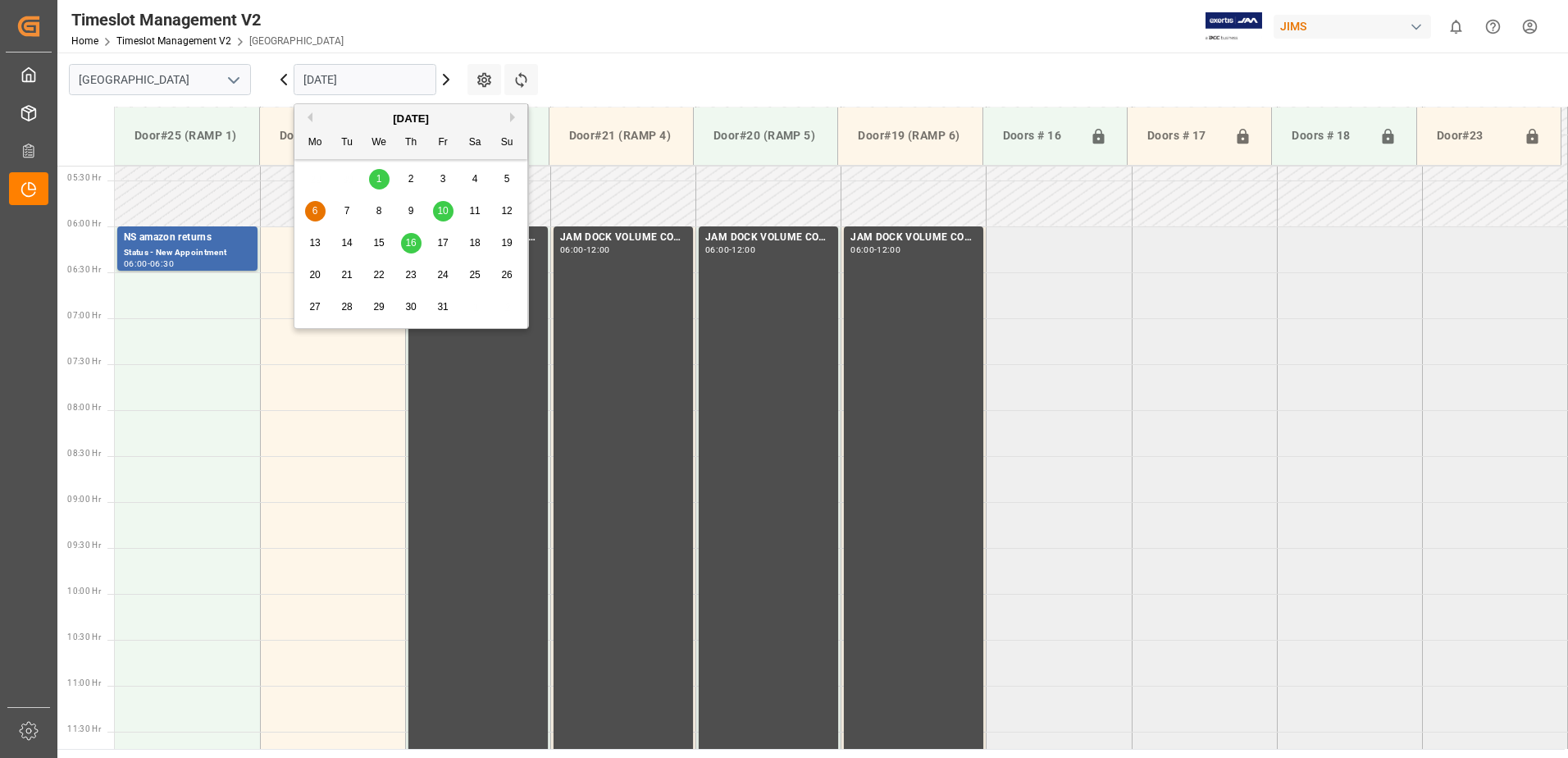
click at [438, 208] on span "10" at bounding box center [442, 211] width 11 height 12
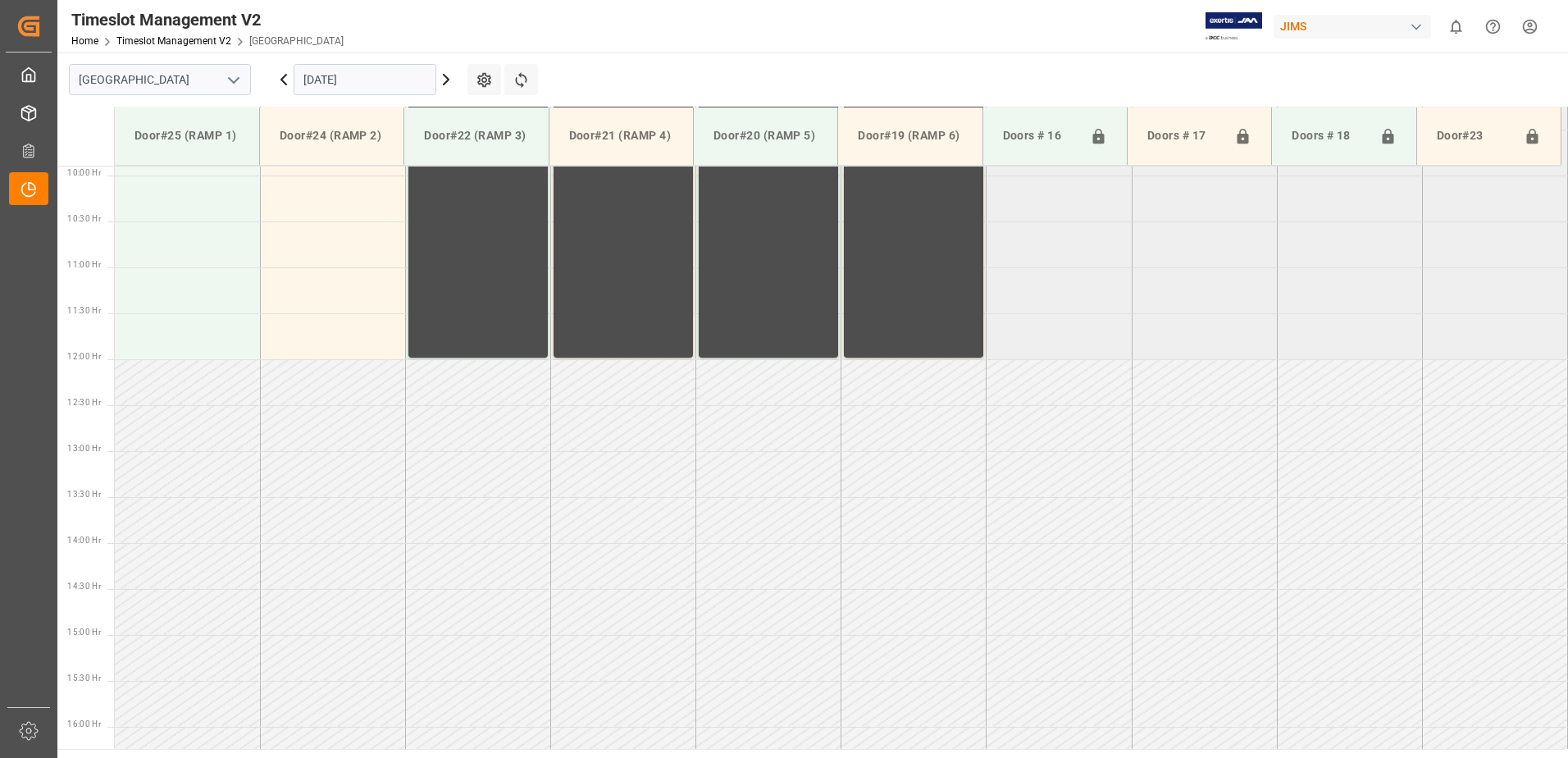
scroll to position [3, 0]
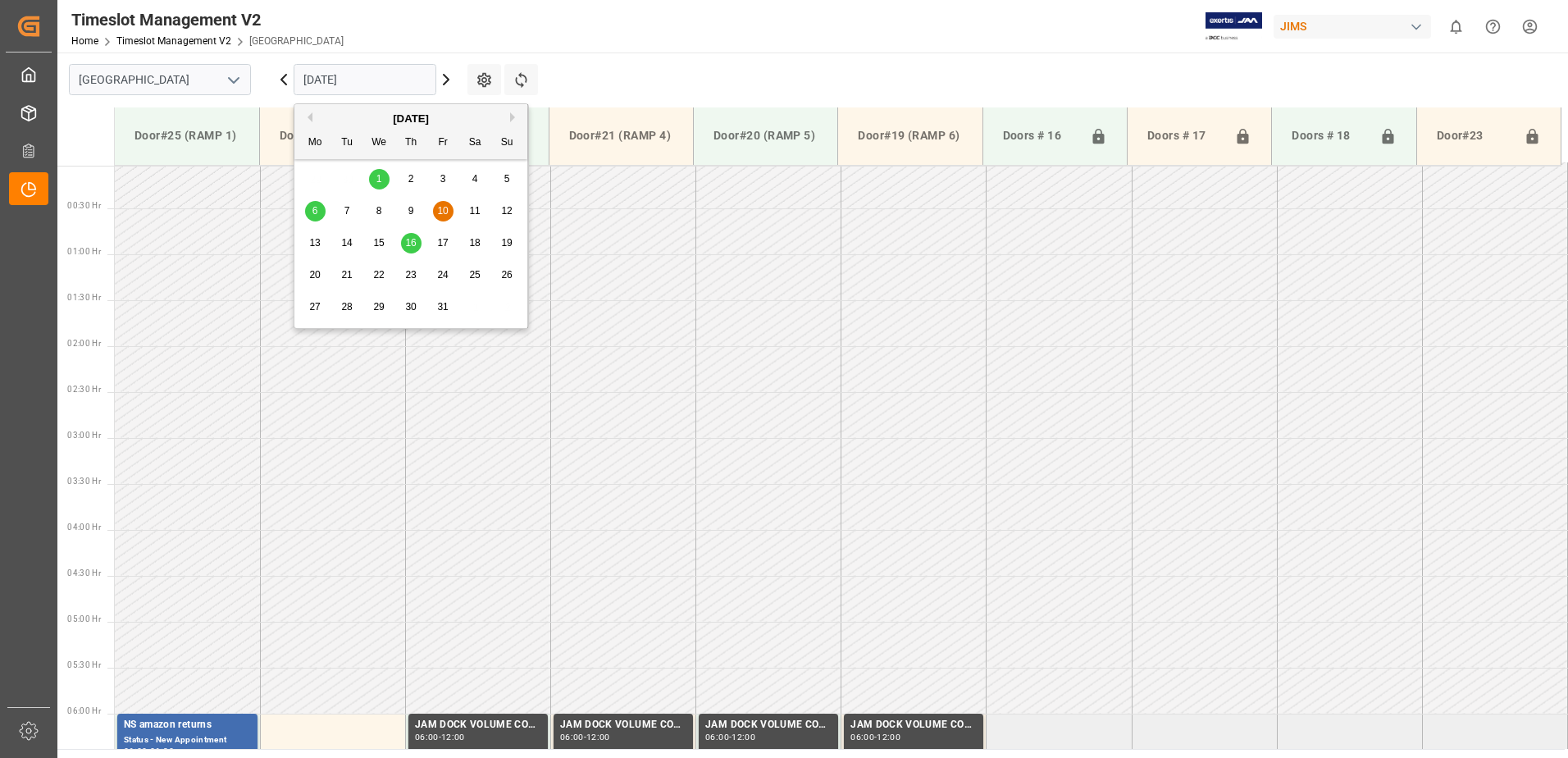
click at [382, 75] on input "[DATE]" at bounding box center [365, 79] width 142 height 31
click at [414, 243] on span "16" at bounding box center [410, 243] width 11 height 12
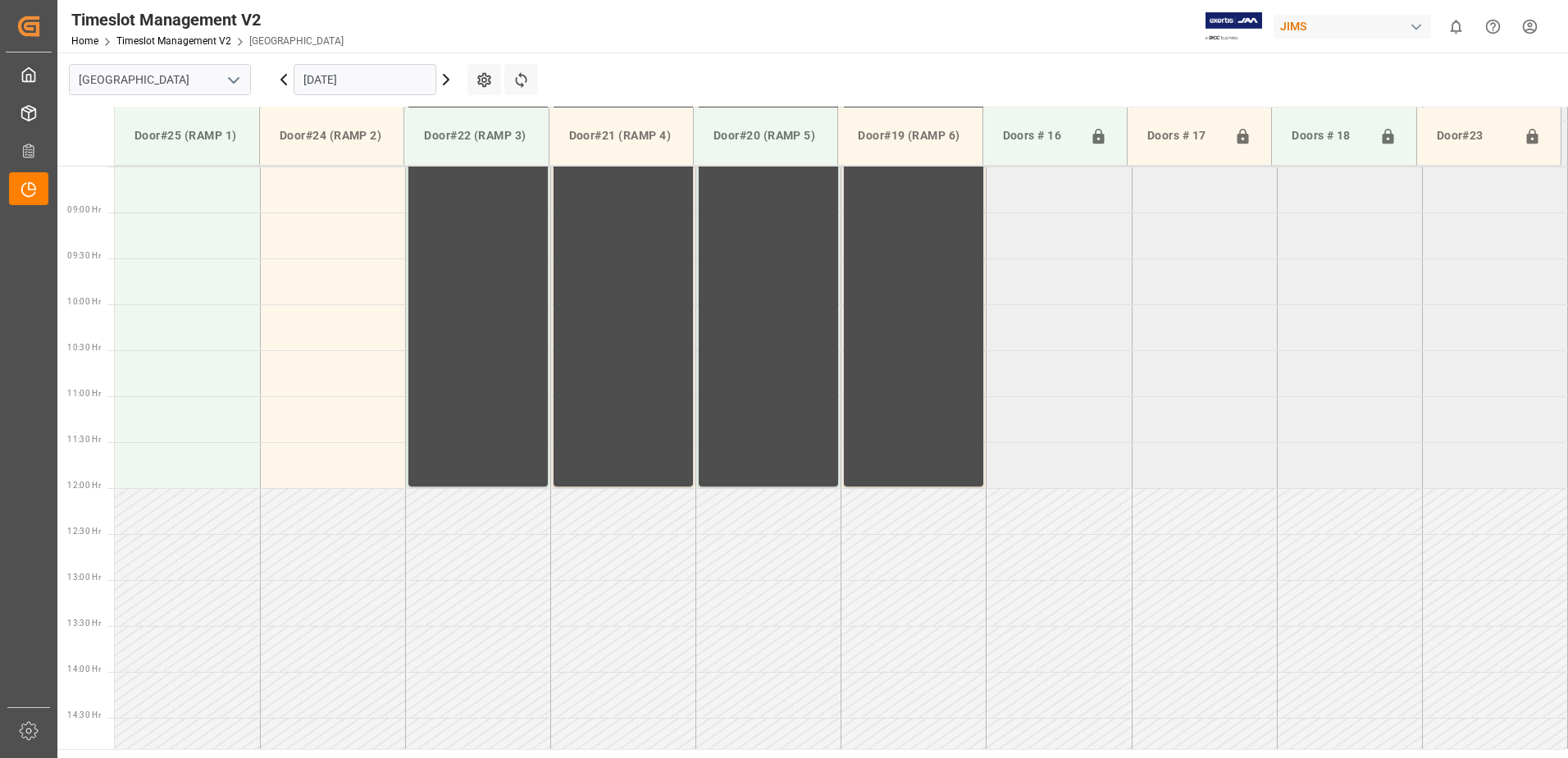
scroll to position [499, 0]
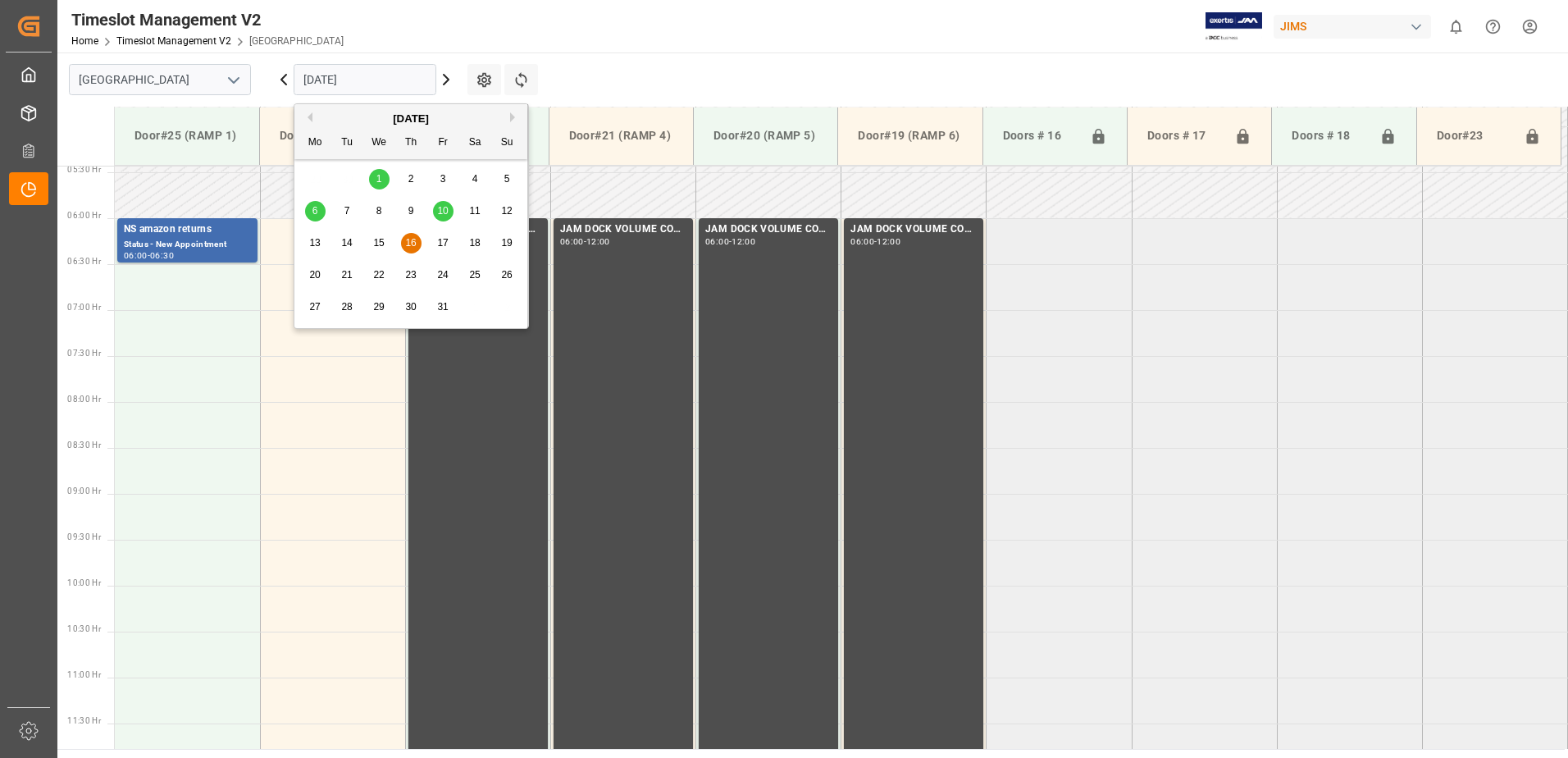
click at [380, 79] on input "[DATE]" at bounding box center [365, 79] width 142 height 31
click at [309, 117] on button "Previous Month" at bounding box center [308, 117] width 10 height 10
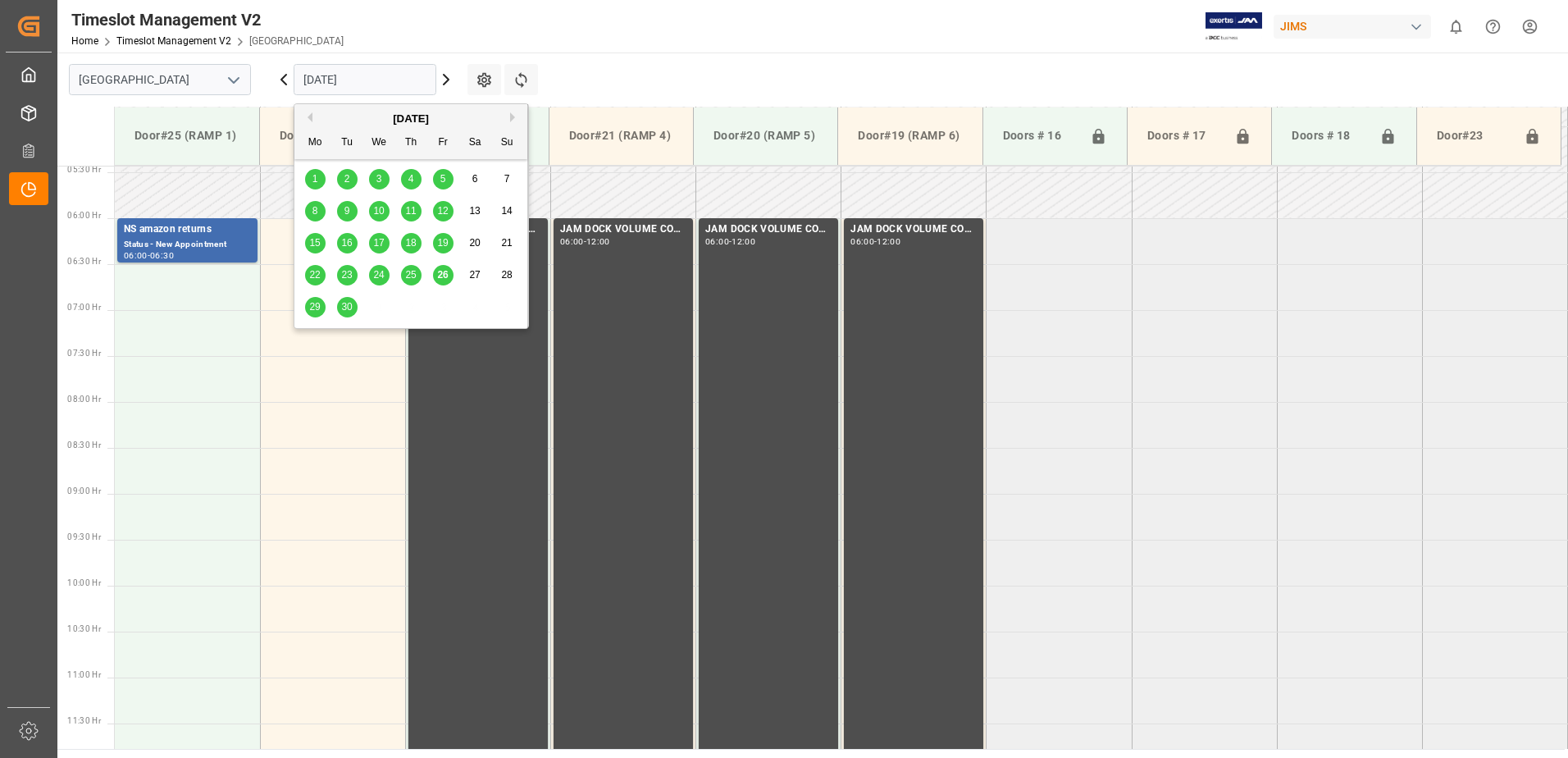
click at [445, 275] on span "26" at bounding box center [442, 275] width 11 height 12
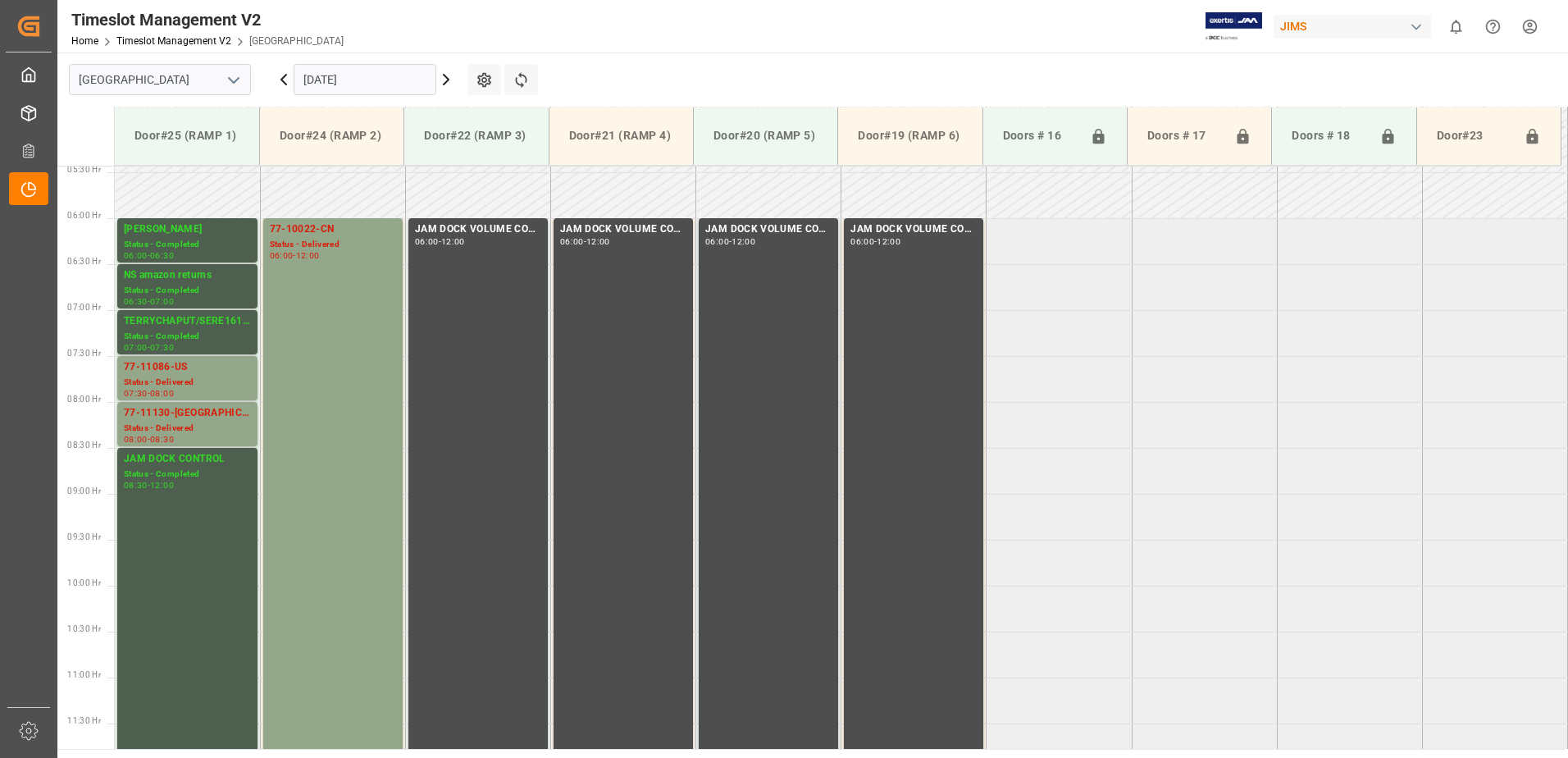
click at [283, 77] on icon at bounding box center [284, 80] width 5 height 10
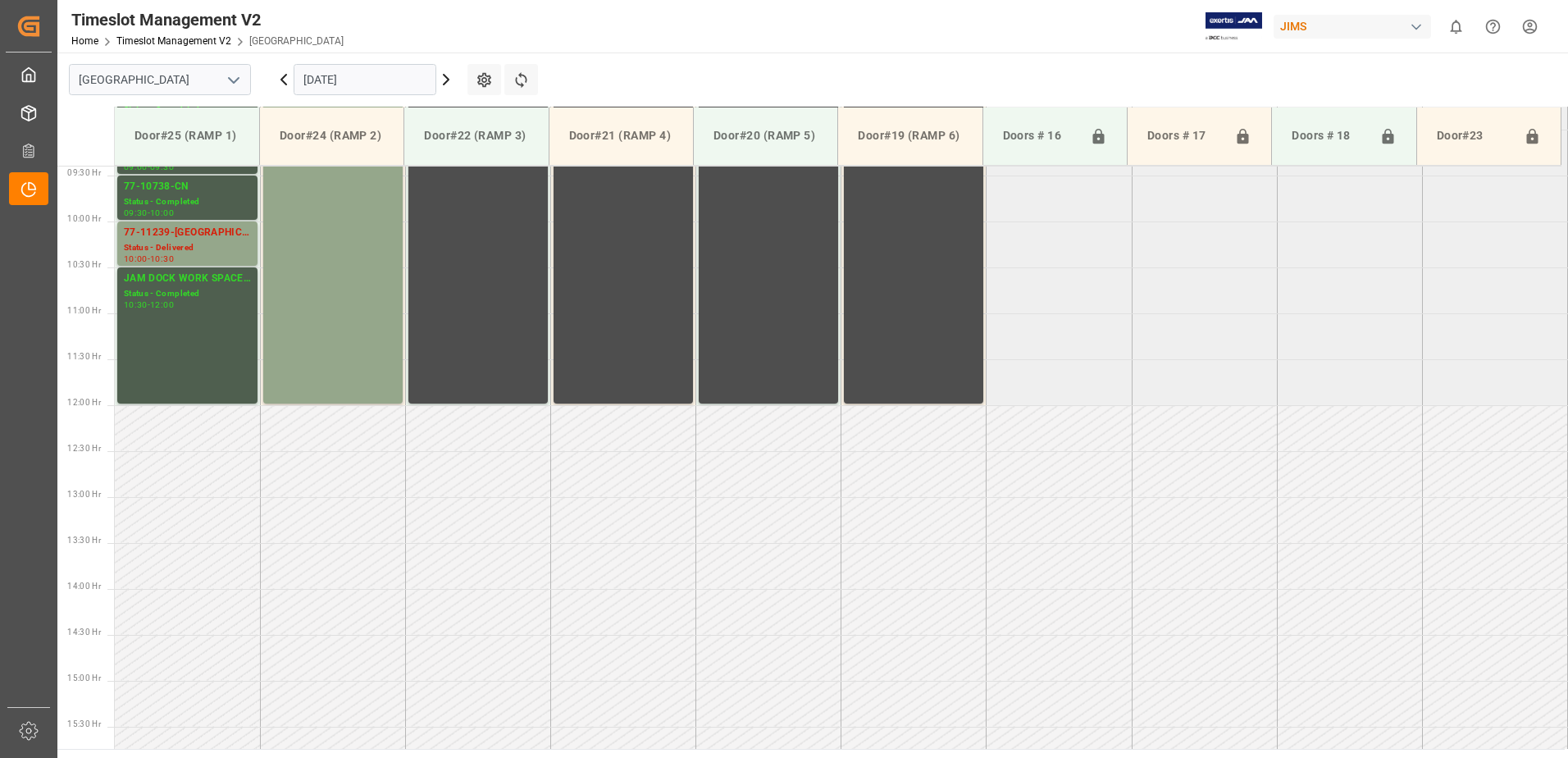
scroll to position [909, 0]
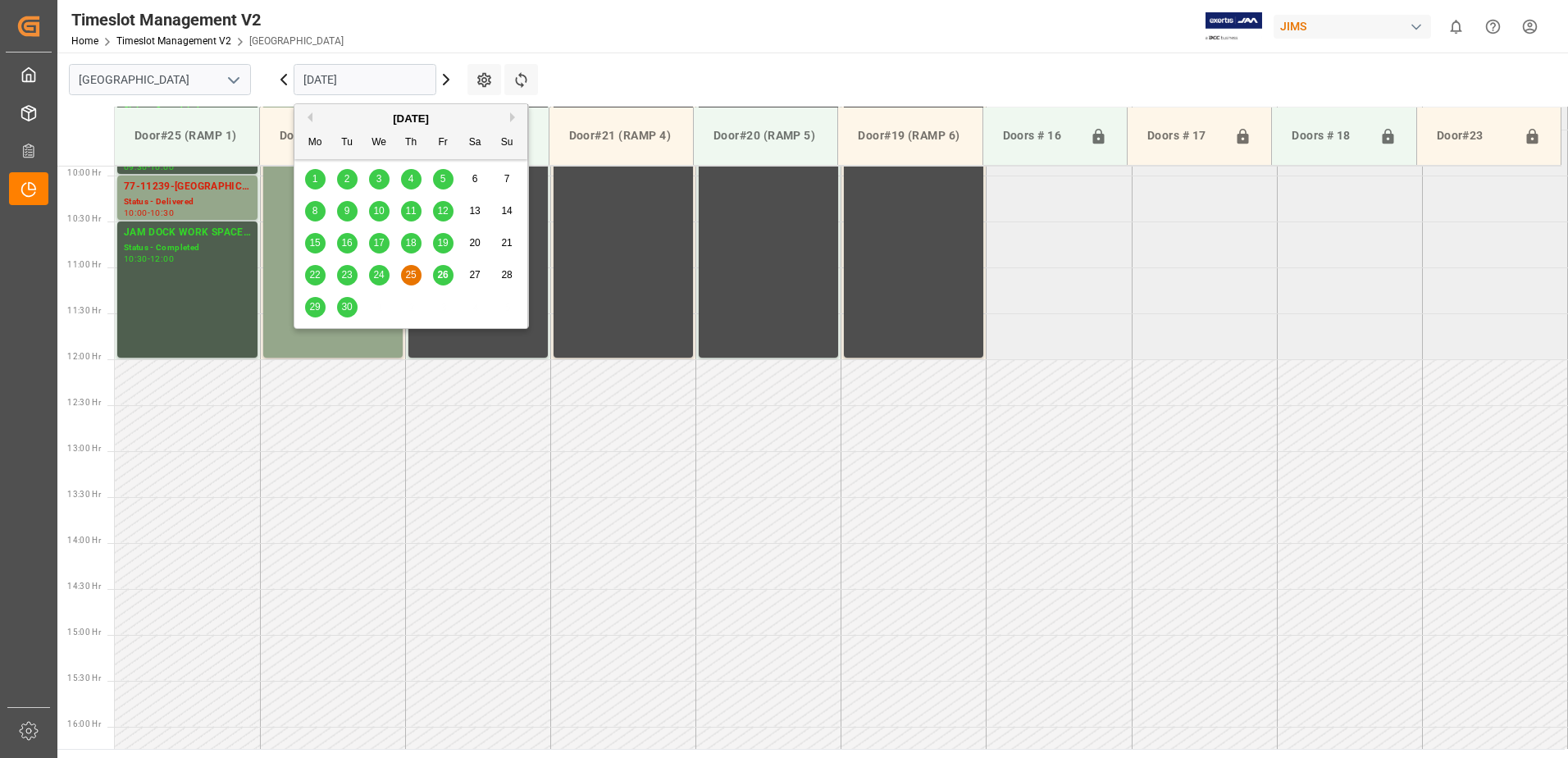
click at [368, 78] on input "[DATE]" at bounding box center [365, 79] width 142 height 31
click at [309, 312] on span "29" at bounding box center [314, 307] width 11 height 12
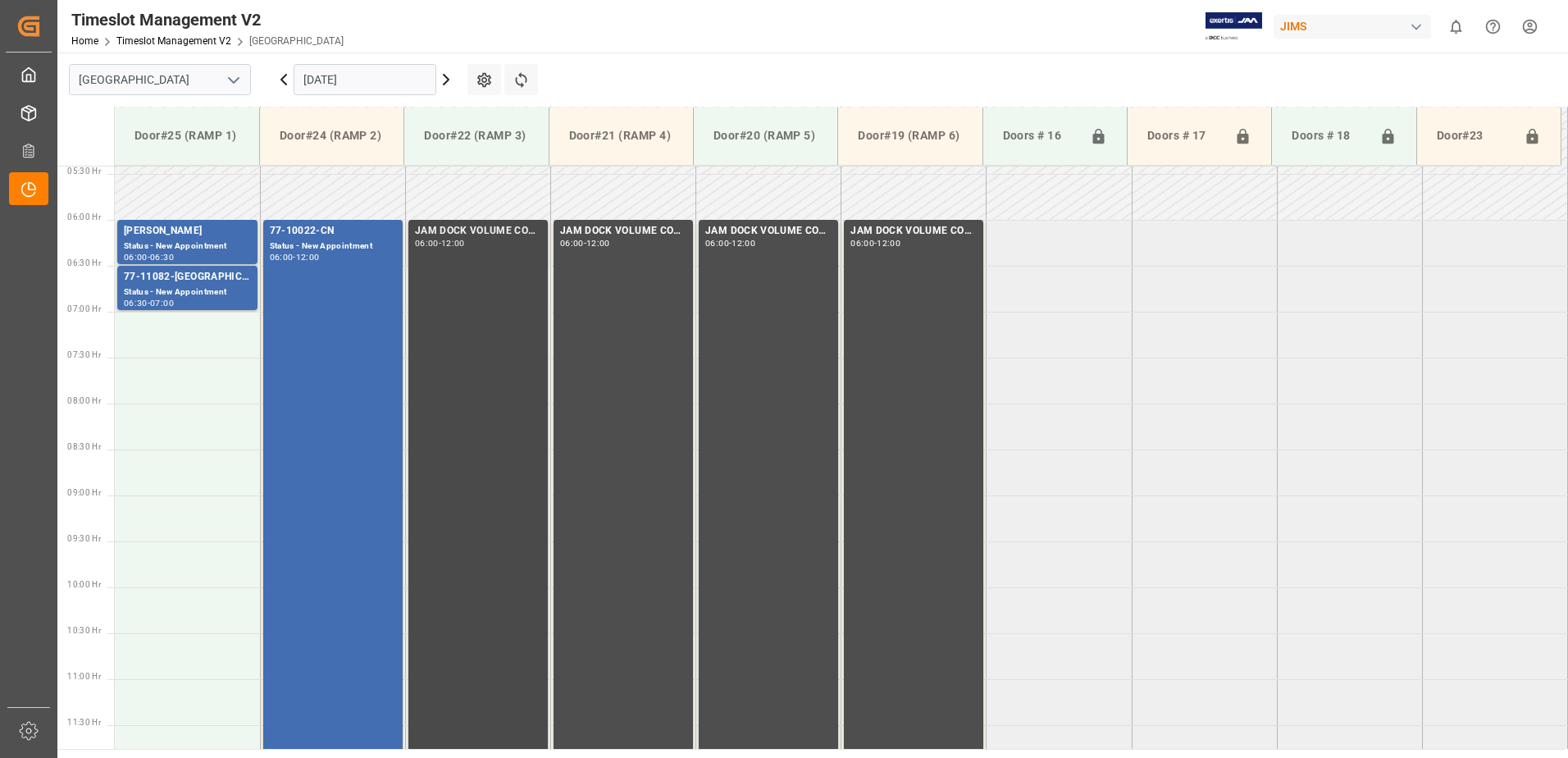
scroll to position [408, 0]
